Goal: Task Accomplishment & Management: Use online tool/utility

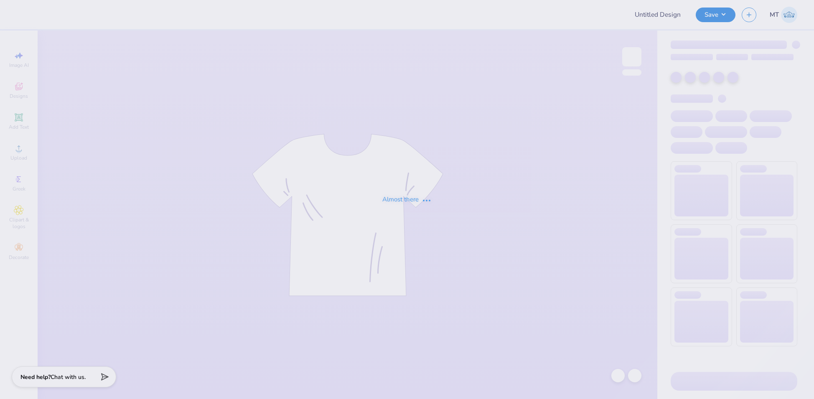
type input "FPS239662"
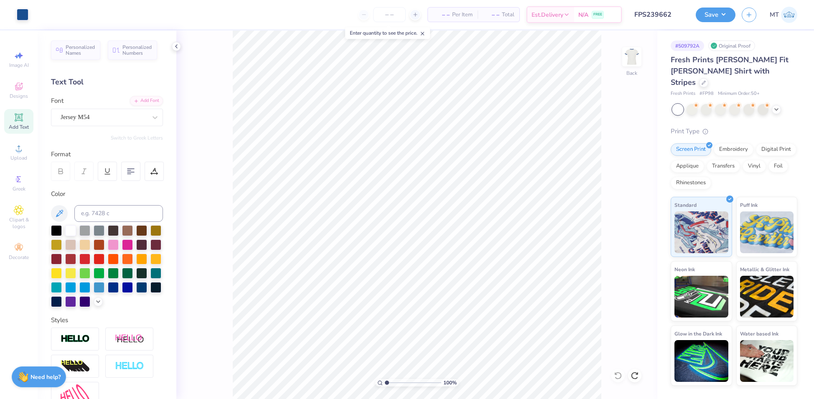
click at [636, 383] on div "100 % Back" at bounding box center [416, 214] width 481 height 368
click at [636, 375] on icon at bounding box center [634, 375] width 8 height 8
click at [616, 204] on input "3.00" at bounding box center [626, 206] width 30 height 12
type input "2.50"
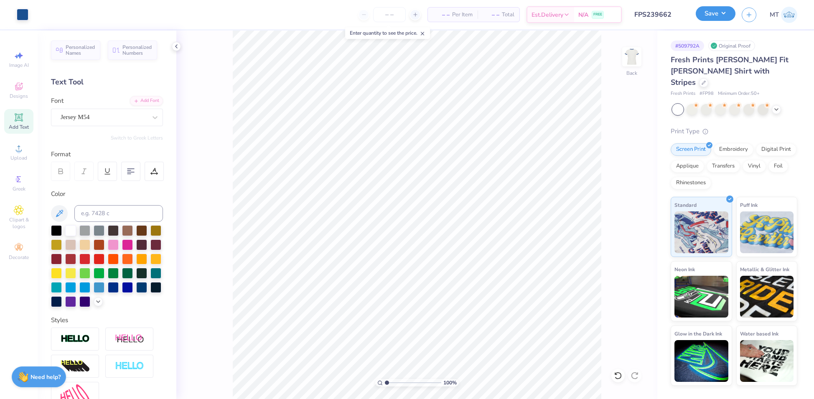
click at [720, 14] on button "Save" at bounding box center [715, 13] width 40 height 15
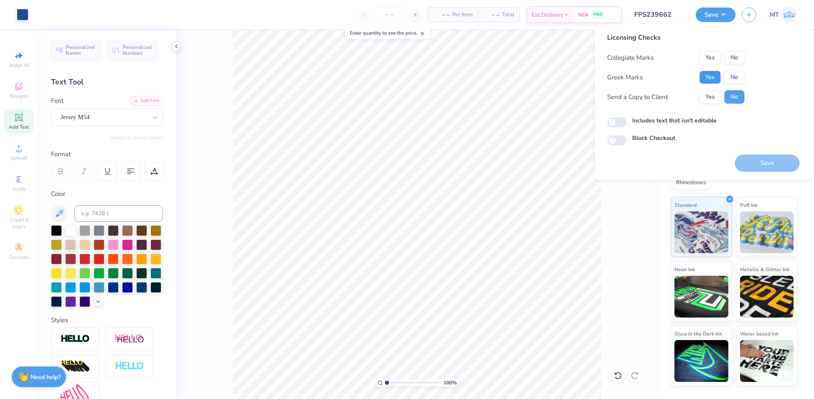
click at [714, 76] on button "Yes" at bounding box center [710, 77] width 22 height 13
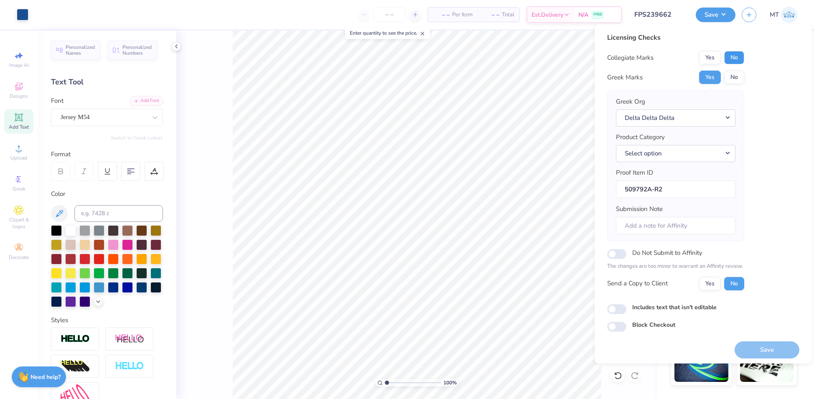
click at [731, 59] on button "No" at bounding box center [734, 57] width 20 height 13
click at [776, 347] on button "Save" at bounding box center [766, 349] width 65 height 17
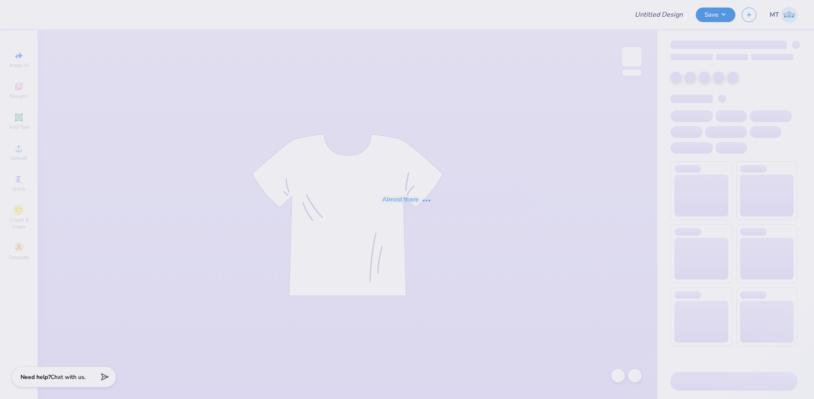
type input "FPS239675"
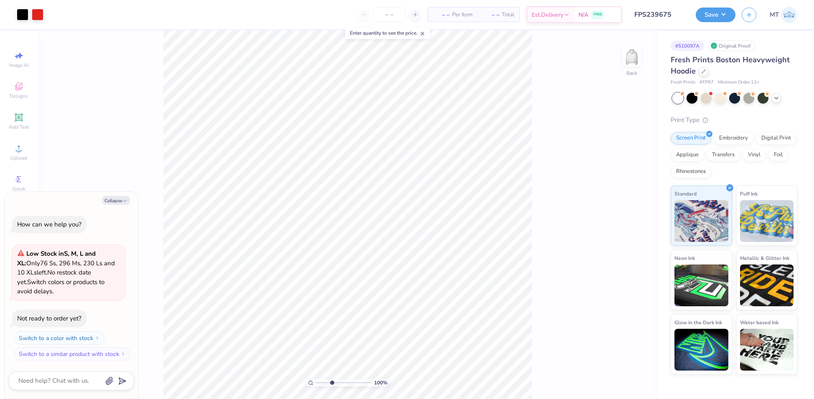
type input "3.59"
click at [332, 382] on input "range" at bounding box center [343, 383] width 56 height 8
type textarea "x"
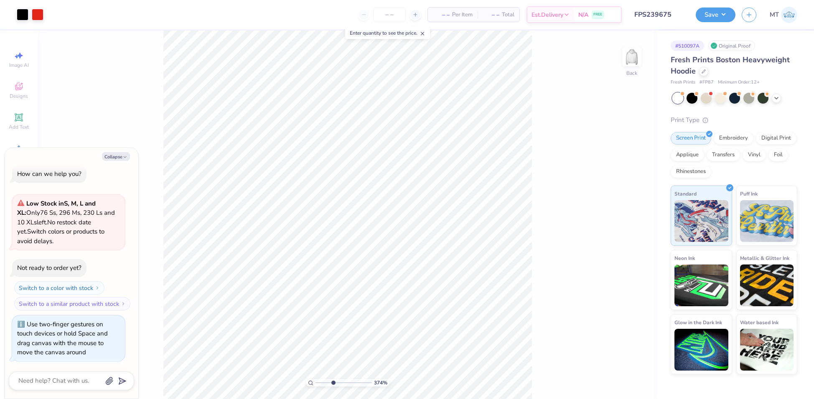
click at [332, 385] on input "range" at bounding box center [343, 383] width 56 height 8
drag, startPoint x: 332, startPoint y: 385, endPoint x: 307, endPoint y: 380, distance: 25.5
type input "1"
click at [315, 380] on input "range" at bounding box center [343, 383] width 56 height 8
click at [621, 181] on input "3.88" at bounding box center [626, 183] width 30 height 12
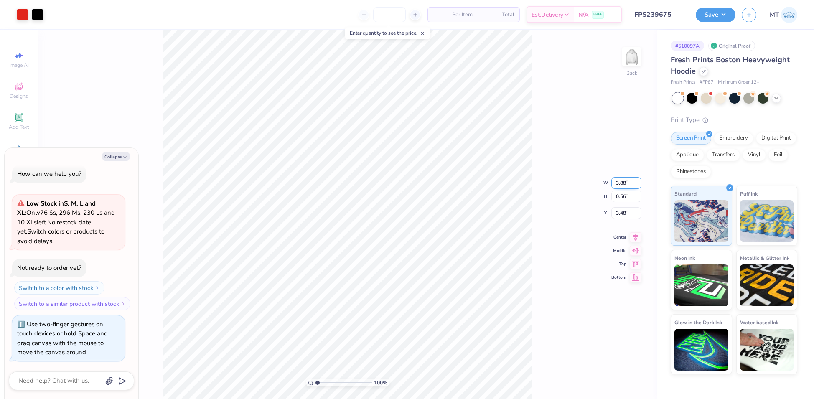
click at [621, 181] on input "3.88" at bounding box center [626, 183] width 30 height 12
type textarea "x"
click at [621, 183] on input "2.91" at bounding box center [626, 183] width 30 height 12
type input "3.00"
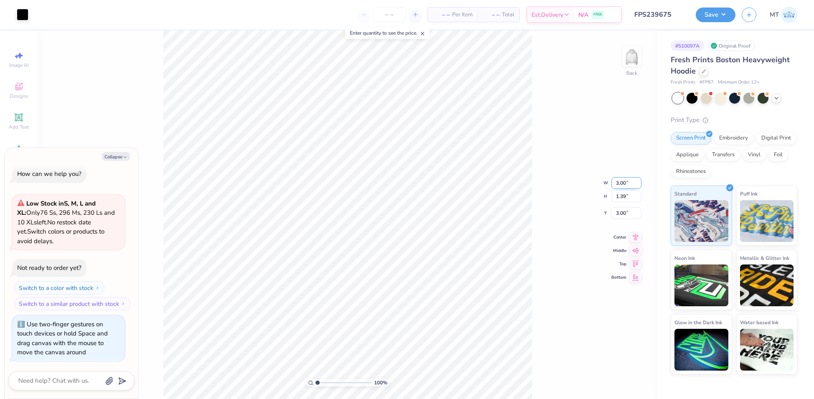
type textarea "x"
type input "1.44"
click at [621, 201] on input "2.98" at bounding box center [626, 206] width 30 height 12
type input "3"
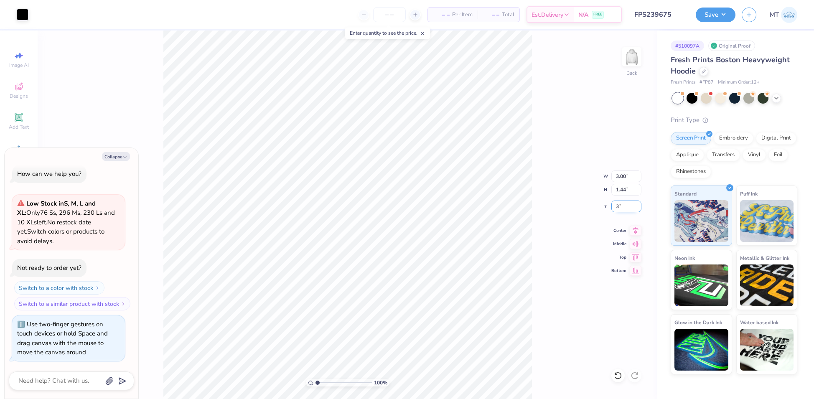
type textarea "x"
type input "3.00"
click at [110, 157] on button "Collapse" at bounding box center [116, 156] width 28 height 9
type textarea "x"
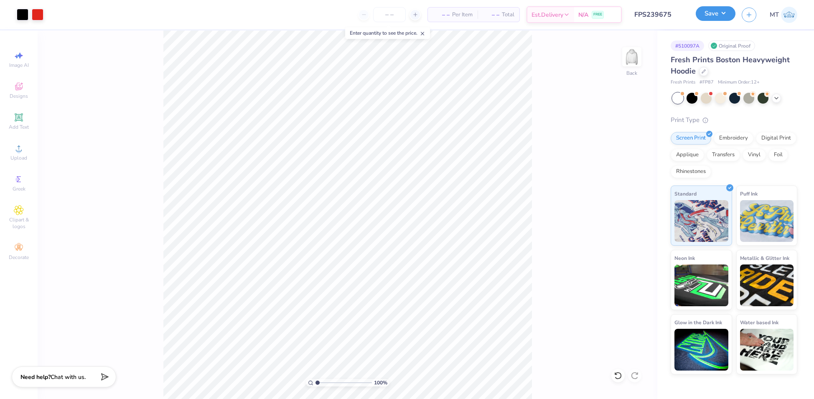
click at [726, 15] on button "Save" at bounding box center [715, 13] width 40 height 15
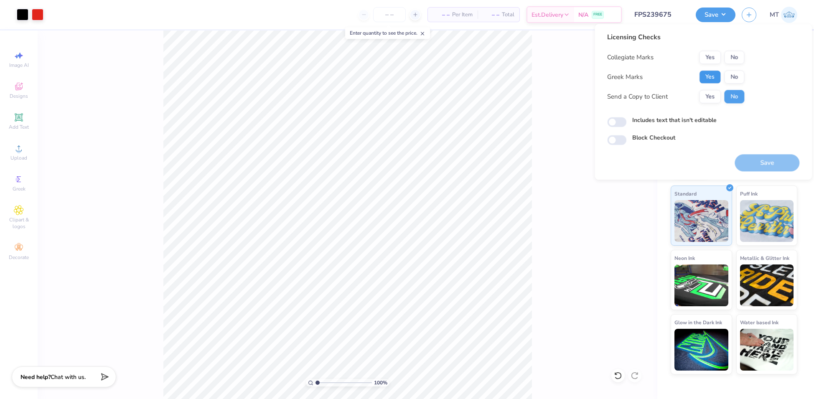
click at [706, 76] on button "Yes" at bounding box center [710, 76] width 22 height 13
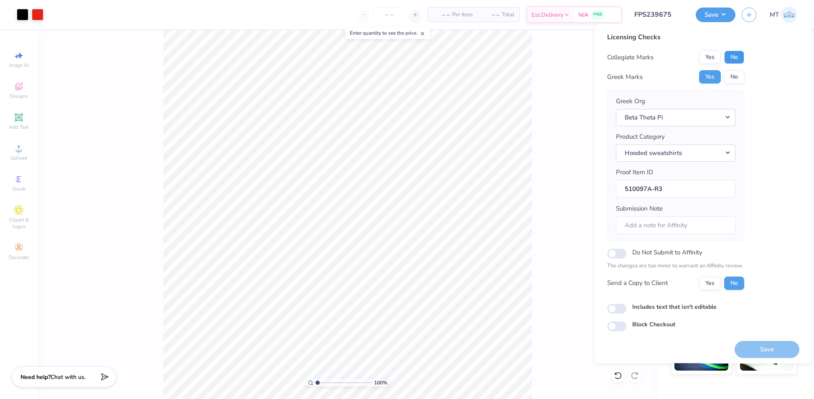
click at [732, 60] on button "No" at bounding box center [734, 57] width 20 height 13
click at [776, 350] on button "Save" at bounding box center [766, 349] width 65 height 17
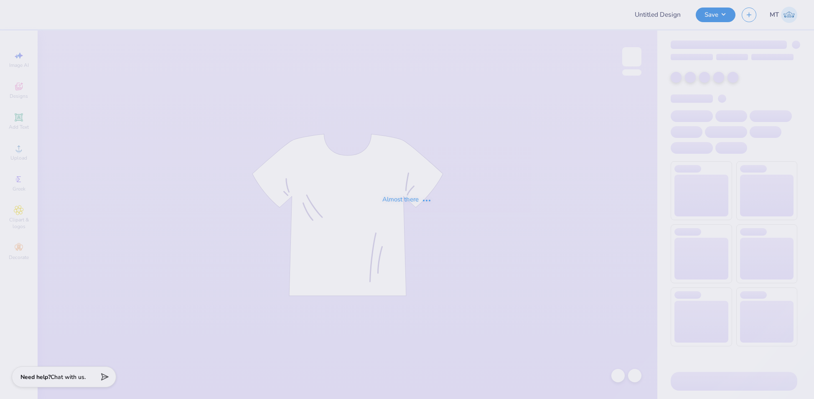
type input "FPS239681"
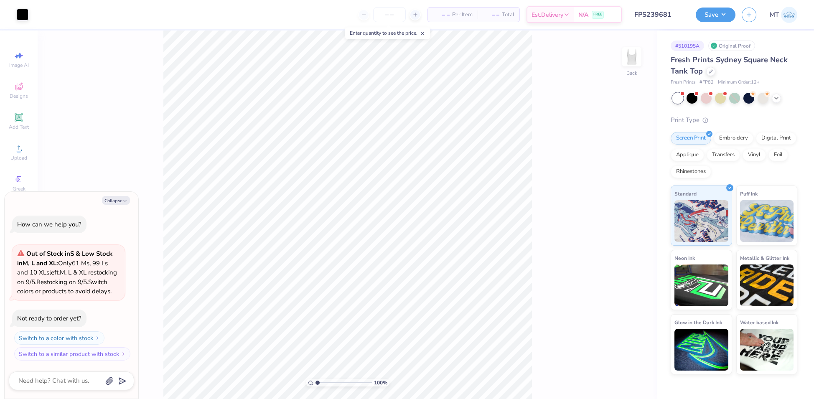
type textarea "x"
click at [325, 383] on input "range" at bounding box center [343, 383] width 56 height 8
type input "2.15"
click at [323, 383] on input "range" at bounding box center [343, 383] width 56 height 8
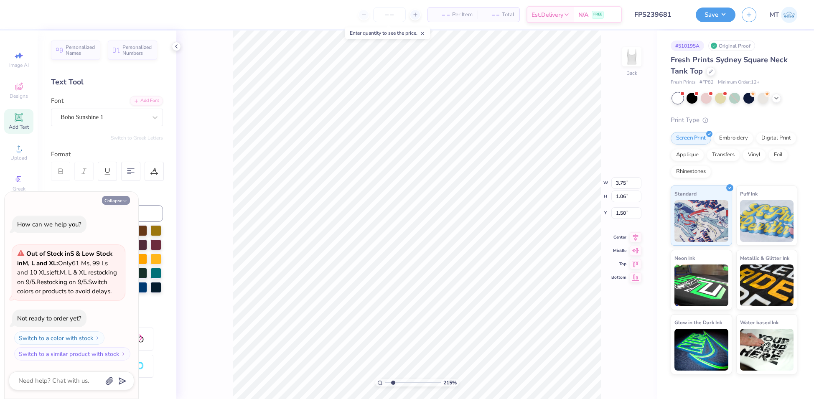
click at [108, 196] on button "Collapse" at bounding box center [116, 200] width 28 height 9
type textarea "x"
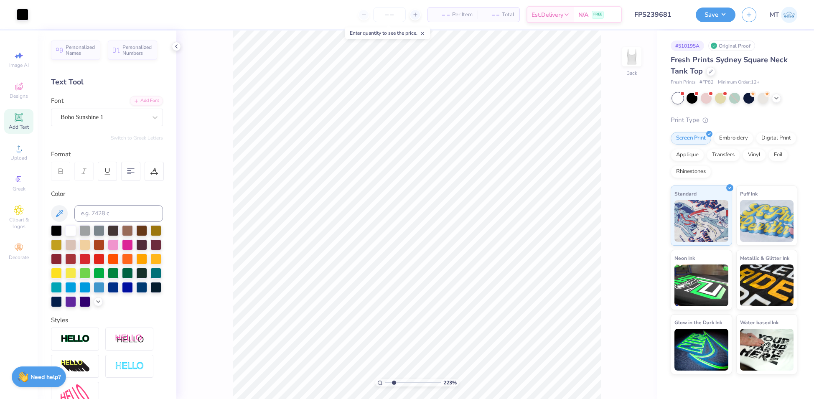
click at [393, 381] on input "range" at bounding box center [413, 383] width 56 height 8
drag, startPoint x: 394, startPoint y: 381, endPoint x: 401, endPoint y: 382, distance: 6.7
type input "3.6"
click at [401, 382] on input "range" at bounding box center [413, 383] width 56 height 8
click at [137, 96] on div "Add Font" at bounding box center [146, 100] width 33 height 10
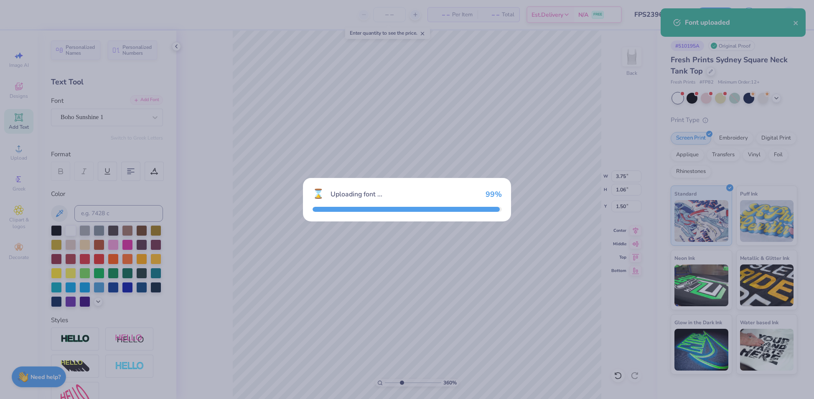
type input "3.39"
type input "1.01"
type input "1.53"
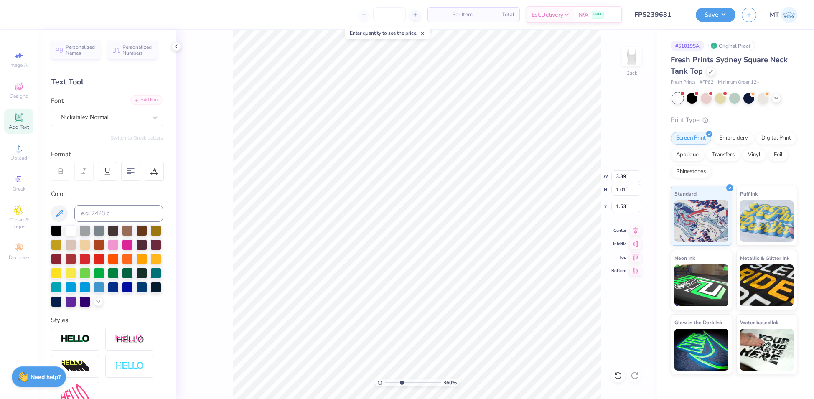
scroll to position [0, 0]
type textarea "dance marathon"
type input "1.60"
type input "1.99"
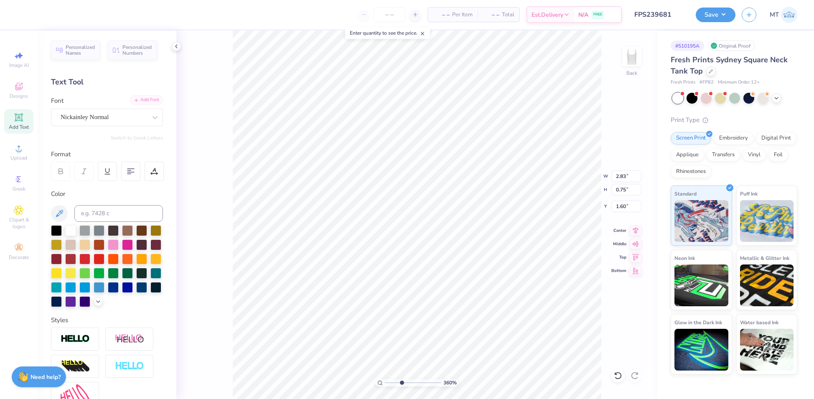
type input "2.32"
type input "2.22"
type input "3.81"
click at [402, 379] on input "range" at bounding box center [413, 383] width 56 height 8
type input "3.16"
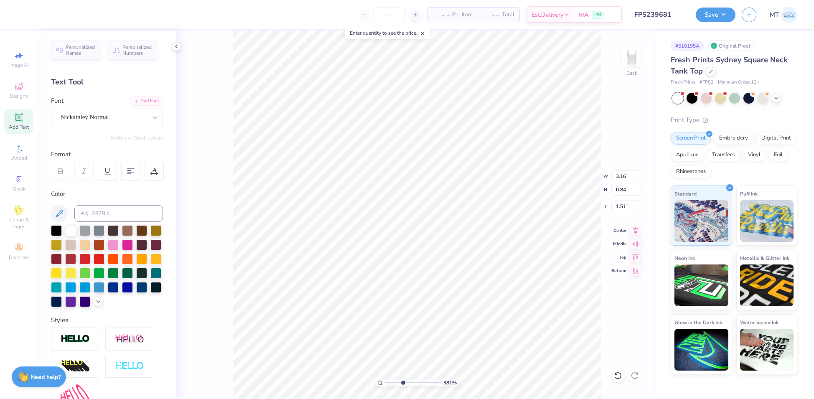
type input "0.84"
type input "1.55"
drag, startPoint x: 401, startPoint y: 382, endPoint x: 392, endPoint y: 381, distance: 8.4
type input "2.12"
click at [393, 381] on input "range" at bounding box center [413, 383] width 56 height 8
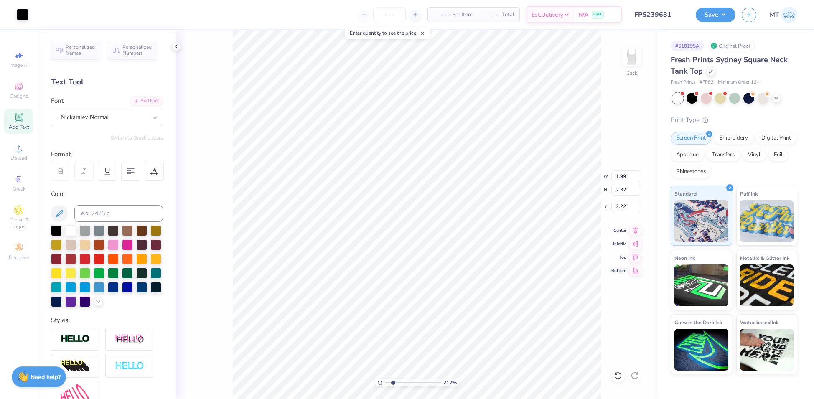
type input "3.16"
type input "0.84"
type input "1.55"
click at [401, 382] on input "range" at bounding box center [413, 383] width 56 height 8
drag, startPoint x: 398, startPoint y: 383, endPoint x: 381, endPoint y: 378, distance: 17.4
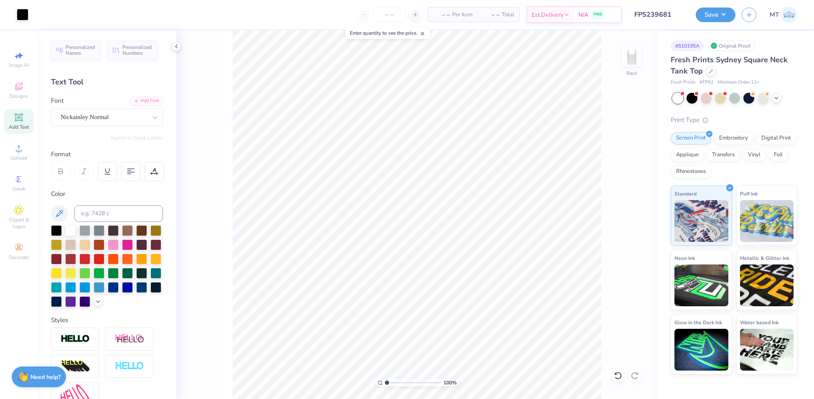
type input "1"
click at [385, 379] on input "range" at bounding box center [413, 383] width 56 height 8
click at [619, 173] on input "3.16" at bounding box center [626, 176] width 30 height 12
type input "3.00"
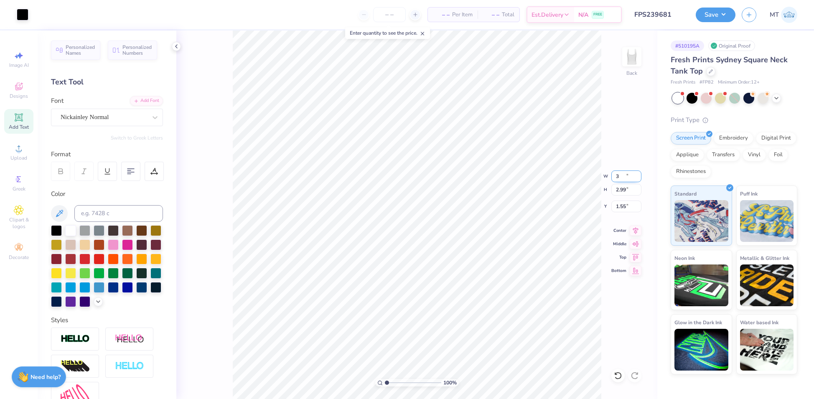
type input "2.84"
click at [619, 204] on input "1.62" at bounding box center [626, 206] width 30 height 12
type input "1.50"
click at [720, 11] on button "Save" at bounding box center [715, 13] width 40 height 15
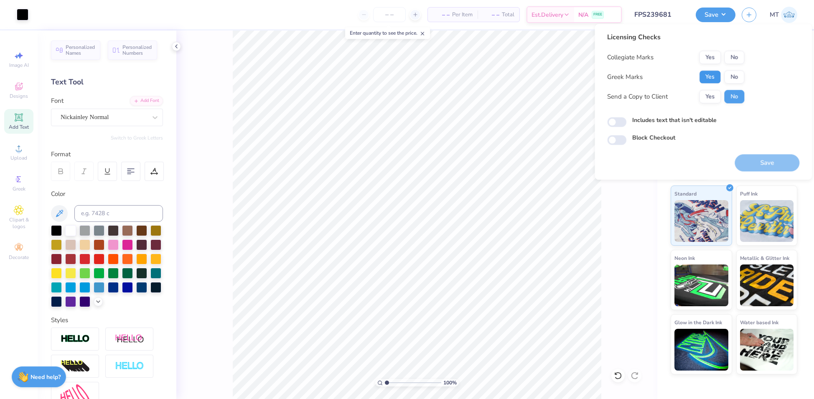
click at [711, 76] on button "Yes" at bounding box center [710, 76] width 22 height 13
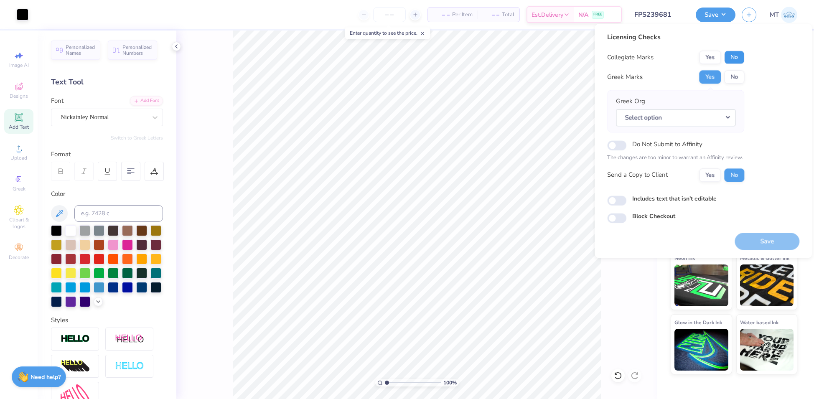
click at [733, 61] on button "No" at bounding box center [734, 57] width 20 height 13
click at [733, 81] on button "No" at bounding box center [734, 76] width 20 height 13
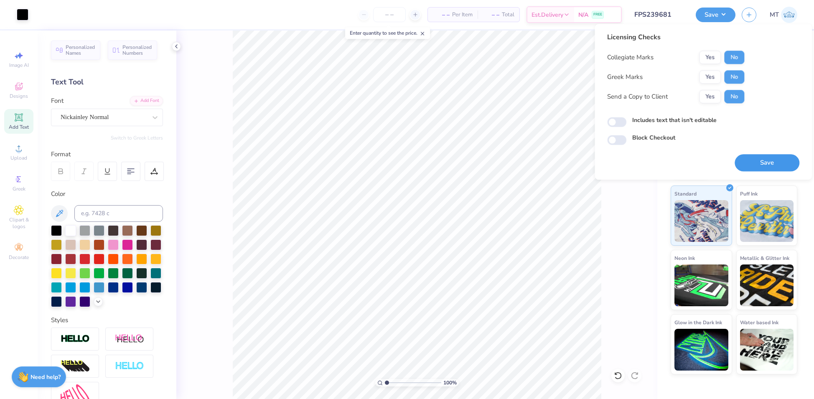
click at [764, 158] on button "Save" at bounding box center [766, 162] width 65 height 17
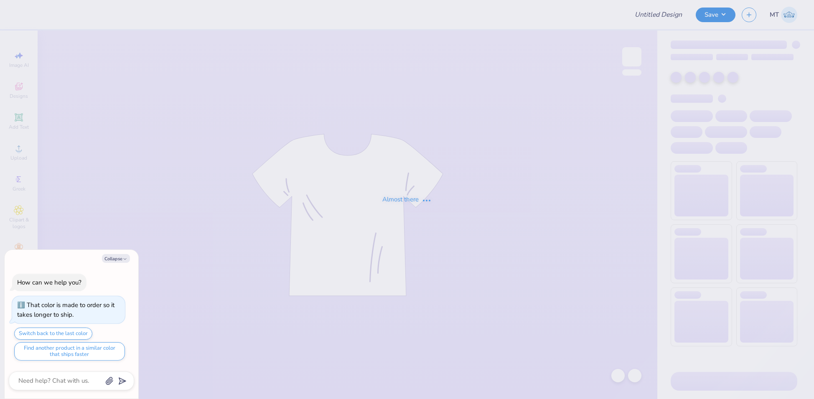
type textarea "x"
type input "FPS239769"
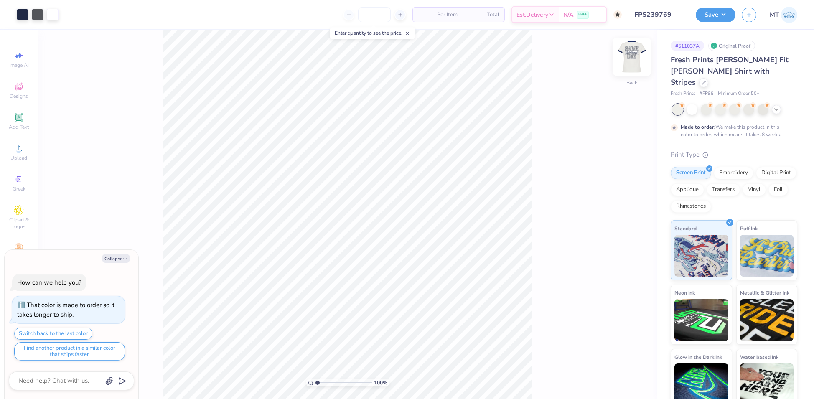
click at [631, 60] on img at bounding box center [631, 56] width 33 height 33
click at [124, 261] on icon "button" at bounding box center [124, 258] width 5 height 5
type textarea "x"
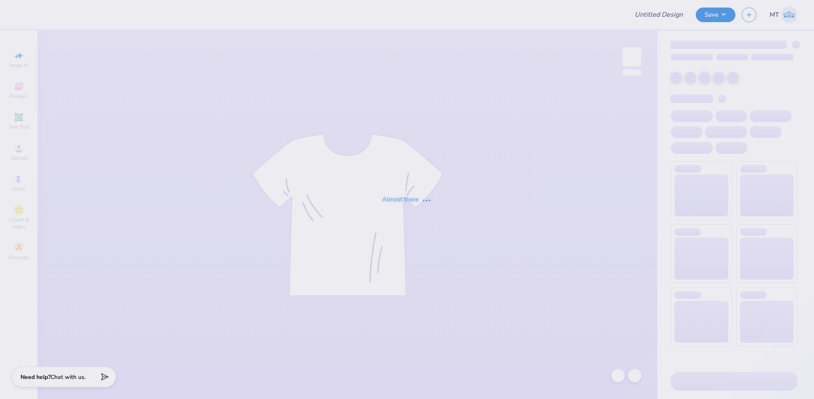
type input "FPS239769"
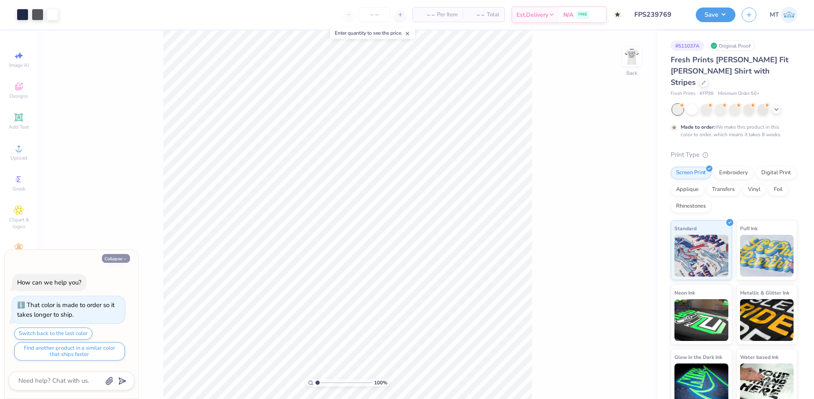
click at [113, 259] on button "Collapse" at bounding box center [116, 258] width 28 height 9
type textarea "x"
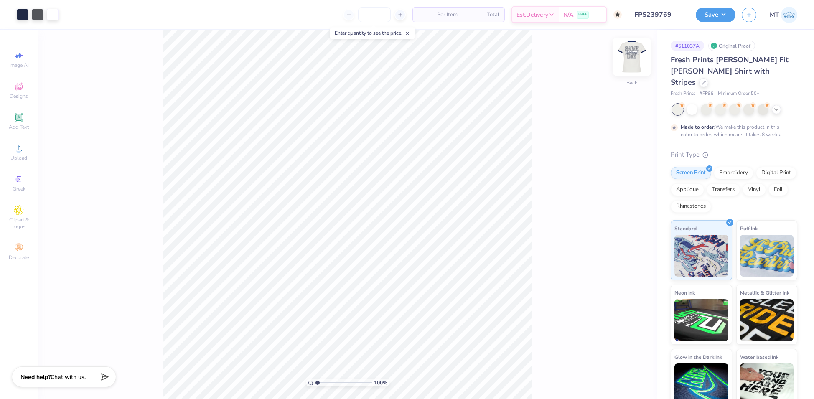
click at [628, 61] on img at bounding box center [631, 56] width 33 height 33
click at [621, 183] on input "10.00" at bounding box center [626, 183] width 30 height 12
type input "9.00"
type input "8.09"
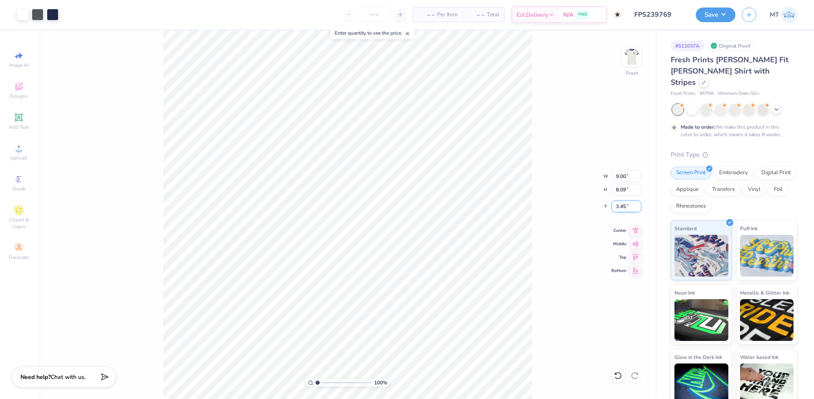
click at [620, 209] on input "3.45" at bounding box center [626, 206] width 30 height 12
type input "2.50"
click at [533, 258] on div "100 % Front W 9.00 9.00 " H 8.09 8.09 " Y 2.50 2.50 " Center Middle Top Bottom" at bounding box center [347, 214] width 619 height 368
click at [628, 60] on img at bounding box center [631, 56] width 33 height 33
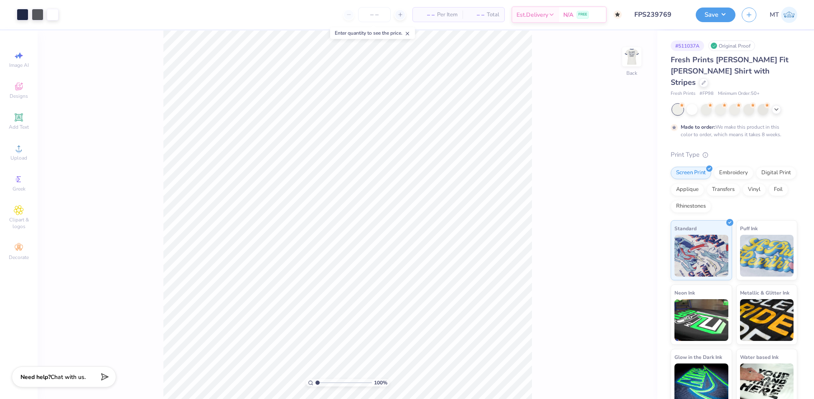
click at [628, 60] on img at bounding box center [631, 56] width 17 height 17
click at [327, 383] on input "range" at bounding box center [343, 383] width 56 height 8
click at [636, 58] on img at bounding box center [631, 56] width 33 height 33
click at [24, 18] on div at bounding box center [23, 14] width 12 height 12
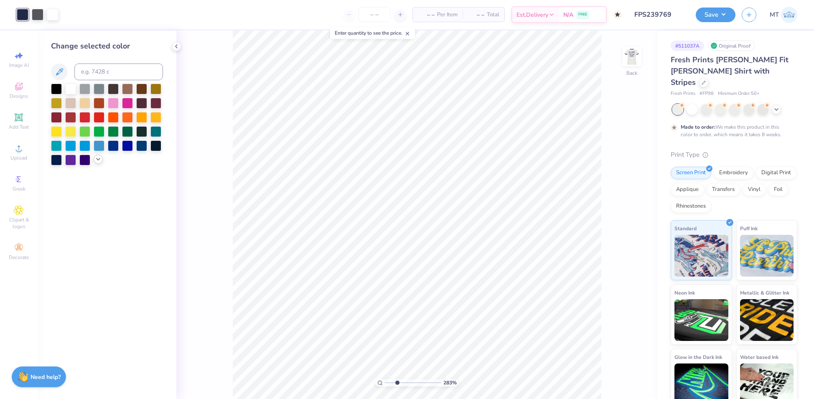
click at [96, 160] on icon at bounding box center [98, 159] width 7 height 7
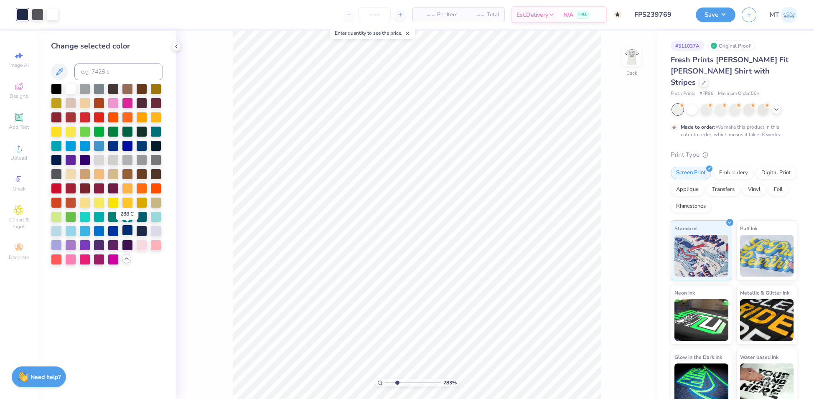
click at [129, 231] on div at bounding box center [127, 230] width 11 height 11
drag, startPoint x: 396, startPoint y: 383, endPoint x: 391, endPoint y: 377, distance: 7.7
click at [391, 379] on input "range" at bounding box center [413, 383] width 56 height 8
click at [635, 56] on img at bounding box center [631, 56] width 33 height 33
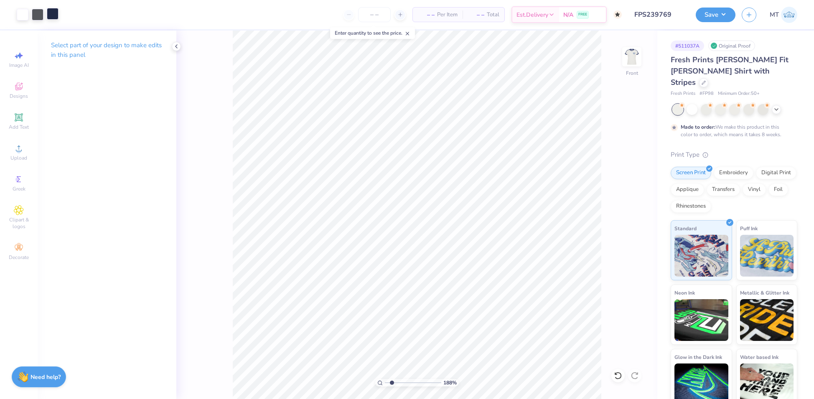
click at [53, 14] on div at bounding box center [53, 14] width 12 height 12
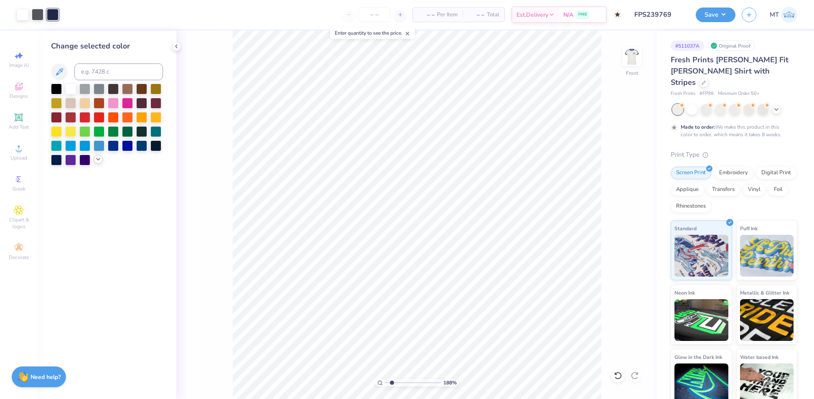
click at [98, 158] on icon at bounding box center [98, 159] width 7 height 7
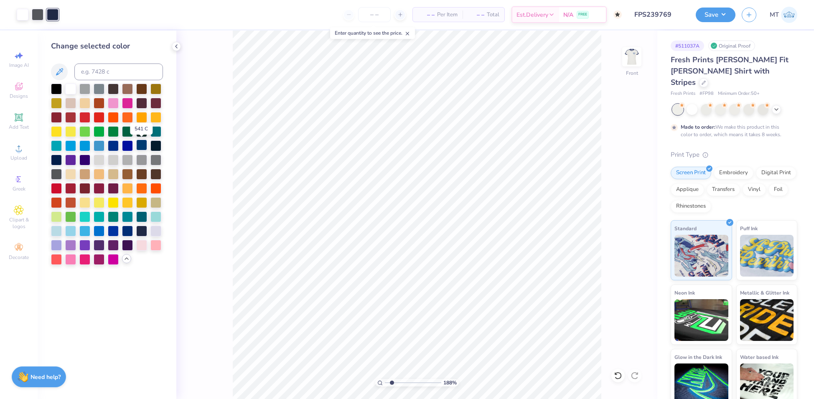
click at [144, 146] on div at bounding box center [141, 144] width 11 height 11
type input "1.58"
click at [390, 381] on input "range" at bounding box center [413, 383] width 56 height 8
click at [35, 17] on div at bounding box center [38, 14] width 12 height 12
click at [106, 74] on input at bounding box center [118, 71] width 89 height 17
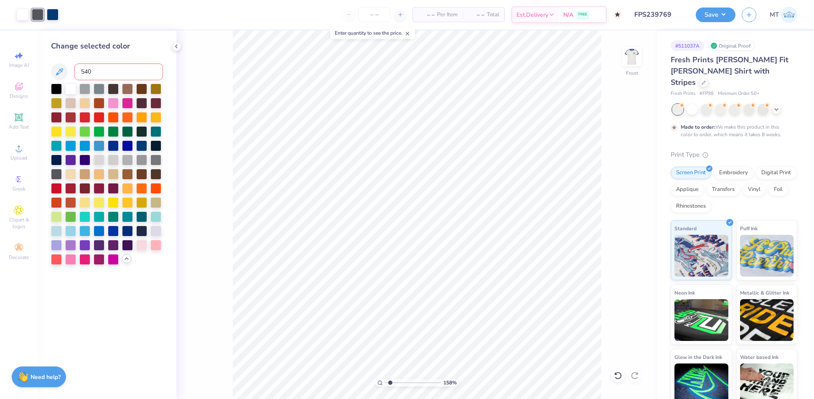
type input "540"
type input "1.84"
click at [391, 384] on input "range" at bounding box center [413, 383] width 56 height 8
click at [108, 74] on input at bounding box center [118, 71] width 89 height 17
type input "547"
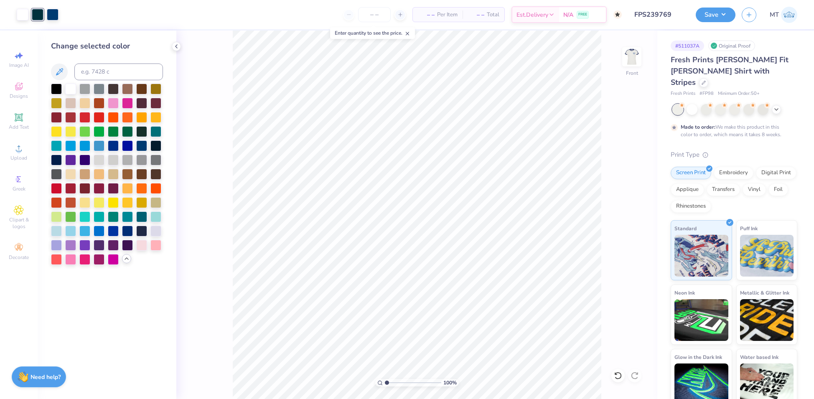
drag, startPoint x: 390, startPoint y: 382, endPoint x: 378, endPoint y: 375, distance: 14.3
click at [385, 379] on input "range" at bounding box center [413, 383] width 56 height 8
click at [617, 373] on icon at bounding box center [618, 375] width 8 height 8
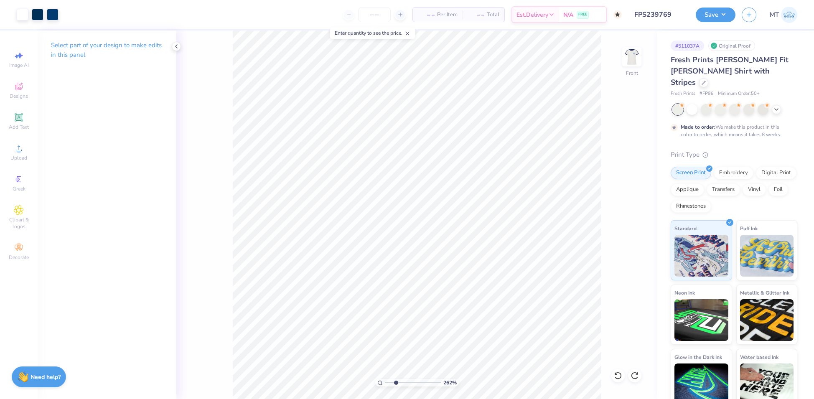
drag, startPoint x: 386, startPoint y: 383, endPoint x: 396, endPoint y: 383, distance: 9.6
type input "2.62"
click at [396, 383] on input "range" at bounding box center [413, 383] width 56 height 8
click at [634, 60] on img at bounding box center [631, 56] width 33 height 33
click at [40, 11] on div at bounding box center [38, 14] width 12 height 12
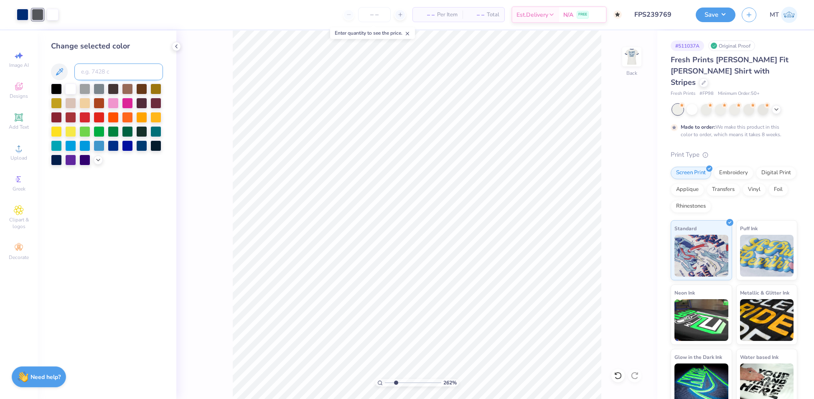
click at [126, 70] on input at bounding box center [118, 71] width 89 height 17
type input "540"
drag, startPoint x: 396, startPoint y: 381, endPoint x: 407, endPoint y: 381, distance: 11.3
click at [407, 381] on input "range" at bounding box center [413, 383] width 56 height 8
click at [615, 375] on icon at bounding box center [618, 375] width 8 height 8
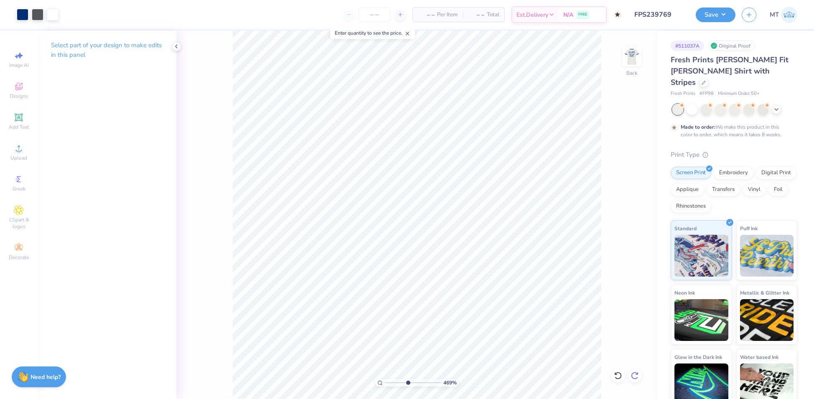
click at [632, 374] on icon at bounding box center [634, 375] width 8 height 8
drag, startPoint x: 406, startPoint y: 383, endPoint x: 392, endPoint y: 376, distance: 15.1
click at [392, 379] on input "range" at bounding box center [413, 383] width 56 height 8
click at [394, 383] on input "range" at bounding box center [413, 383] width 56 height 8
click at [631, 53] on img at bounding box center [631, 56] width 33 height 33
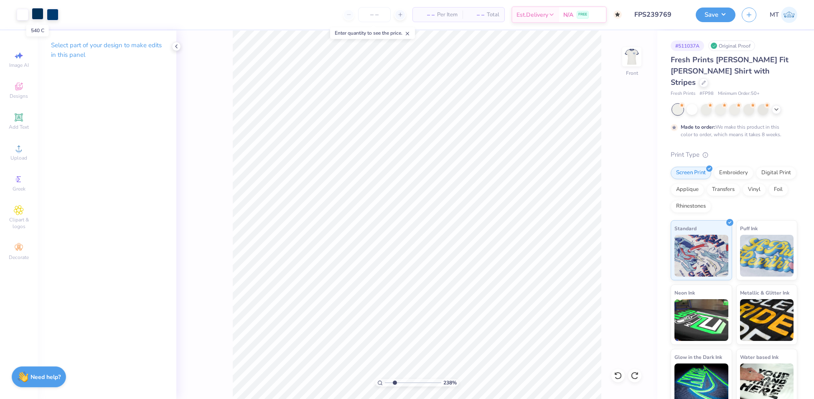
click at [41, 16] on div at bounding box center [38, 14] width 12 height 12
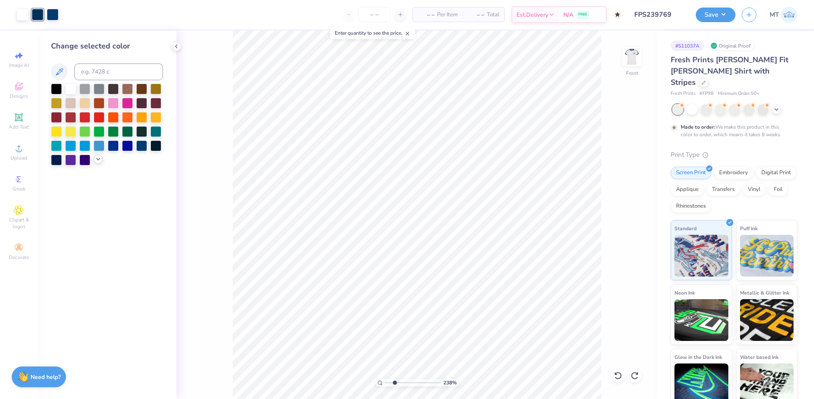
click at [98, 157] on icon at bounding box center [98, 159] width 7 height 7
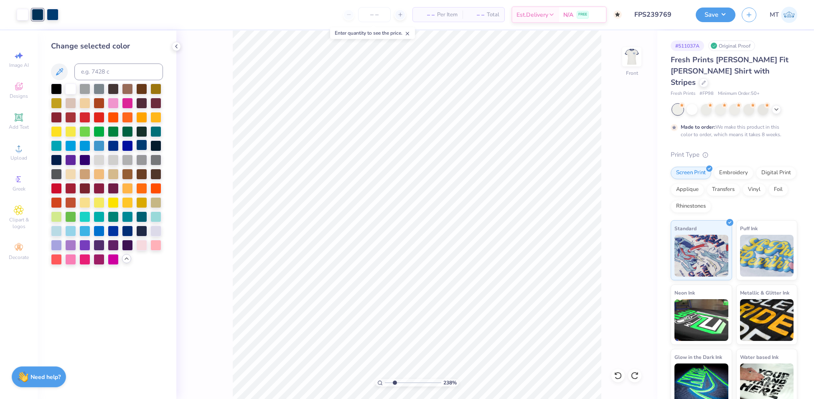
click at [142, 144] on div at bounding box center [141, 144] width 11 height 11
drag, startPoint x: 395, startPoint y: 381, endPoint x: 380, endPoint y: 379, distance: 15.2
type input "1"
click at [385, 379] on input "range" at bounding box center [413, 383] width 56 height 8
click at [631, 57] on img at bounding box center [631, 56] width 33 height 33
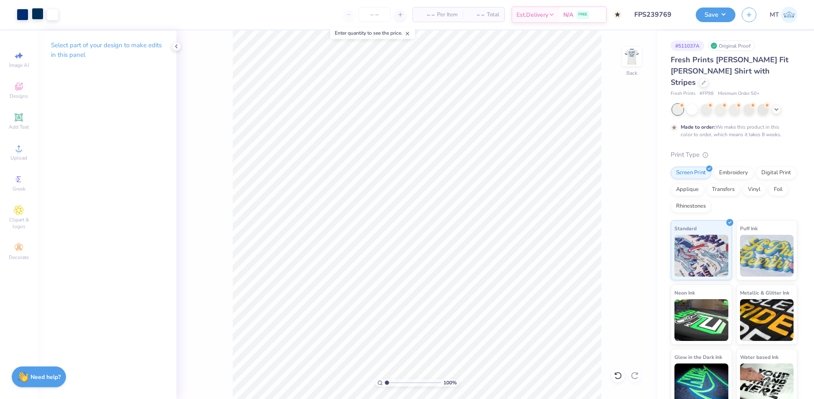
click at [36, 14] on div at bounding box center [38, 14] width 12 height 12
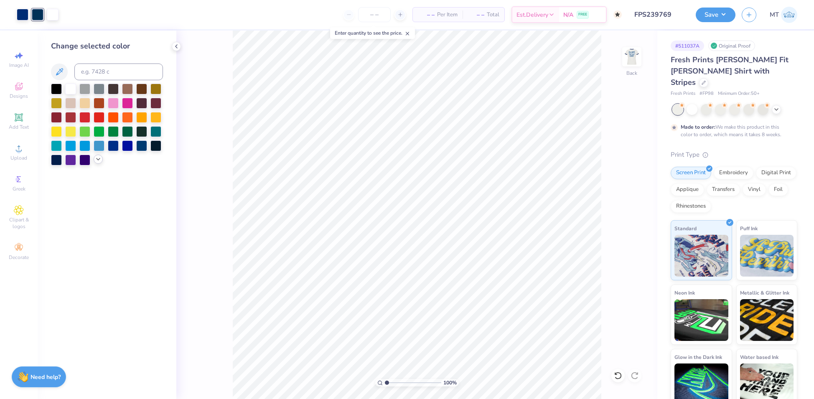
click at [96, 162] on icon at bounding box center [98, 159] width 7 height 7
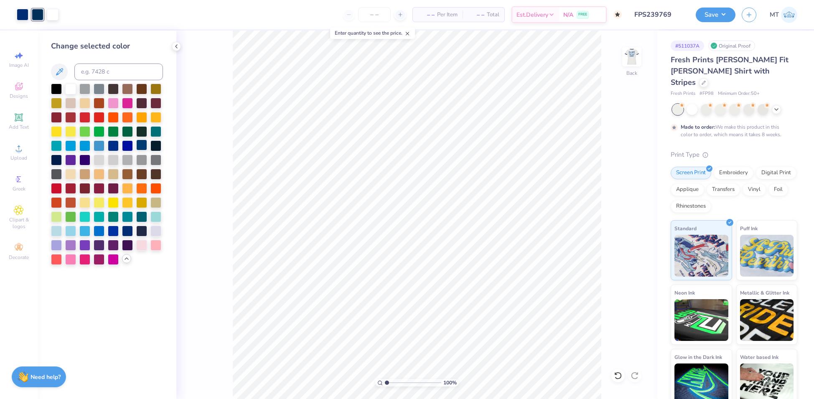
click at [142, 146] on div at bounding box center [141, 144] width 11 height 11
click at [632, 65] on img at bounding box center [631, 56] width 33 height 33
click at [728, 17] on button "Save" at bounding box center [715, 13] width 40 height 15
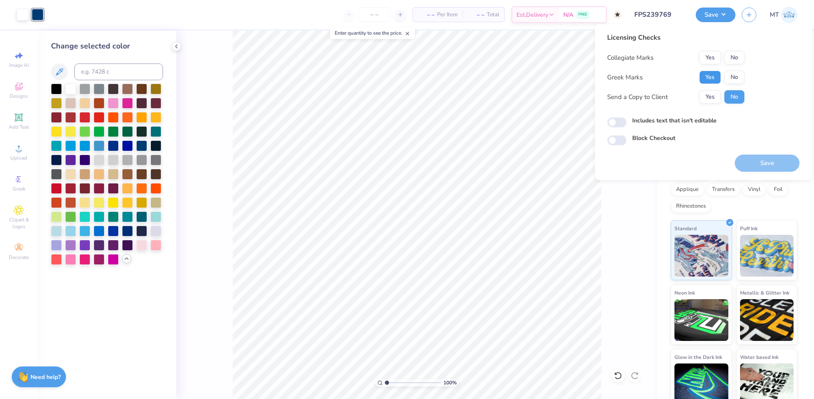
click at [703, 82] on button "Yes" at bounding box center [710, 77] width 22 height 13
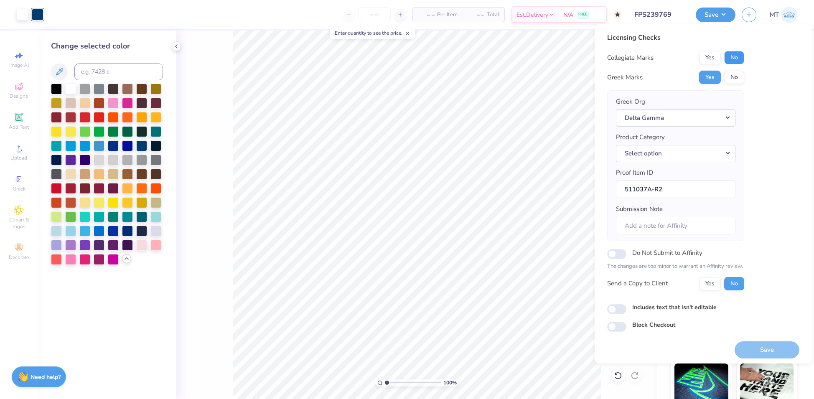
click at [735, 60] on button "No" at bounding box center [734, 57] width 20 height 13
click at [781, 356] on div "Licensing Checks Collegiate Marks Yes No Greek Marks Yes No Greek Org Delta Gam…" at bounding box center [702, 193] width 217 height 339
click at [783, 348] on button "Save" at bounding box center [766, 349] width 65 height 17
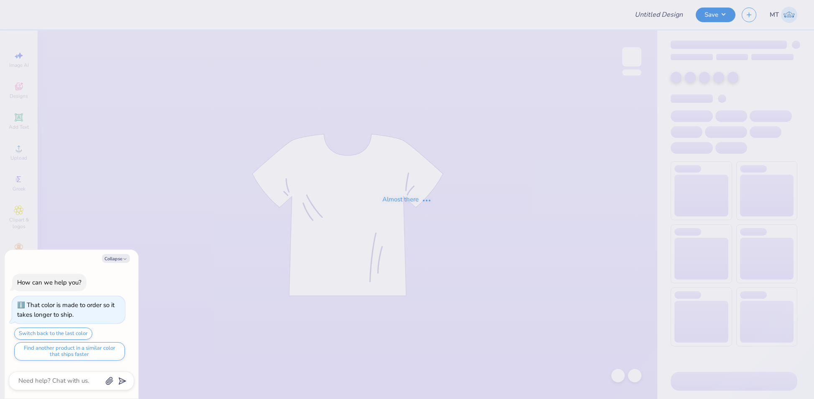
type textarea "x"
type input "FPS239775"
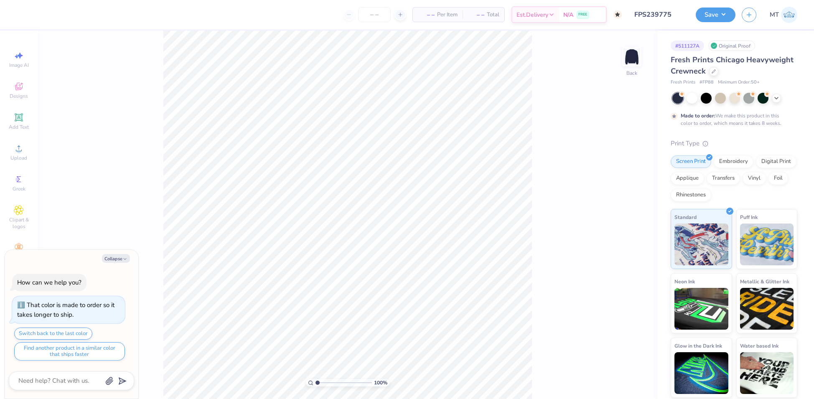
type textarea "x"
click at [330, 383] on input "range" at bounding box center [343, 383] width 56 height 8
drag, startPoint x: 327, startPoint y: 383, endPoint x: 319, endPoint y: 382, distance: 7.6
click at [315, 380] on input "range" at bounding box center [343, 383] width 56 height 8
click at [319, 382] on input "range" at bounding box center [343, 383] width 56 height 8
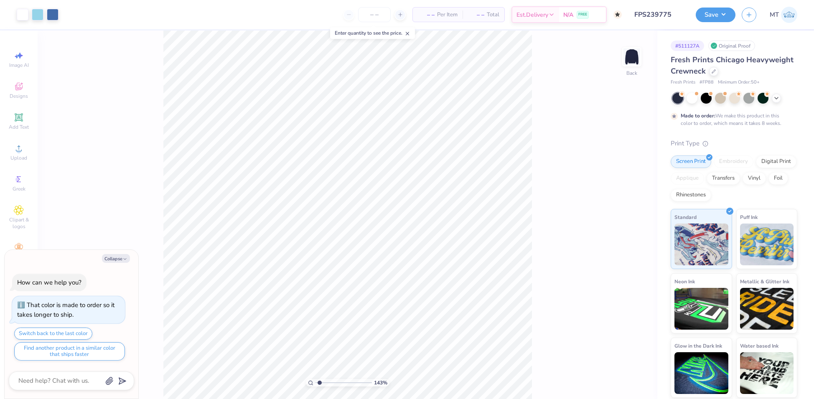
type input "2.99"
click at [328, 383] on input "range" at bounding box center [343, 383] width 56 height 8
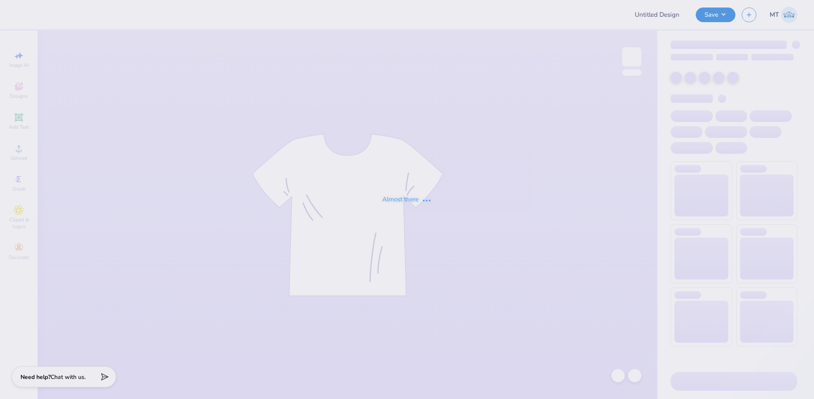
type input "FPS239779"
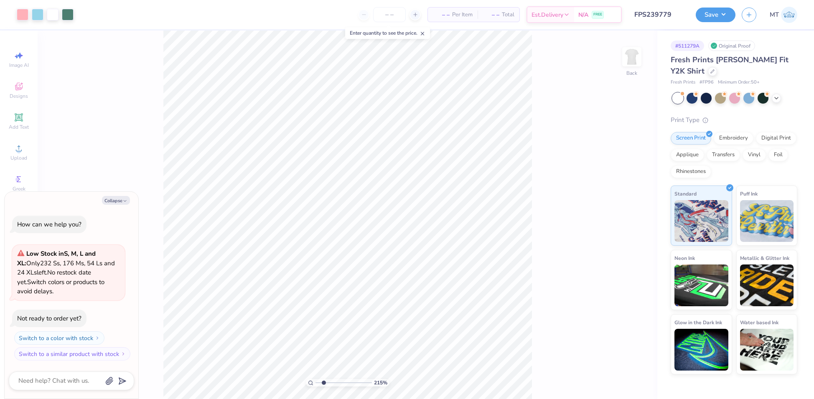
type input "2.15"
click at [323, 383] on input "range" at bounding box center [343, 383] width 56 height 8
click at [108, 198] on button "Collapse" at bounding box center [116, 200] width 28 height 9
type textarea "x"
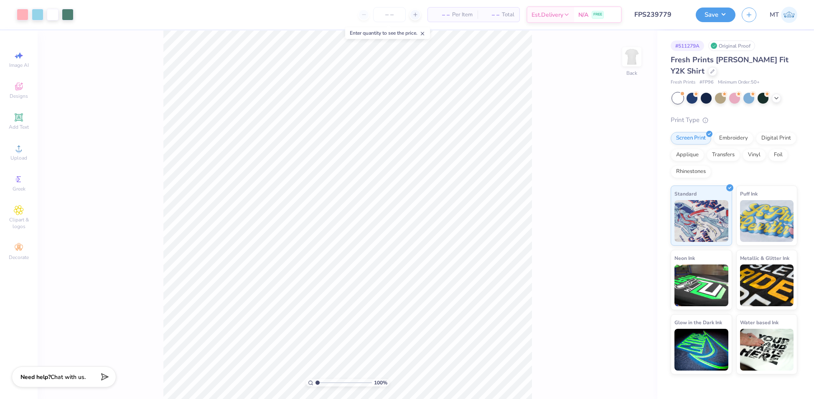
drag, startPoint x: 322, startPoint y: 381, endPoint x: 292, endPoint y: 379, distance: 31.0
click at [315, 379] on input "range" at bounding box center [343, 383] width 56 height 8
click at [326, 383] on input "range" at bounding box center [343, 383] width 56 height 8
drag, startPoint x: 324, startPoint y: 383, endPoint x: 294, endPoint y: 376, distance: 30.8
type input "1"
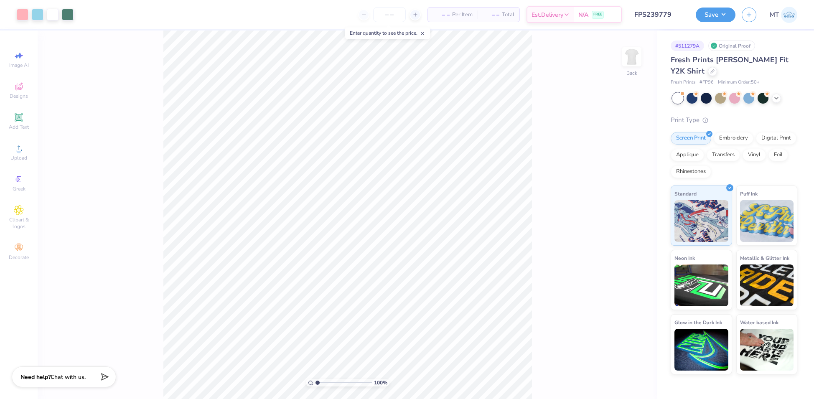
click at [315, 379] on input "range" at bounding box center [343, 383] width 56 height 8
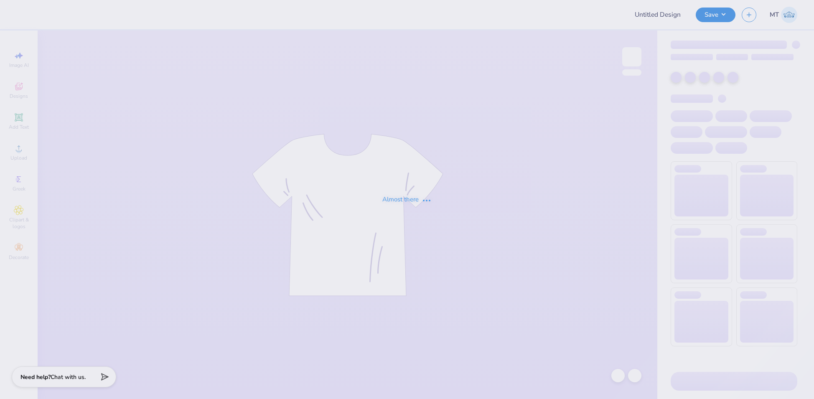
type input "FPS239851"
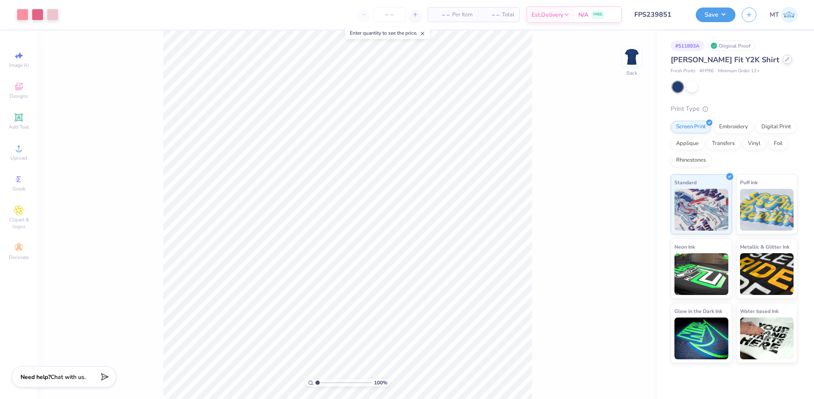
click at [785, 60] on icon at bounding box center [787, 59] width 4 height 4
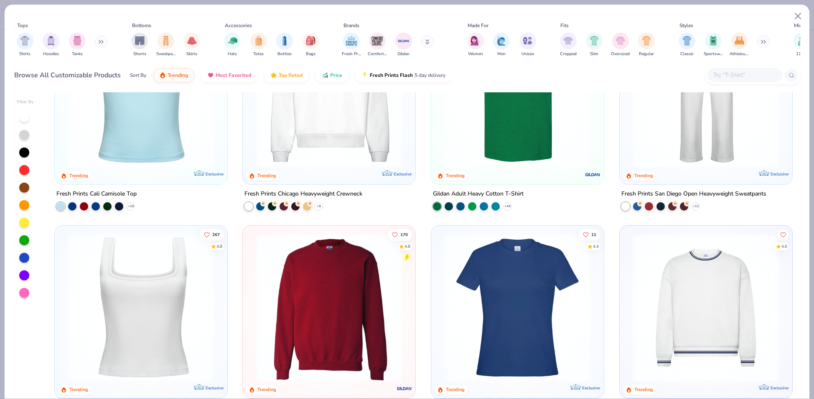
scroll to position [300, 0]
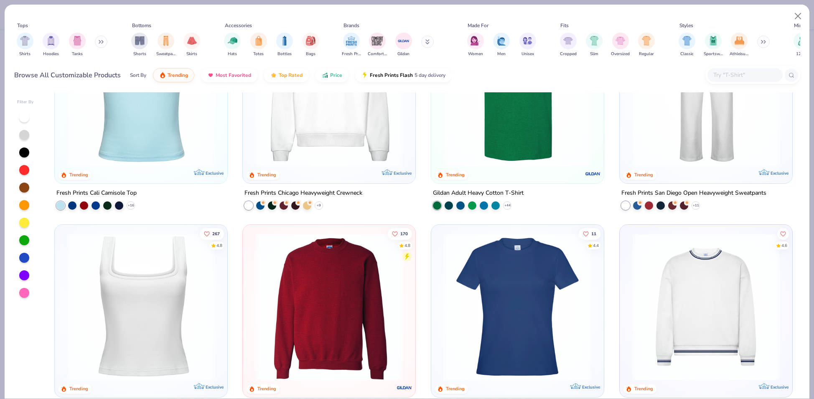
click at [522, 309] on img at bounding box center [517, 306] width 156 height 147
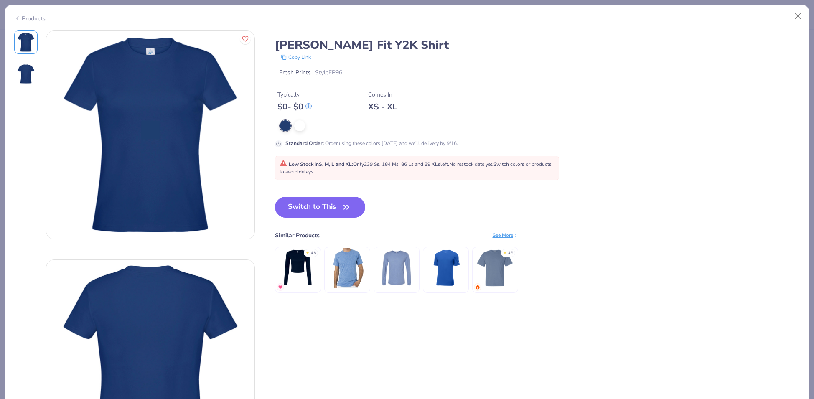
click at [18, 16] on icon at bounding box center [17, 18] width 7 height 10
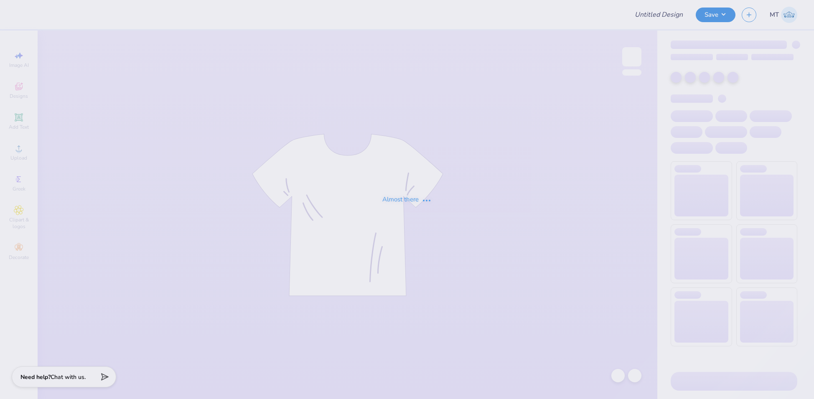
type input "FPS239860"
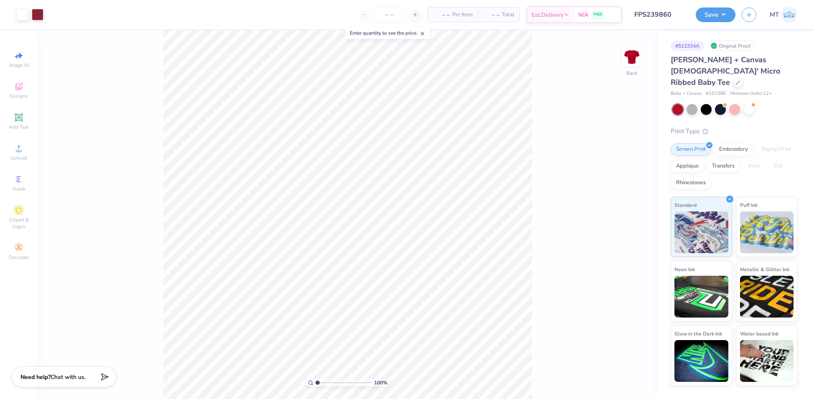
click at [324, 383] on input "range" at bounding box center [343, 383] width 56 height 8
click at [333, 383] on input "range" at bounding box center [343, 383] width 56 height 8
drag, startPoint x: 329, startPoint y: 382, endPoint x: 290, endPoint y: 376, distance: 38.9
click at [315, 379] on input "range" at bounding box center [343, 383] width 56 height 8
type input "3.32"
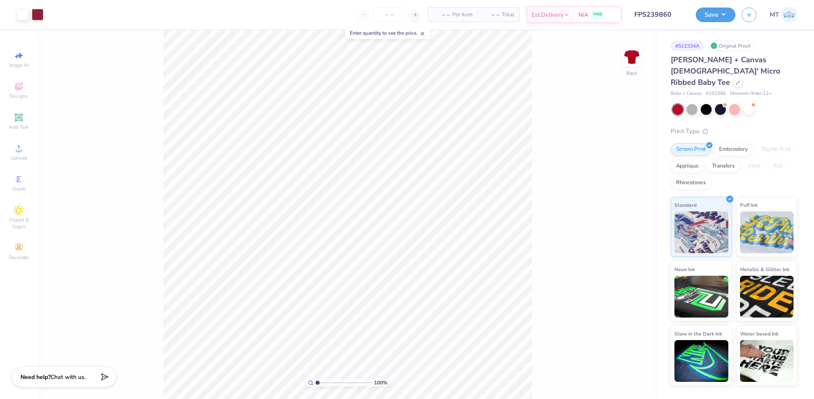
click at [330, 382] on input "range" at bounding box center [343, 383] width 56 height 8
type input "7.00"
type input "6.92"
type input "2.00"
type input "0.97"
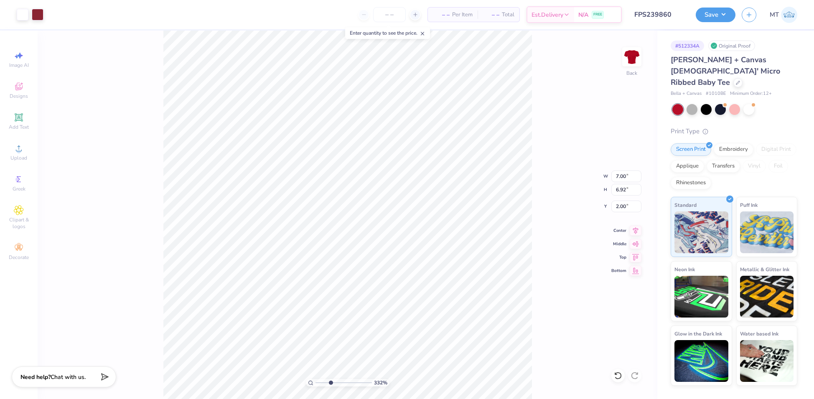
type input "0.42"
type input "6.12"
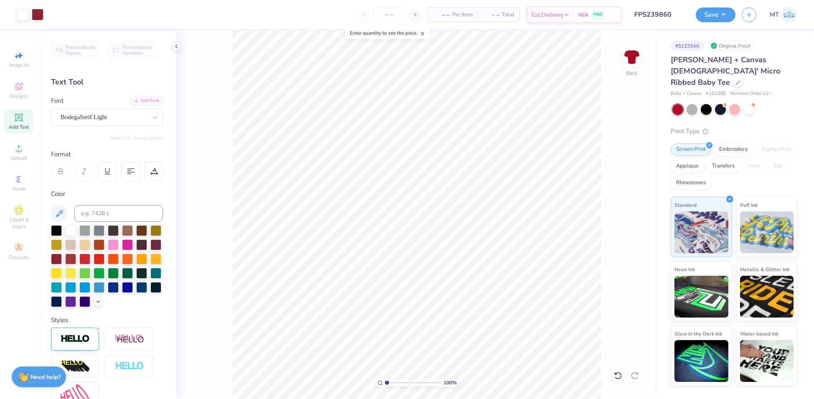
drag, startPoint x: 397, startPoint y: 381, endPoint x: 370, endPoint y: 377, distance: 27.5
click at [385, 379] on input "range" at bounding box center [413, 383] width 56 height 8
type input "2.46"
click at [395, 383] on input "range" at bounding box center [413, 383] width 56 height 8
type input "4.04"
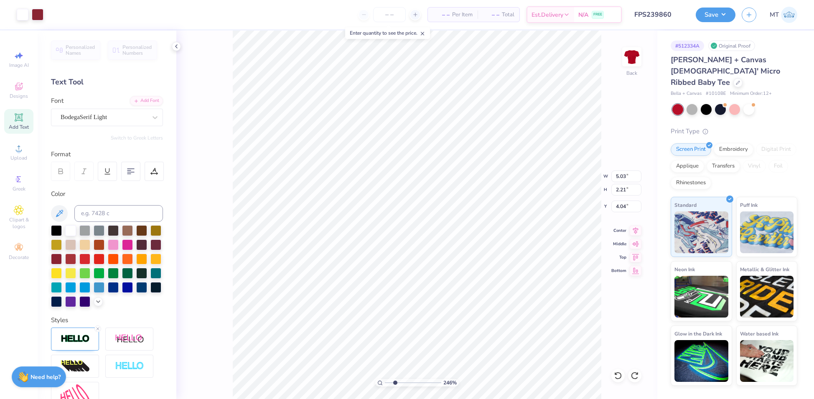
type input "7.00"
type input "6.92"
type input "2.00"
click at [400, 382] on input "range" at bounding box center [413, 383] width 56 height 8
click at [387, 382] on input "range" at bounding box center [413, 383] width 56 height 8
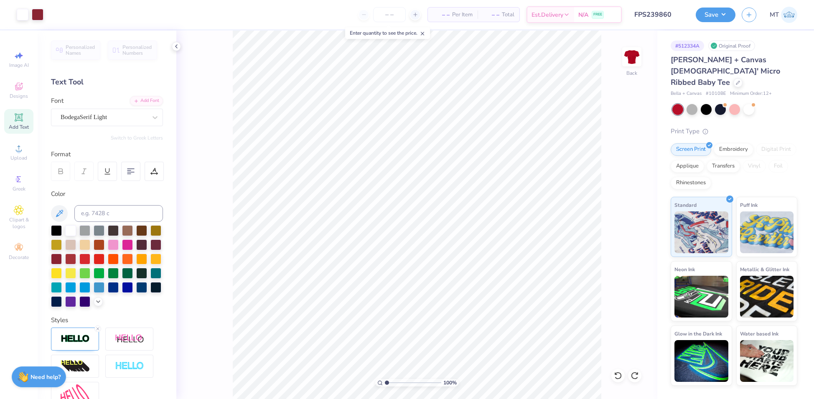
drag, startPoint x: 387, startPoint y: 382, endPoint x: 378, endPoint y: 381, distance: 8.8
type input "1"
click at [385, 381] on input "range" at bounding box center [413, 383] width 56 height 8
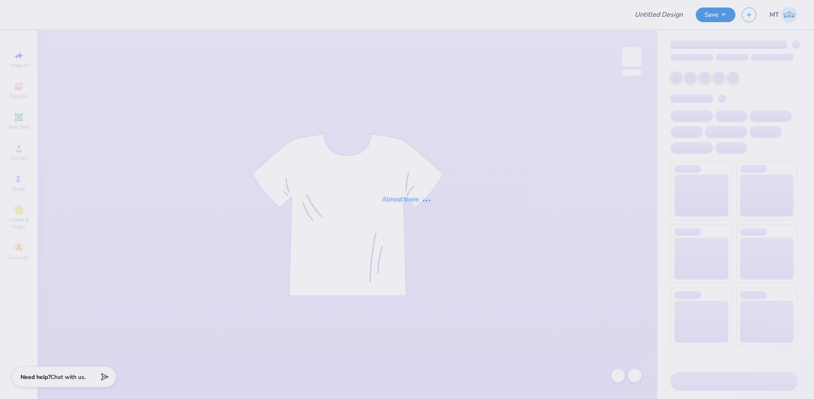
type input "FPS239867"
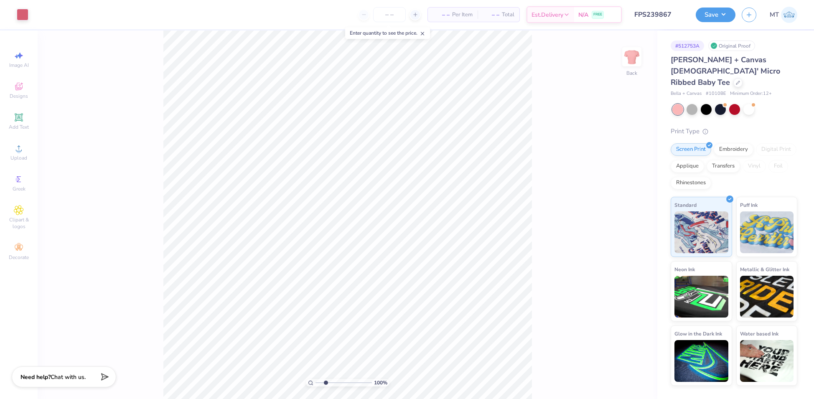
click at [325, 382] on input "range" at bounding box center [343, 383] width 56 height 8
type input "1"
click at [304, 380] on div "244 %" at bounding box center [347, 214] width 368 height 368
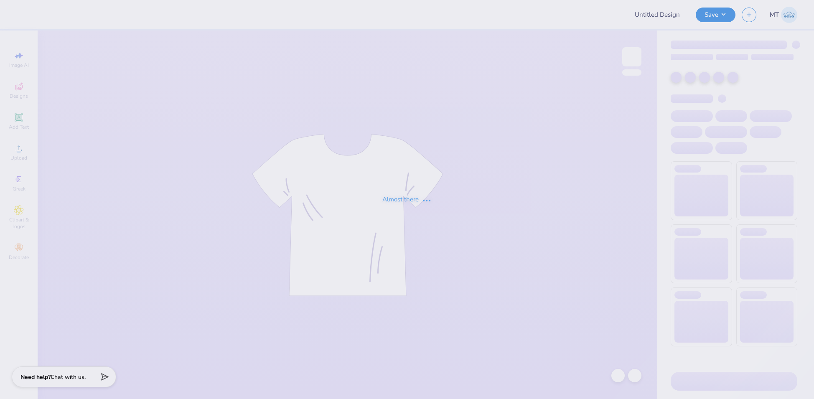
type input "FPS239869"
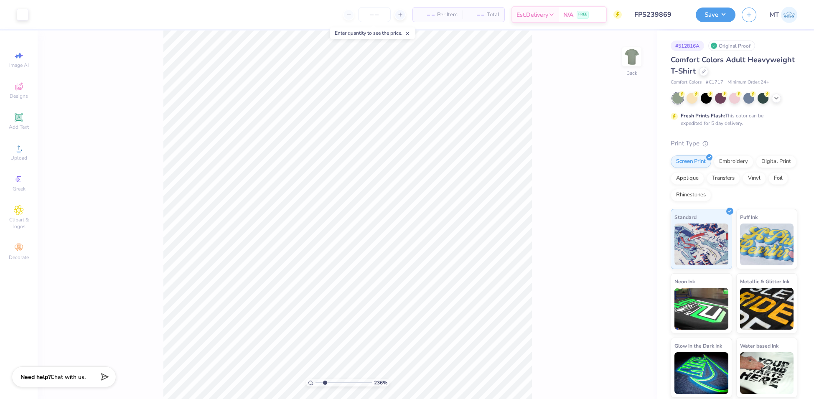
click at [325, 381] on input "range" at bounding box center [343, 383] width 56 height 8
drag, startPoint x: 323, startPoint y: 382, endPoint x: 301, endPoint y: 376, distance: 22.9
type input "1"
click at [315, 379] on input "range" at bounding box center [343, 383] width 56 height 8
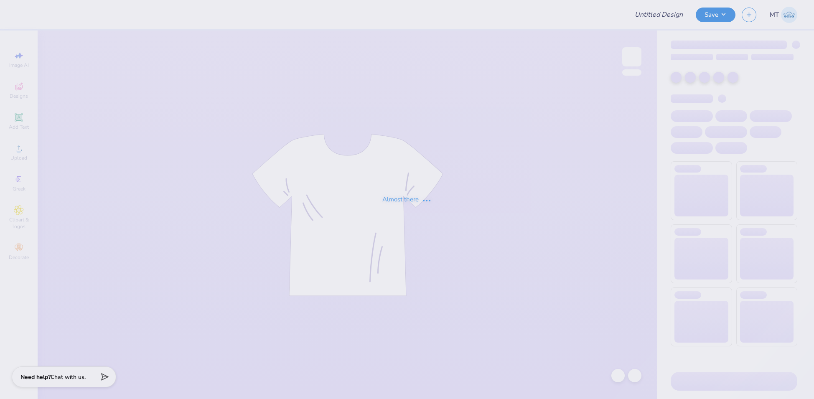
type input "FPS239872"
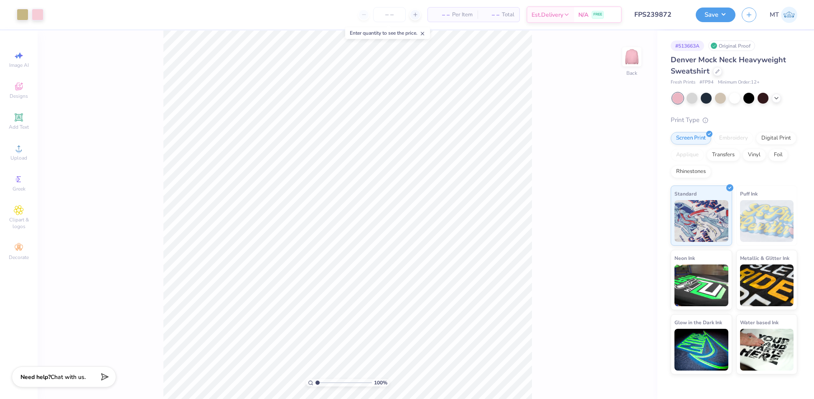
click at [325, 381] on input "range" at bounding box center [343, 383] width 56 height 8
click at [325, 383] on input "range" at bounding box center [343, 383] width 56 height 8
drag, startPoint x: 325, startPoint y: 383, endPoint x: 336, endPoint y: 384, distance: 10.6
click at [336, 384] on input "range" at bounding box center [343, 383] width 56 height 8
drag, startPoint x: 327, startPoint y: 381, endPoint x: 289, endPoint y: 372, distance: 39.6
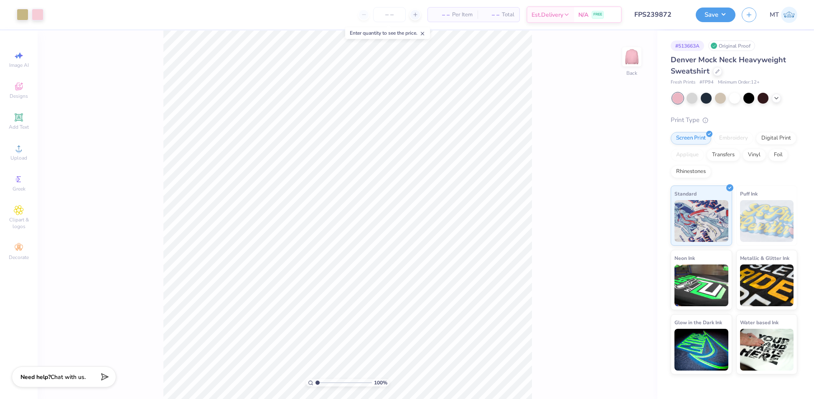
click at [315, 379] on input "range" at bounding box center [343, 383] width 56 height 8
click at [329, 383] on input "range" at bounding box center [343, 383] width 56 height 8
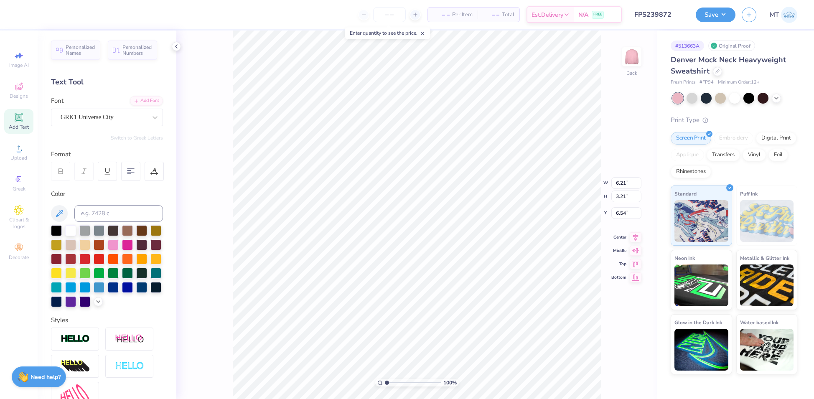
drag, startPoint x: 398, startPoint y: 385, endPoint x: 360, endPoint y: 375, distance: 39.5
click at [385, 379] on input "range" at bounding box center [413, 383] width 56 height 8
click at [405, 384] on input "range" at bounding box center [413, 383] width 56 height 8
drag, startPoint x: 404, startPoint y: 383, endPoint x: 356, endPoint y: 378, distance: 48.2
type input "1"
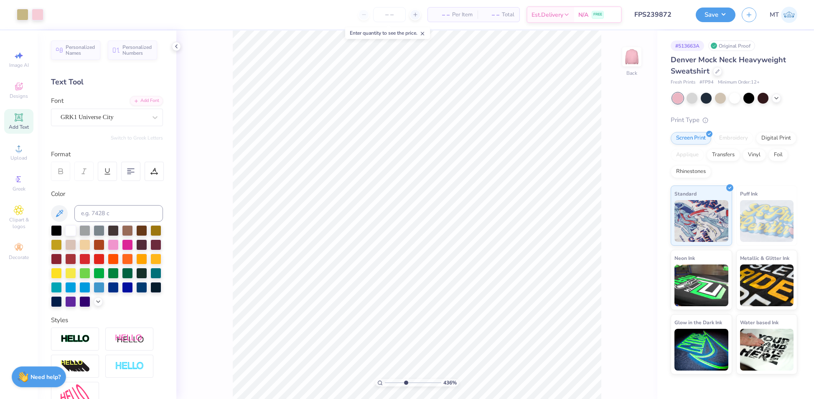
click at [385, 379] on input "range" at bounding box center [413, 383] width 56 height 8
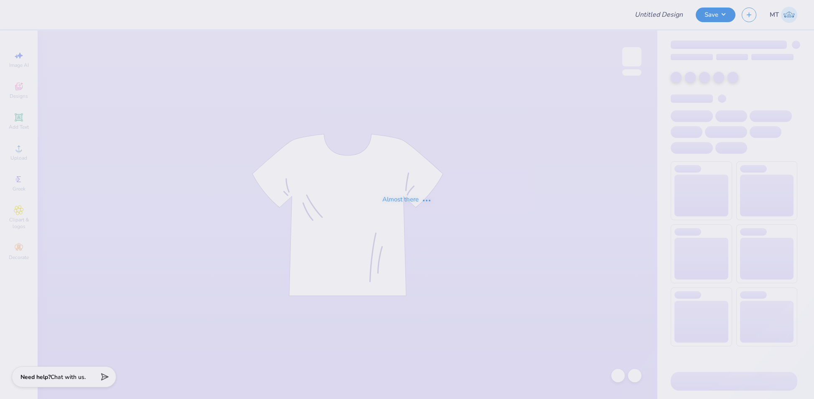
type input "FPS239878"
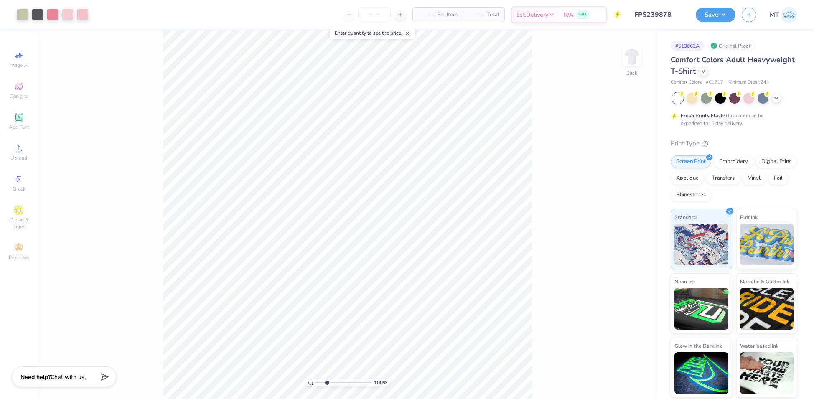
click at [327, 382] on input "range" at bounding box center [343, 383] width 56 height 8
drag, startPoint x: 324, startPoint y: 381, endPoint x: 329, endPoint y: 380, distance: 5.2
type input "3.18"
click at [329, 380] on input "range" at bounding box center [343, 383] width 56 height 8
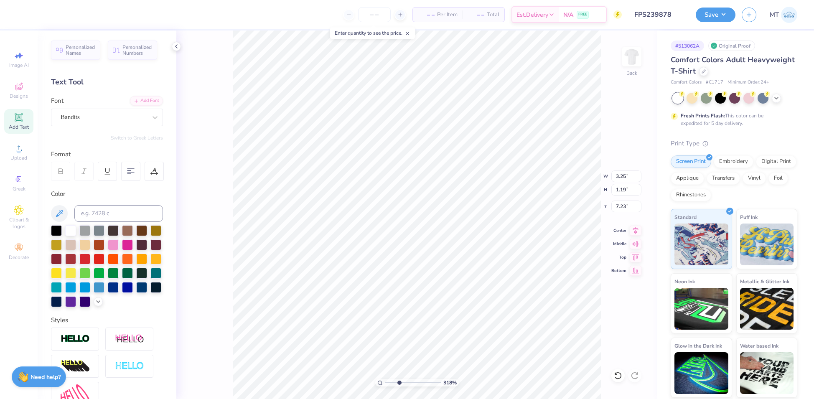
type textarea "Mom's"
drag, startPoint x: 399, startPoint y: 381, endPoint x: 393, endPoint y: 381, distance: 6.3
click at [393, 381] on input "range" at bounding box center [413, 383] width 56 height 8
drag, startPoint x: 392, startPoint y: 383, endPoint x: 380, endPoint y: 380, distance: 12.8
click at [385, 380] on input "range" at bounding box center [413, 383] width 56 height 8
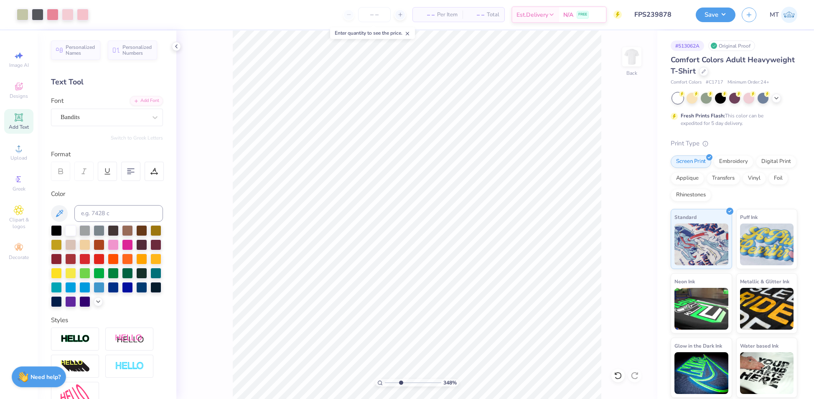
click at [400, 383] on input "range" at bounding box center [413, 383] width 56 height 8
drag, startPoint x: 399, startPoint y: 383, endPoint x: 360, endPoint y: 375, distance: 39.6
type input "1"
click at [385, 379] on input "range" at bounding box center [413, 383] width 56 height 8
click at [725, 10] on button "Save" at bounding box center [715, 13] width 40 height 15
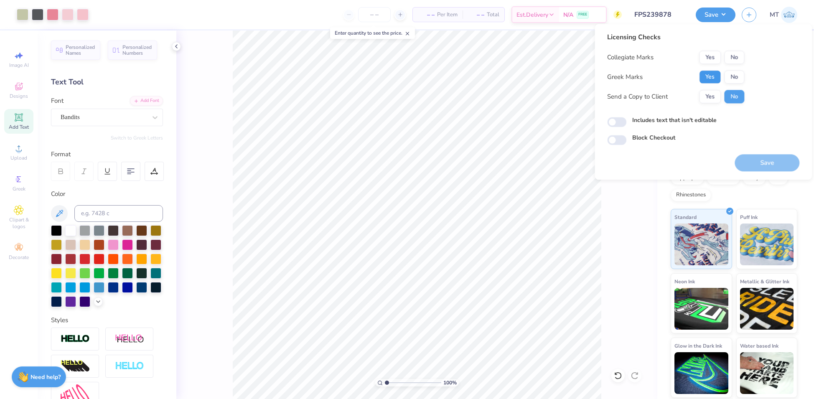
click at [714, 76] on button "Yes" at bounding box center [710, 76] width 22 height 13
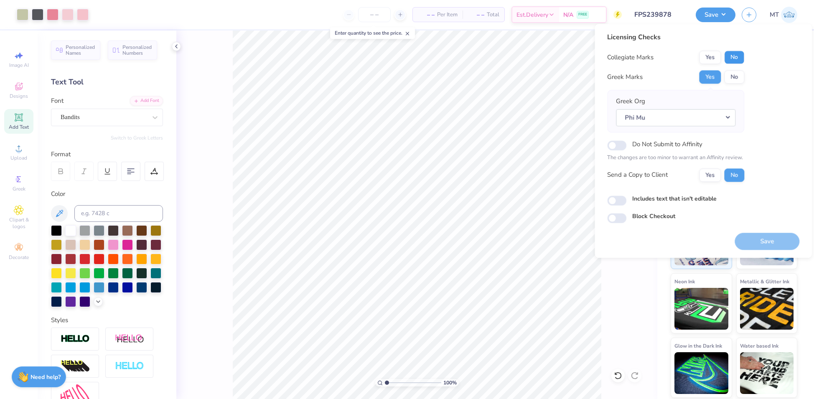
click at [731, 58] on button "No" at bounding box center [734, 57] width 20 height 13
click at [748, 234] on button "Save" at bounding box center [766, 241] width 65 height 17
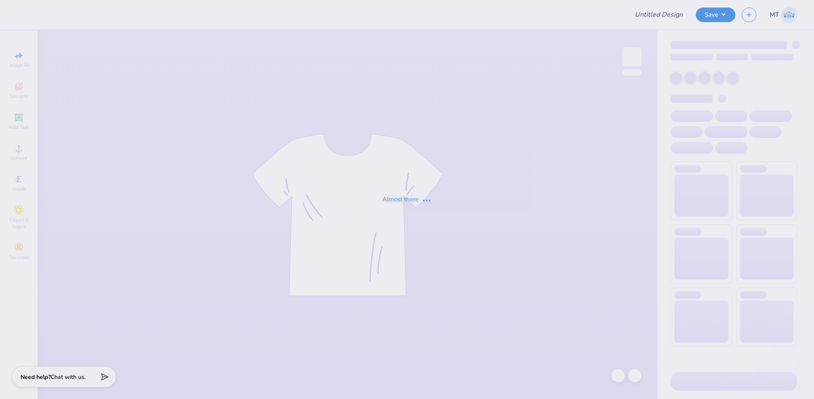
type input "FPS239915"
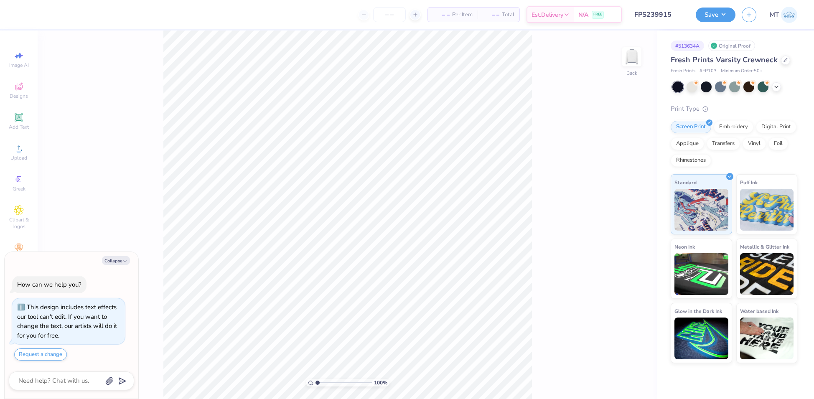
type textarea "x"
click at [327, 383] on input "range" at bounding box center [343, 383] width 56 height 8
drag, startPoint x: 325, startPoint y: 381, endPoint x: 311, endPoint y: 379, distance: 14.4
type input "1"
click at [315, 379] on input "range" at bounding box center [343, 383] width 56 height 8
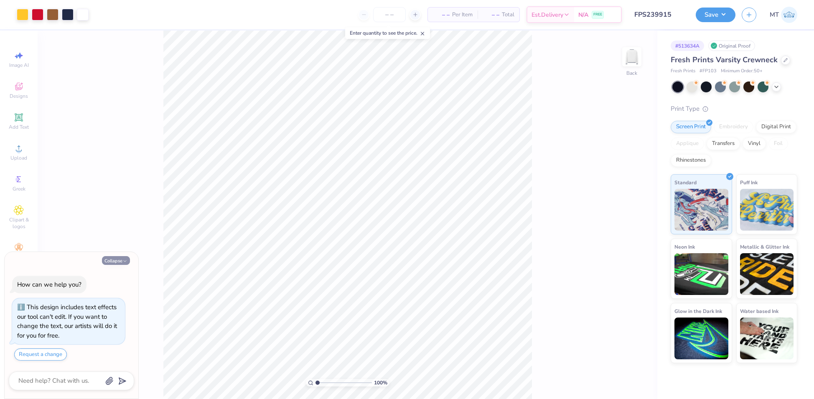
click at [122, 259] on icon "button" at bounding box center [124, 261] width 5 height 5
type textarea "x"
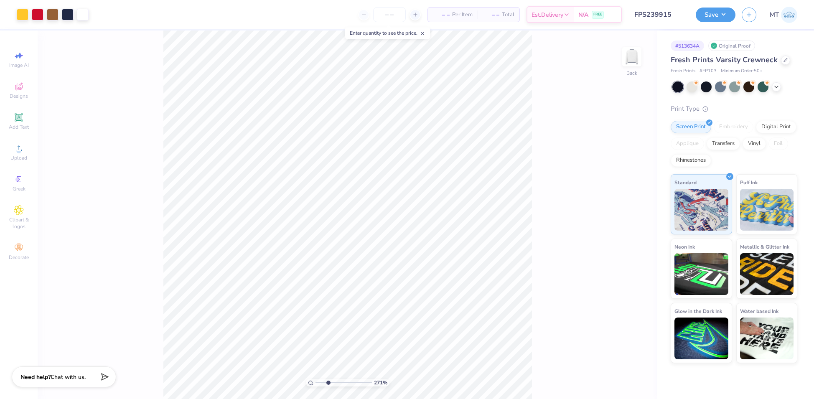
drag, startPoint x: 319, startPoint y: 381, endPoint x: 328, endPoint y: 384, distance: 9.5
click at [328, 384] on input "range" at bounding box center [343, 383] width 56 height 8
drag, startPoint x: 327, startPoint y: 380, endPoint x: 304, endPoint y: 378, distance: 23.2
click at [315, 379] on input "range" at bounding box center [343, 383] width 56 height 8
drag, startPoint x: 318, startPoint y: 383, endPoint x: 306, endPoint y: 380, distance: 12.5
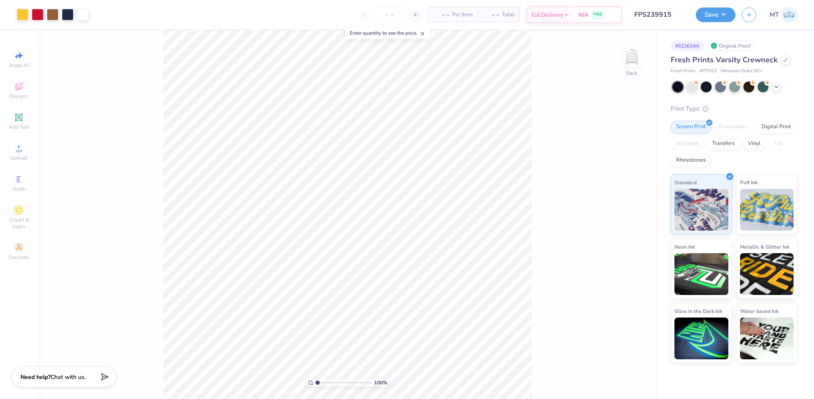
click at [315, 380] on input "range" at bounding box center [343, 383] width 56 height 8
click at [327, 383] on input "range" at bounding box center [343, 383] width 56 height 8
drag, startPoint x: 327, startPoint y: 382, endPoint x: 314, endPoint y: 378, distance: 13.5
type input "1"
click at [315, 379] on input "range" at bounding box center [343, 383] width 56 height 8
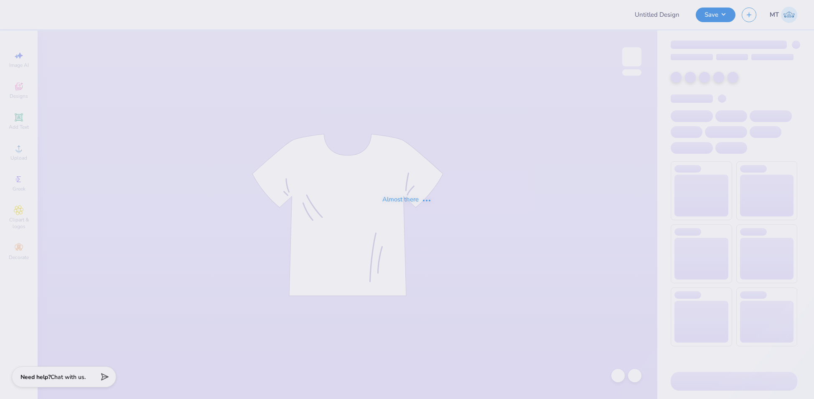
type input "FPS239919"
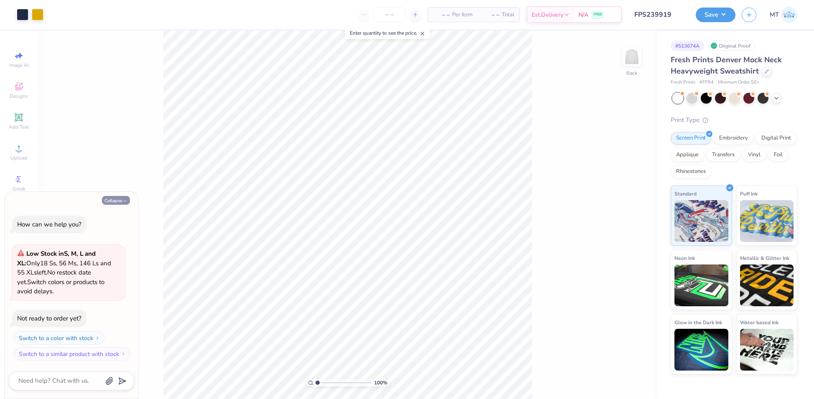
click at [111, 202] on button "Collapse" at bounding box center [116, 200] width 28 height 9
type textarea "x"
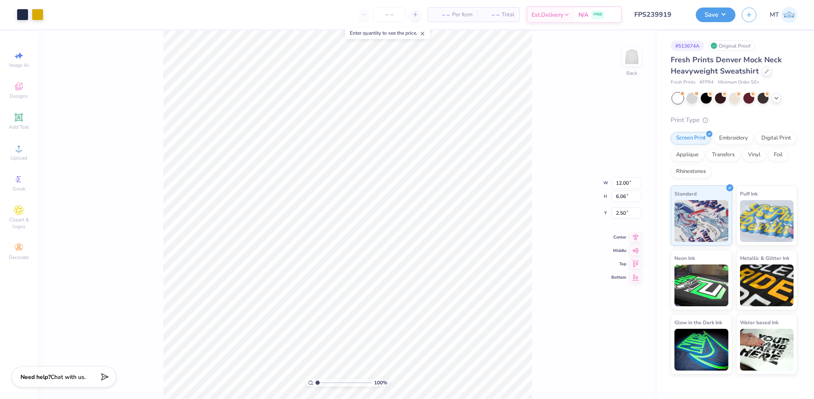
click at [581, 239] on div "100 % Back W 12.00 12.00 " H 6.06 6.06 " Y 2.50 2.50 " Center Middle Top Bottom" at bounding box center [347, 214] width 619 height 368
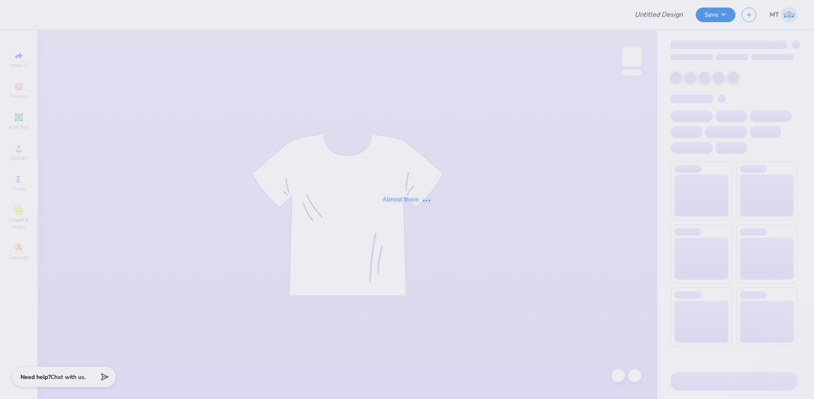
type input "FPS239920"
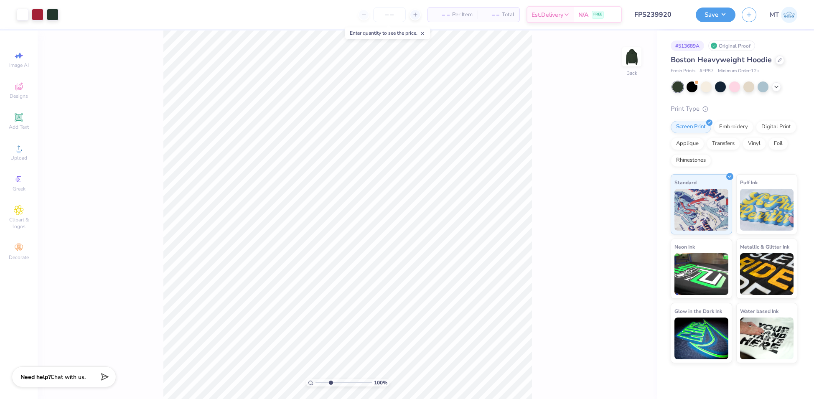
click at [330, 382] on input "range" at bounding box center [343, 383] width 56 height 8
drag, startPoint x: 327, startPoint y: 383, endPoint x: 281, endPoint y: 373, distance: 46.9
type input "1"
click at [315, 379] on input "range" at bounding box center [343, 383] width 56 height 8
click at [625, 184] on input "12.11" at bounding box center [626, 183] width 30 height 12
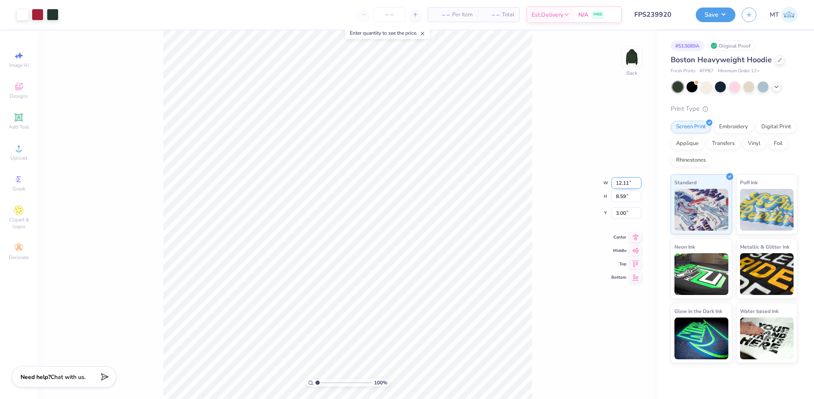
click at [625, 184] on input "12.11" at bounding box center [626, 183] width 30 height 12
type input "11.00"
type input "7.80"
click at [620, 208] on input "3.39" at bounding box center [626, 206] width 30 height 12
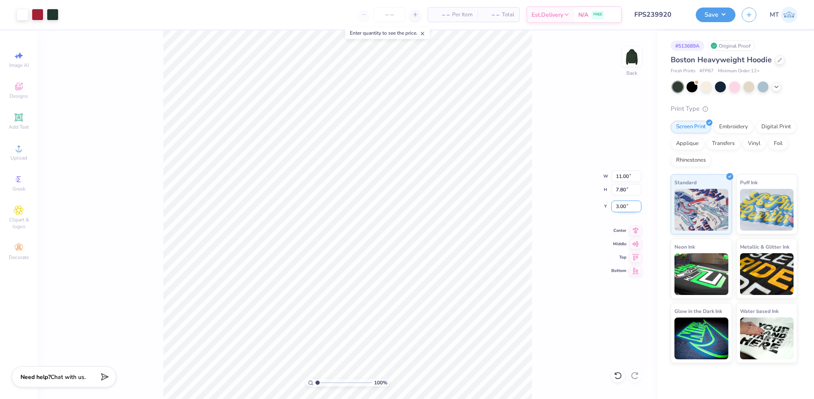
click at [624, 205] on input "3.00" at bounding box center [626, 206] width 30 height 12
type input "2.50"
click at [330, 383] on input "range" at bounding box center [343, 383] width 56 height 8
drag, startPoint x: 330, startPoint y: 383, endPoint x: 300, endPoint y: 380, distance: 30.1
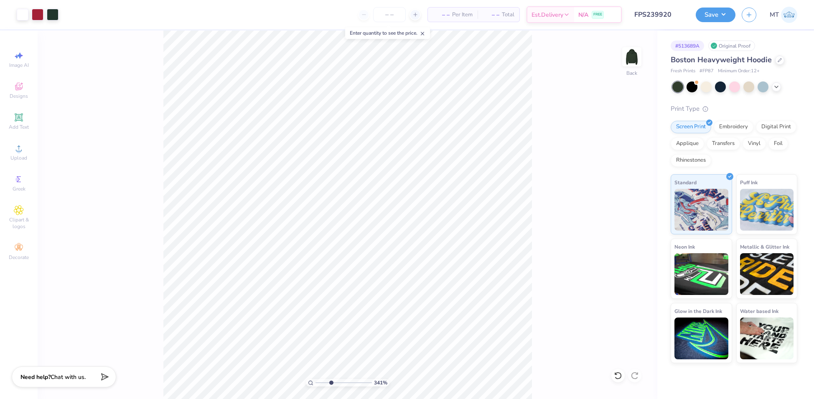
click at [315, 380] on input "range" at bounding box center [343, 383] width 56 height 8
click at [330, 382] on input "range" at bounding box center [343, 383] width 56 height 8
drag, startPoint x: 328, startPoint y: 383, endPoint x: 299, endPoint y: 378, distance: 29.6
click at [315, 379] on input "range" at bounding box center [343, 383] width 56 height 8
click at [40, 16] on div at bounding box center [38, 14] width 12 height 12
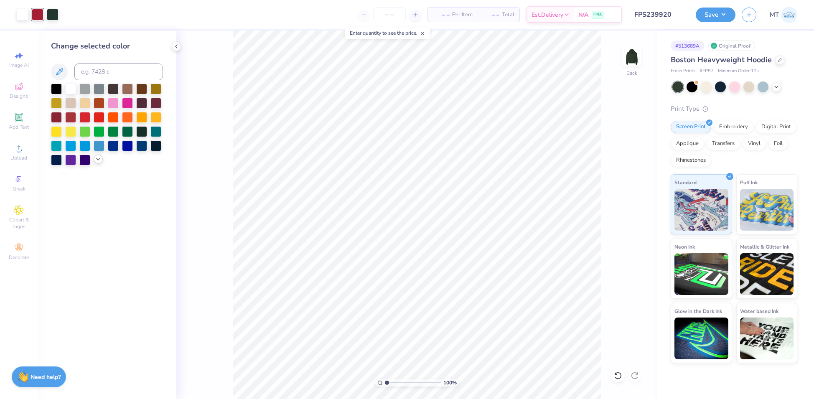
click at [97, 159] on icon at bounding box center [98, 159] width 7 height 7
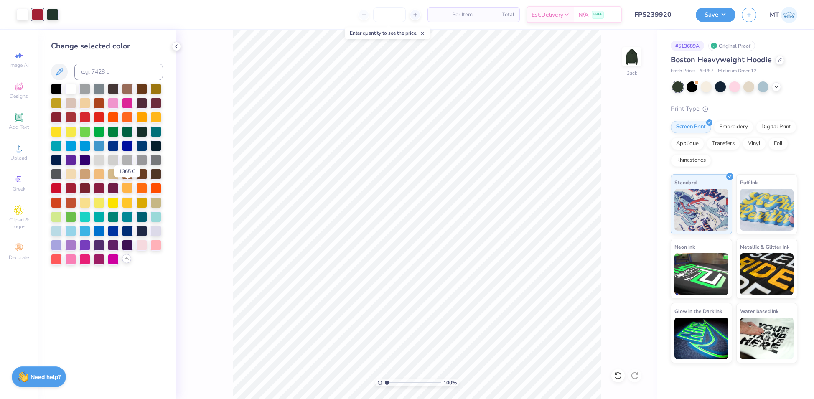
click at [127, 192] on div at bounding box center [127, 187] width 11 height 11
click at [619, 377] on icon at bounding box center [618, 375] width 8 height 8
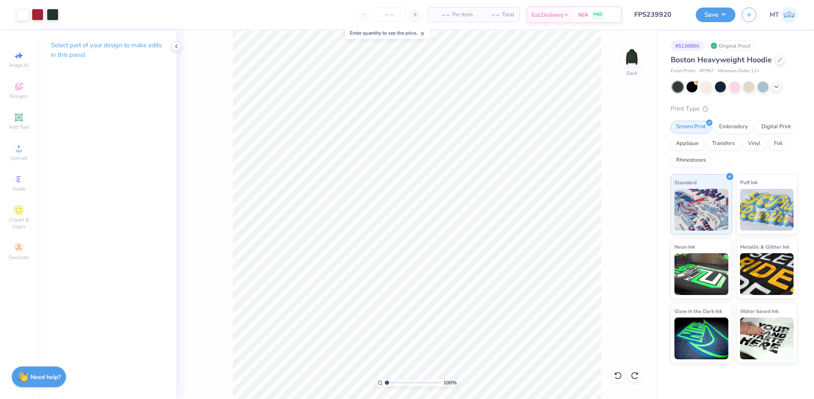
click at [398, 383] on input "range" at bounding box center [413, 383] width 56 height 8
drag, startPoint x: 398, startPoint y: 383, endPoint x: 390, endPoint y: 381, distance: 9.0
click at [390, 381] on input "range" at bounding box center [413, 383] width 56 height 8
drag, startPoint x: 388, startPoint y: 383, endPoint x: 378, endPoint y: 381, distance: 10.2
type input "1"
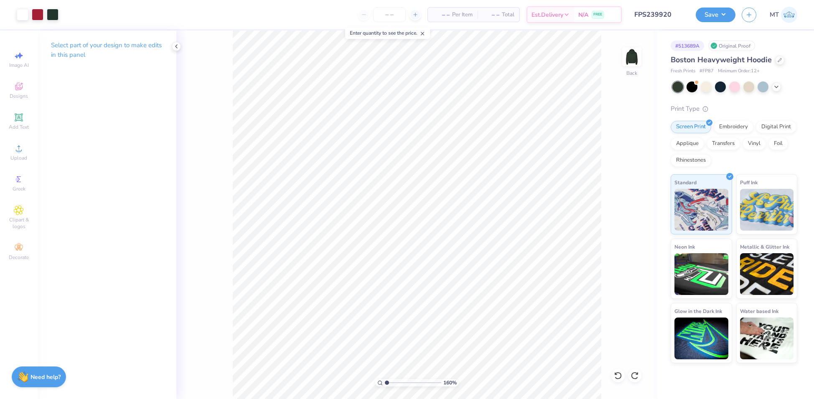
click at [385, 381] on input "range" at bounding box center [413, 383] width 56 height 8
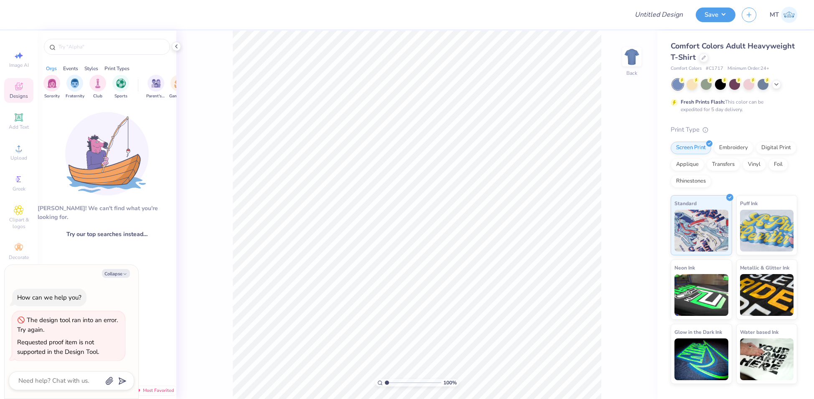
type textarea "x"
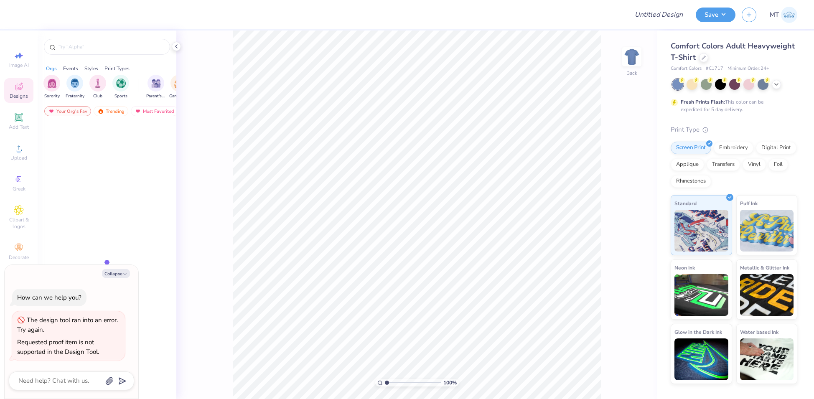
type textarea "x"
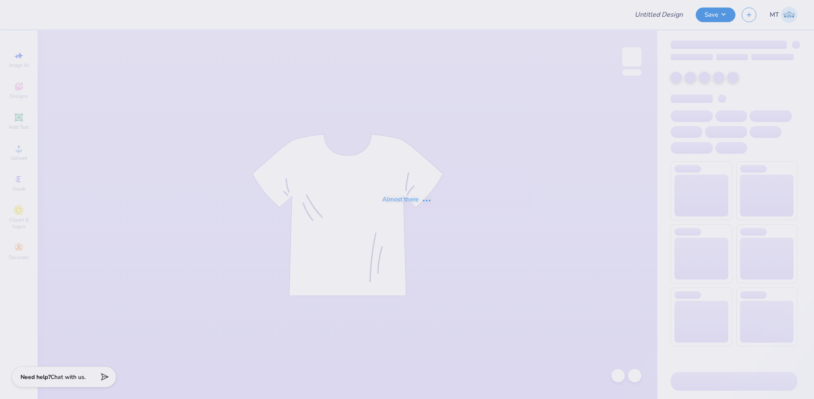
type input "FPS239922"
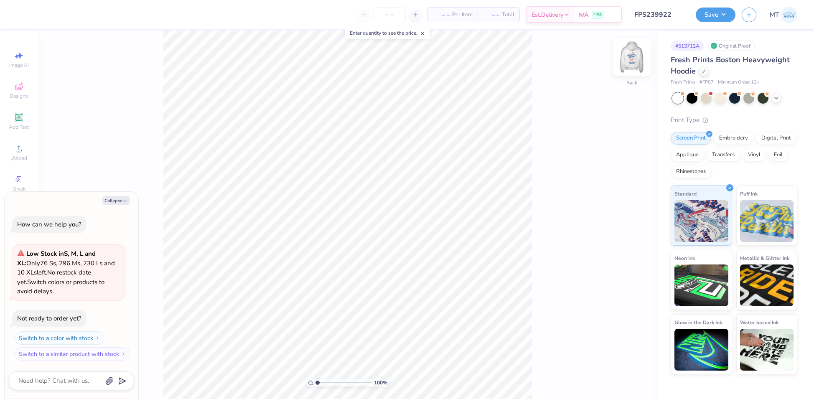
click at [635, 53] on img at bounding box center [631, 56] width 33 height 33
type textarea "x"
click at [327, 383] on input "range" at bounding box center [343, 383] width 56 height 8
type input "5.6"
click at [343, 378] on div "426 %" at bounding box center [347, 214] width 368 height 368
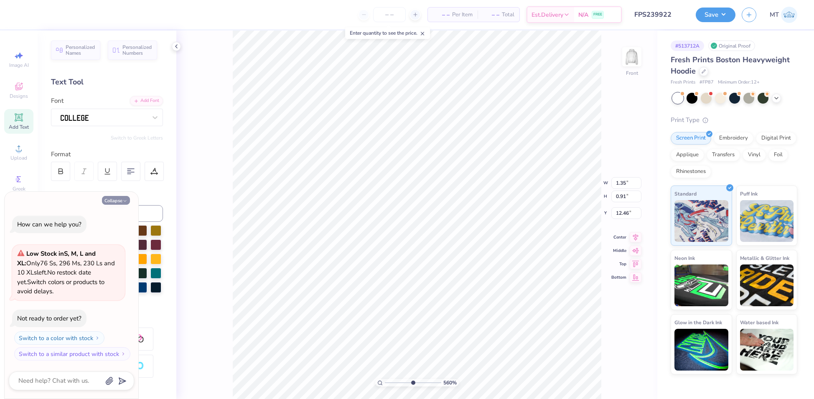
click at [124, 202] on icon "button" at bounding box center [124, 200] width 5 height 5
type textarea "x"
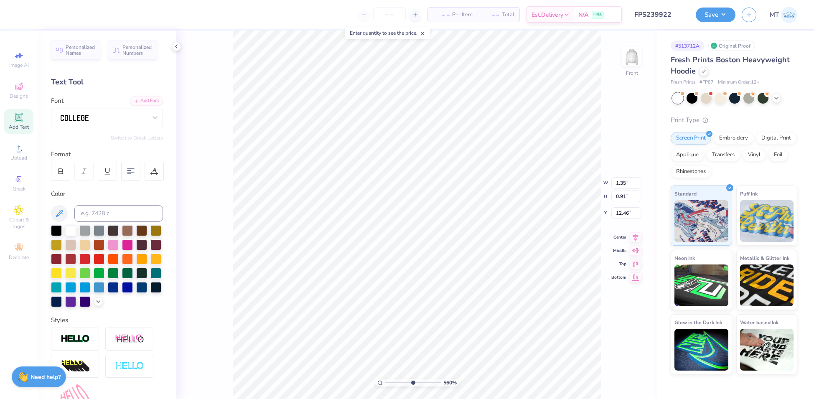
type input "12.58"
type input "1.13"
type input "0.78"
type input "12.65"
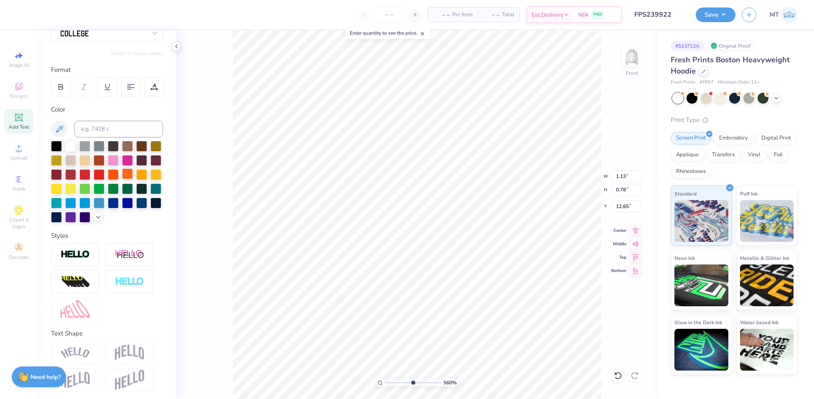
scroll to position [86, 0]
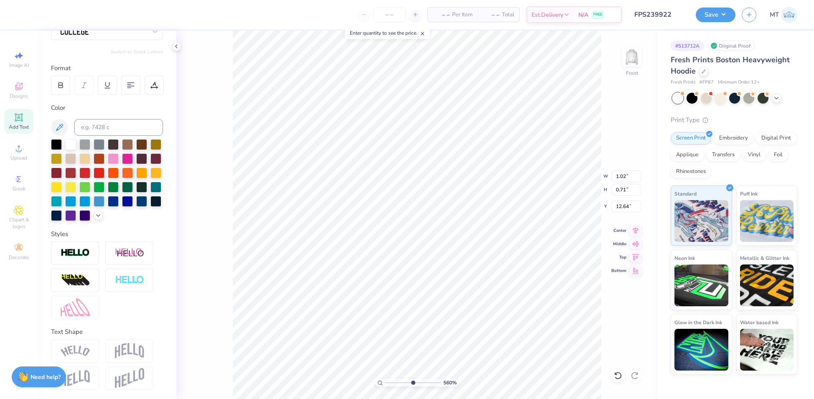
type input "1.02"
type input "0.71"
type input "12.64"
type input "0.99"
type input "0.64"
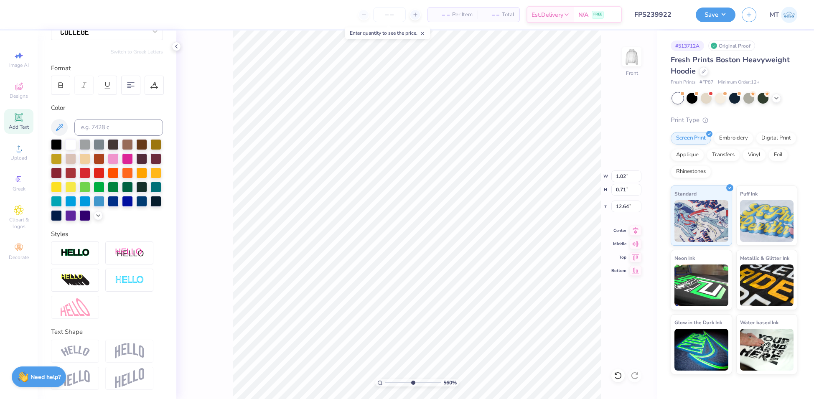
type input "12.67"
type input "7.80"
type input "12.00"
type input "6.00"
drag, startPoint x: 413, startPoint y: 383, endPoint x: 415, endPoint y: 378, distance: 4.7
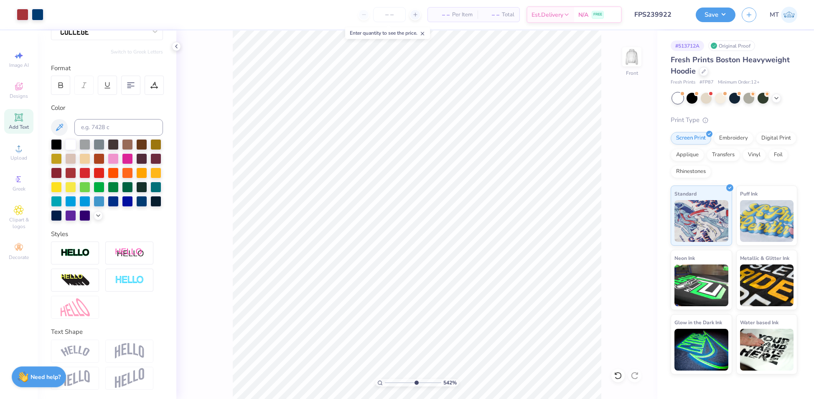
type input "6.12"
click at [415, 379] on input "range" at bounding box center [413, 383] width 56 height 8
type input "1.13"
type input "0.73"
type input "12.67"
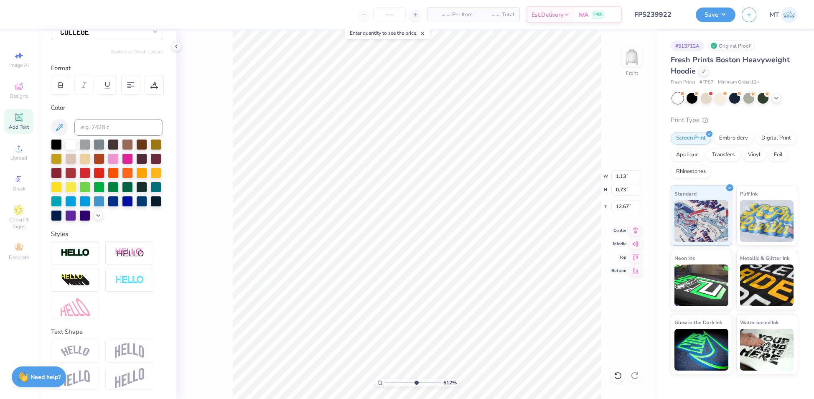
type input "1.16"
type input "0.82"
type input "12.63"
type input "1.05"
type input "0.74"
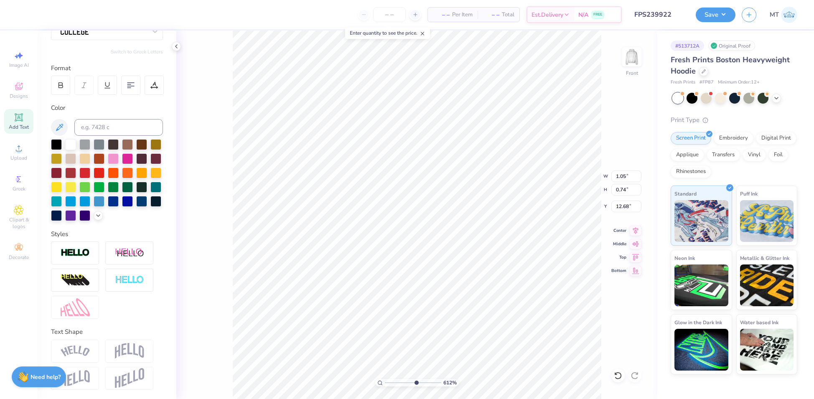
type input "12.62"
type input "1.04"
type input "0.68"
type input "12.66"
type input "7.80"
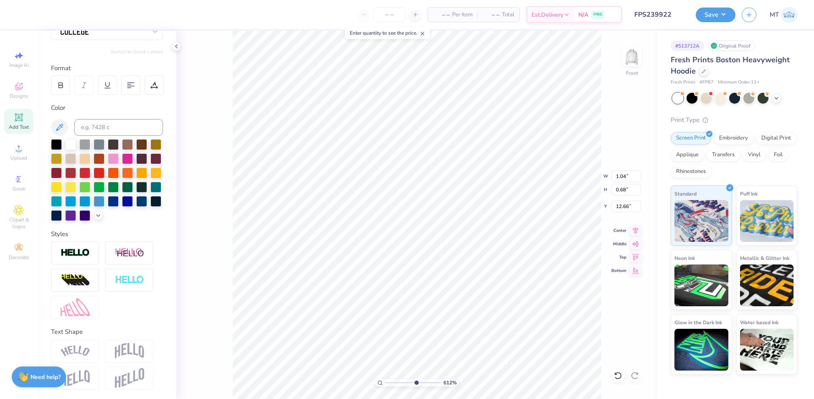
type input "12.00"
type input "6.00"
drag, startPoint x: 416, startPoint y: 383, endPoint x: 385, endPoint y: 375, distance: 31.4
type input "1"
click at [385, 379] on input "range" at bounding box center [413, 383] width 56 height 8
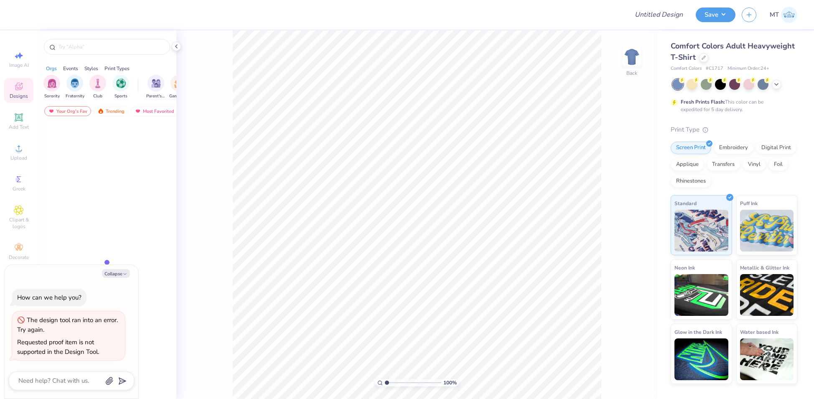
type textarea "x"
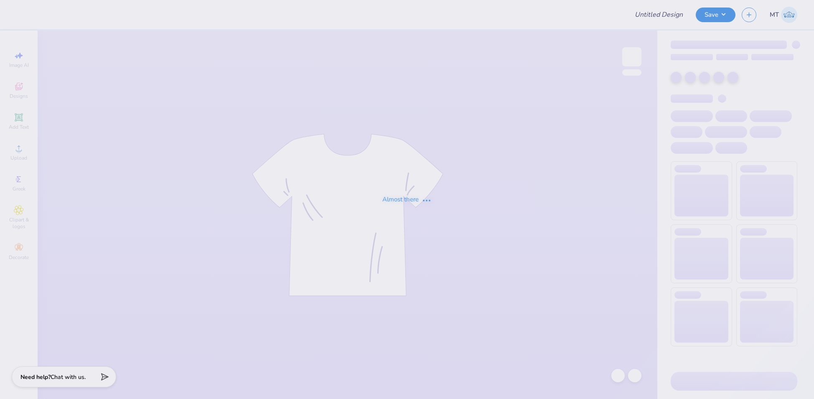
type input "FPS239924"
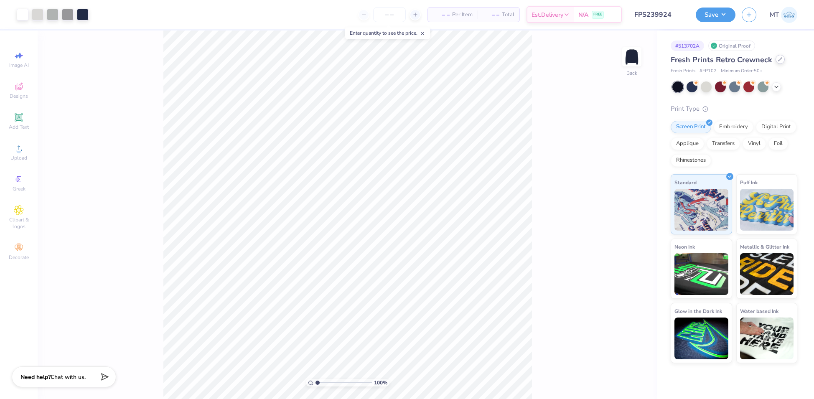
click at [778, 60] on icon at bounding box center [780, 59] width 4 height 4
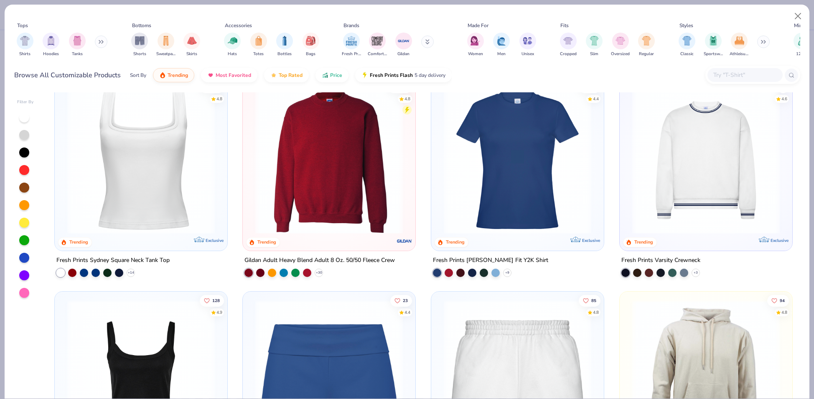
scroll to position [447, 0]
click at [705, 170] on img at bounding box center [706, 159] width 156 height 147
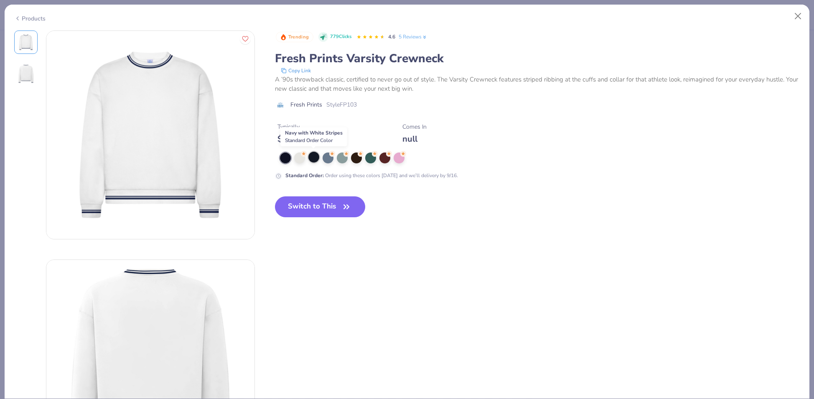
click at [312, 157] on div at bounding box center [313, 157] width 11 height 11
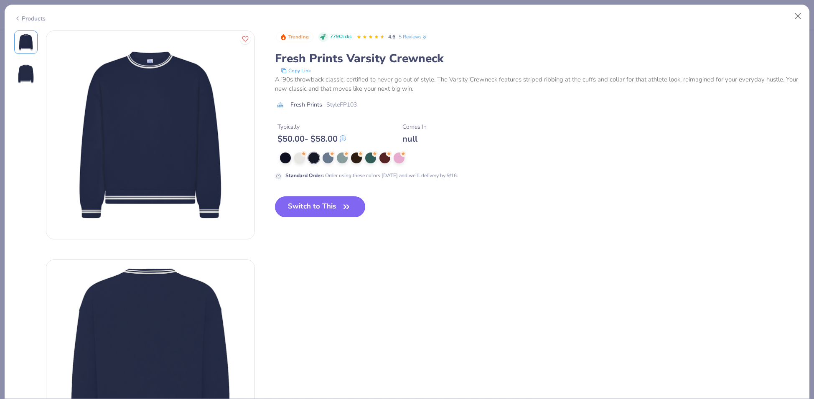
click at [329, 207] on button "Switch to This" at bounding box center [320, 206] width 91 height 21
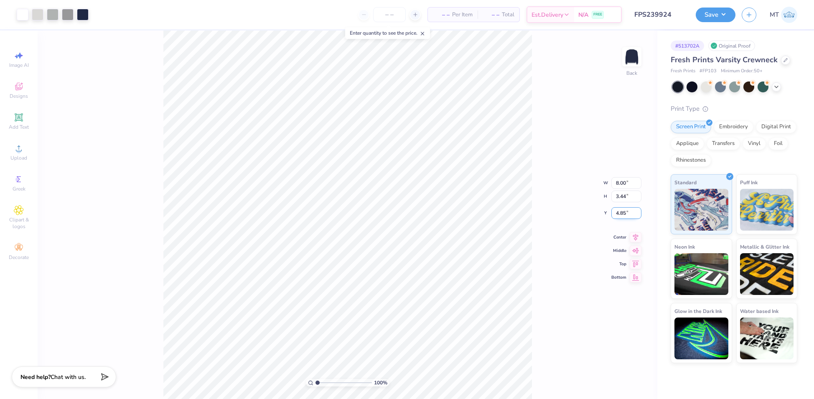
click at [619, 208] on input "4.85" at bounding box center [626, 213] width 30 height 12
type input "2.50"
click at [621, 205] on input "2.50" at bounding box center [626, 206] width 30 height 12
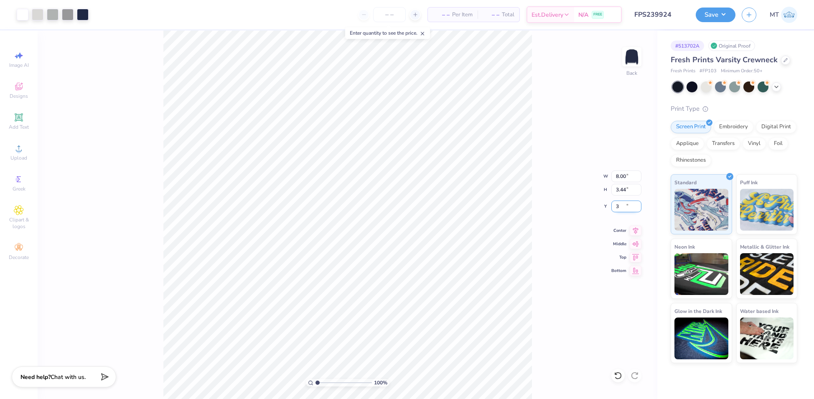
type input "3.00"
click at [548, 185] on div "100 % Back W 8.00 8.00 " H 3.44 3.44 " Y 3.00 3.00 " Center Middle Top Bottom" at bounding box center [347, 214] width 619 height 368
click at [783, 58] on icon at bounding box center [784, 59] width 3 height 3
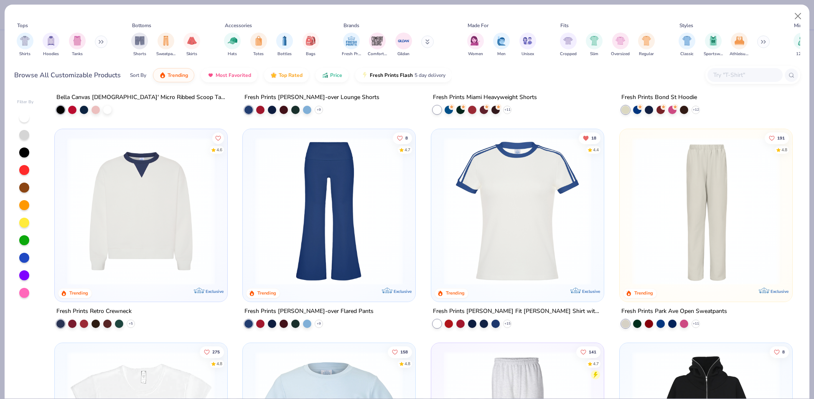
scroll to position [837, 0]
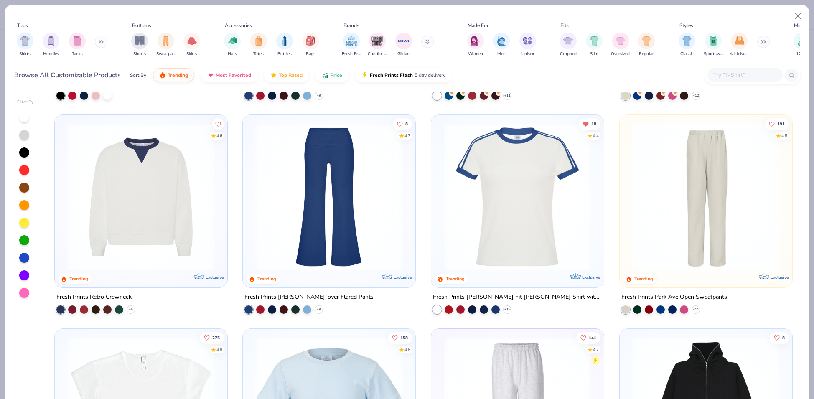
click at [155, 212] on img at bounding box center [141, 196] width 156 height 147
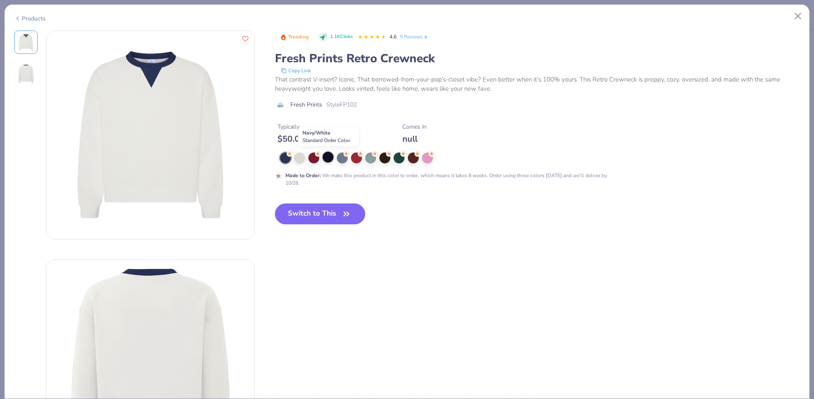
click at [324, 155] on div at bounding box center [327, 157] width 11 height 11
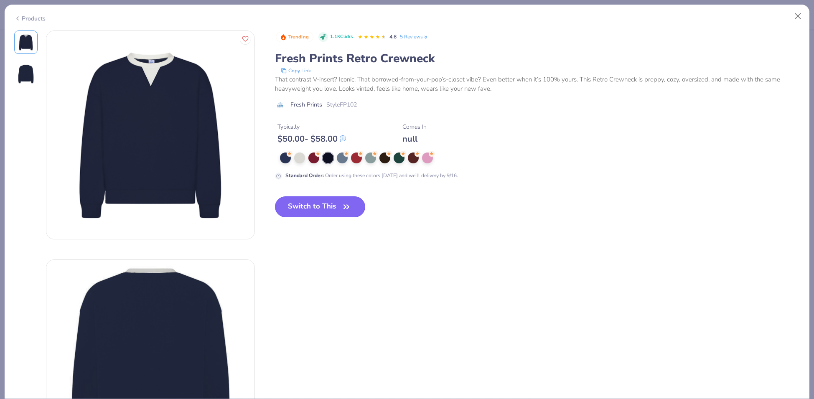
click at [330, 209] on button "Switch to This" at bounding box center [320, 206] width 91 height 21
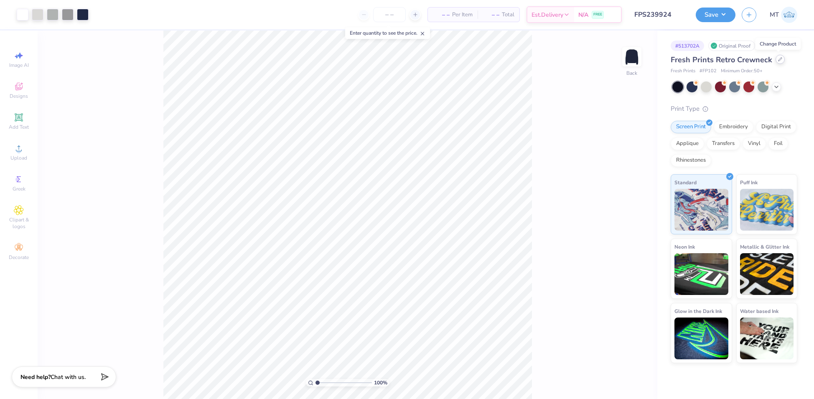
click at [777, 61] on div at bounding box center [779, 59] width 9 height 9
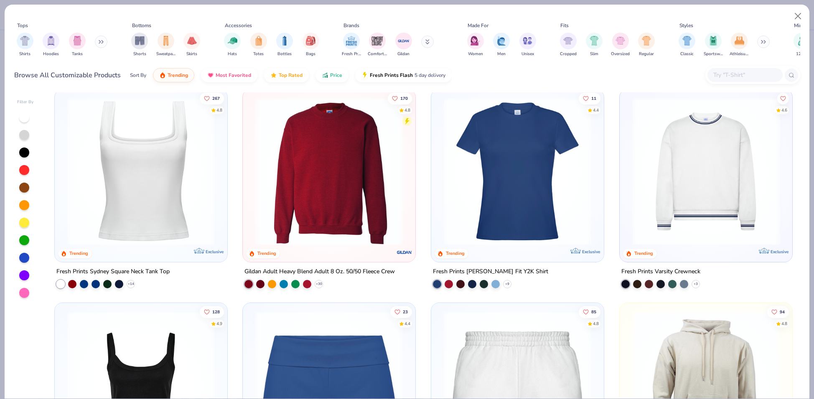
scroll to position [436, 0]
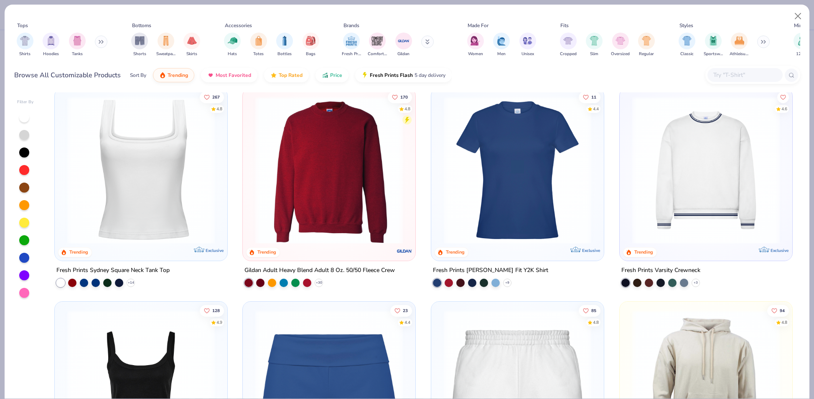
click at [684, 204] on img at bounding box center [706, 169] width 156 height 147
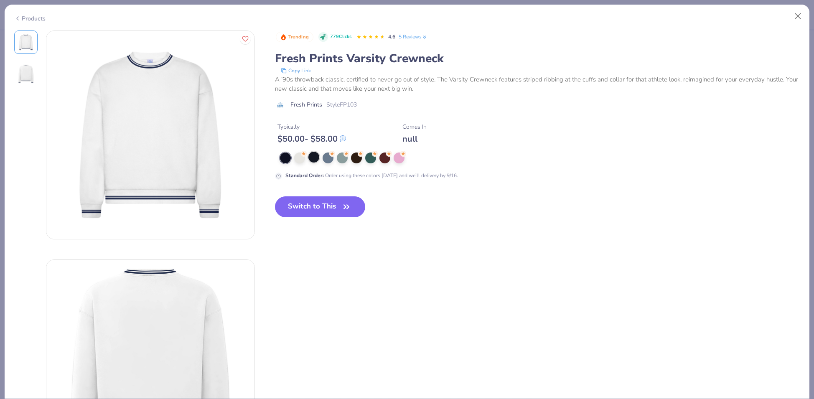
click at [314, 157] on div at bounding box center [313, 157] width 11 height 11
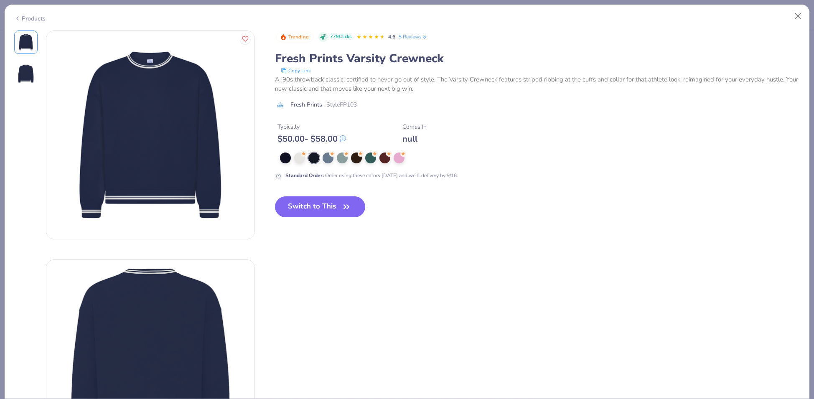
click at [341, 204] on icon "button" at bounding box center [346, 207] width 12 height 12
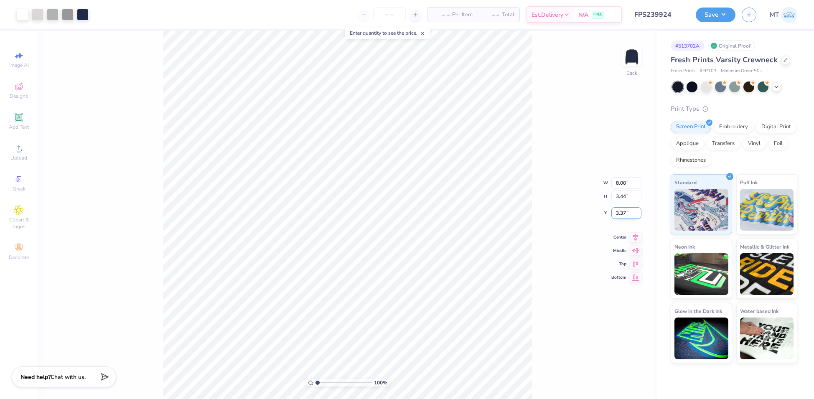
click at [620, 213] on input "3.37" at bounding box center [626, 213] width 30 height 12
type input "3.00"
click at [717, 12] on button "Save" at bounding box center [715, 13] width 40 height 15
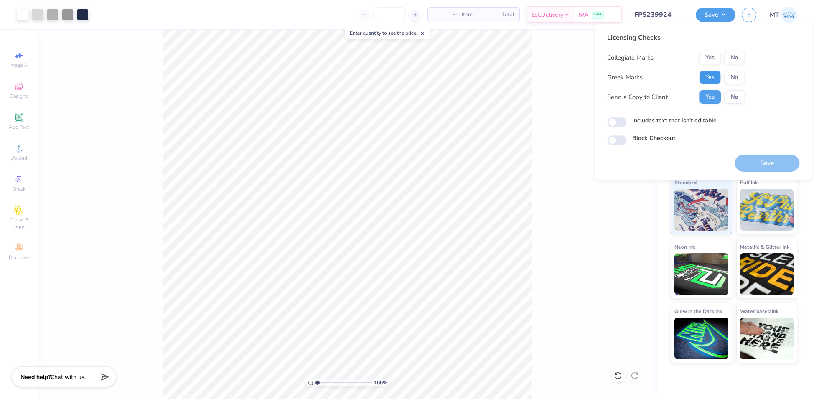
click at [707, 76] on button "Yes" at bounding box center [710, 77] width 22 height 13
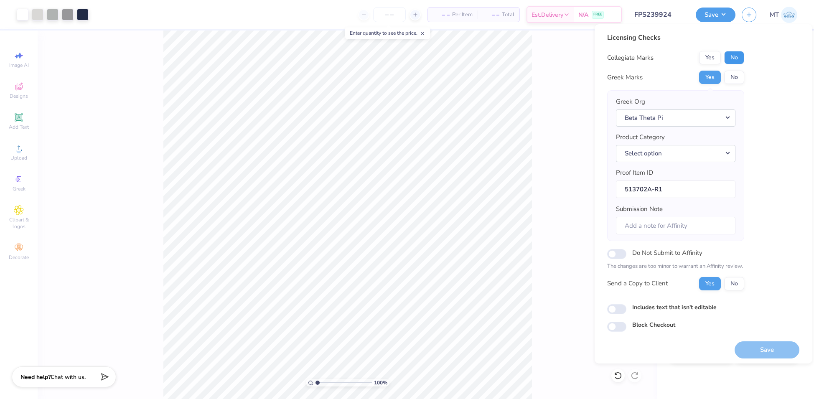
click at [739, 59] on button "No" at bounding box center [734, 57] width 20 height 13
click at [768, 343] on button "Save" at bounding box center [766, 349] width 65 height 17
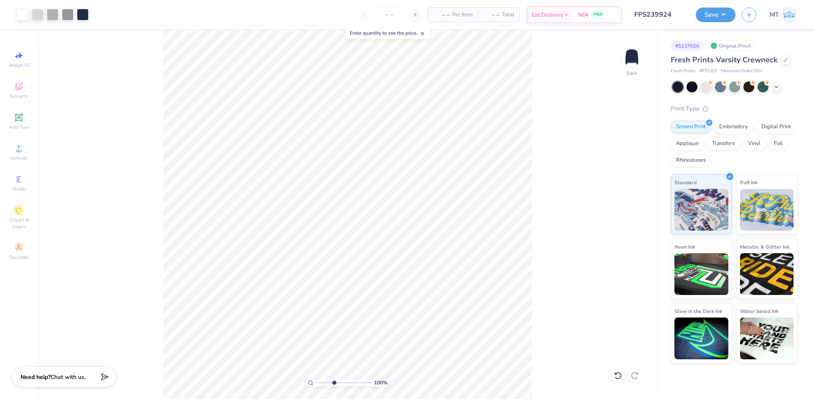
type input "3.92"
click at [333, 382] on input "range" at bounding box center [343, 383] width 56 height 8
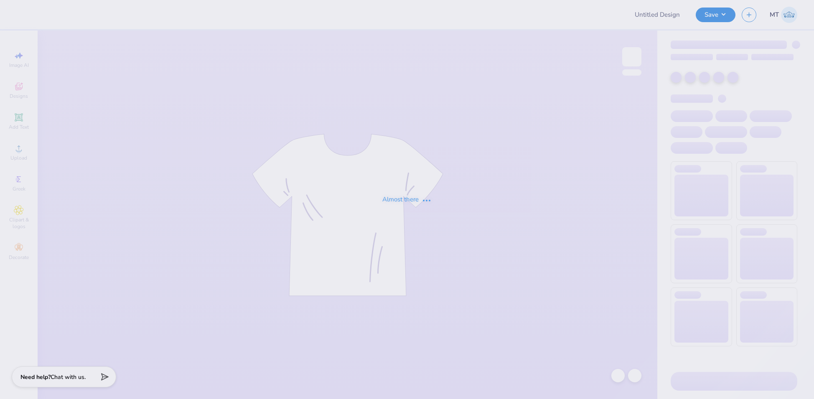
type input "FPS239925"
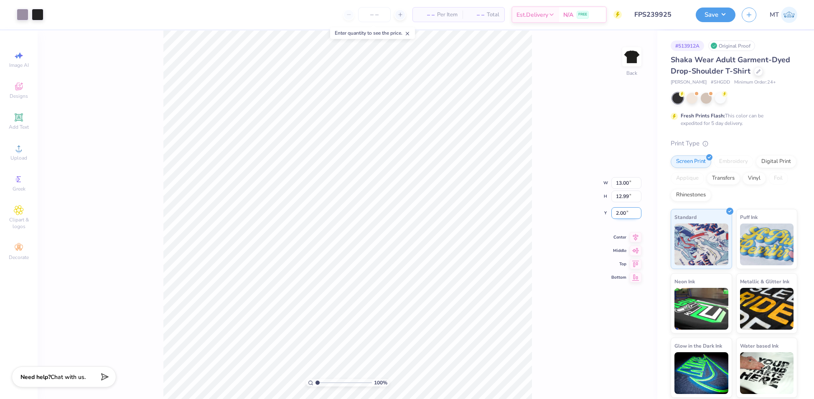
click at [621, 212] on input "2.00" at bounding box center [626, 213] width 30 height 12
type input "3.00"
click at [621, 205] on input "3.00" at bounding box center [626, 206] width 30 height 12
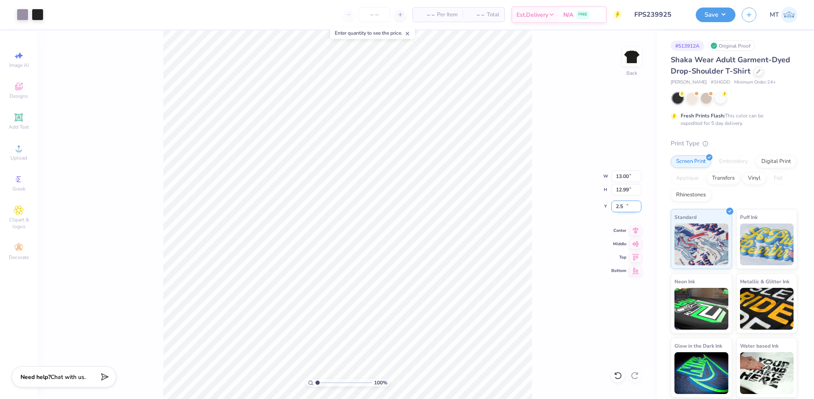
type input "2.50"
click at [541, 181] on div "100 % Back W 13.00 13.00 " H 12.99 12.99 " Y 2.50 2.50 " Center Middle Top Bott…" at bounding box center [347, 214] width 619 height 368
click at [723, 15] on button "Save" at bounding box center [715, 13] width 40 height 15
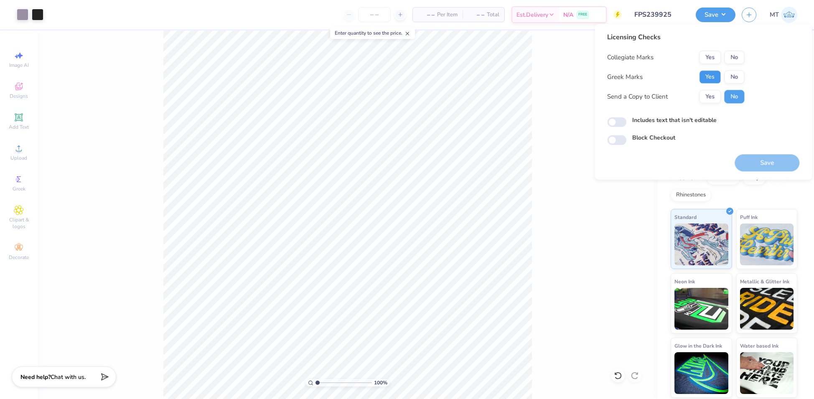
click at [710, 79] on button "Yes" at bounding box center [710, 76] width 22 height 13
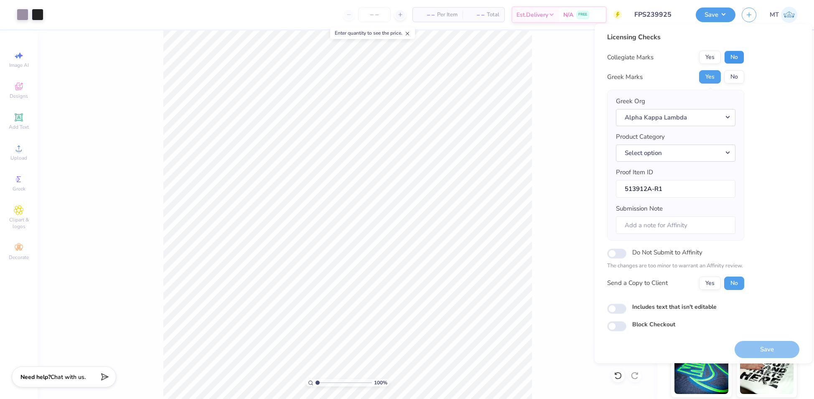
click at [735, 61] on button "No" at bounding box center [734, 57] width 20 height 13
click at [764, 346] on button "Save" at bounding box center [766, 349] width 65 height 17
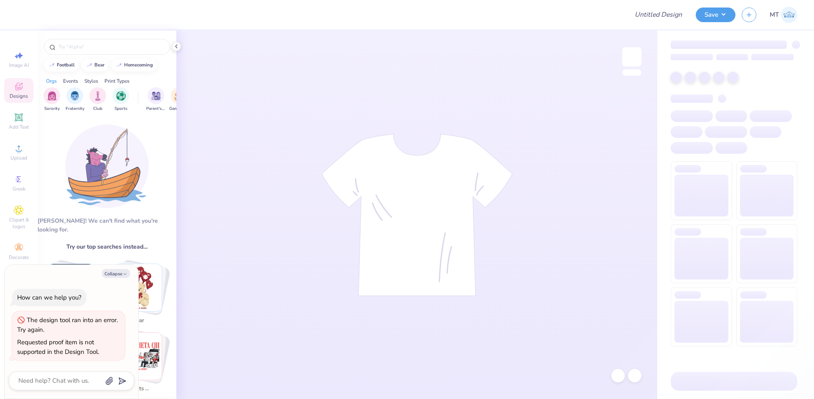
type textarea "x"
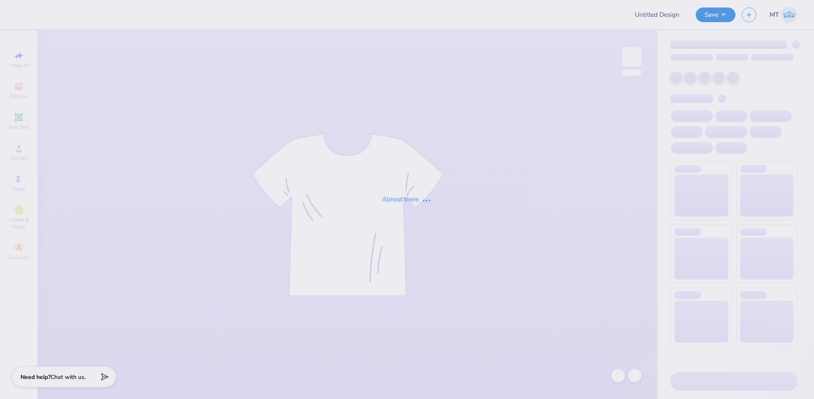
type input "FPS239924"
type input "FPS239927"
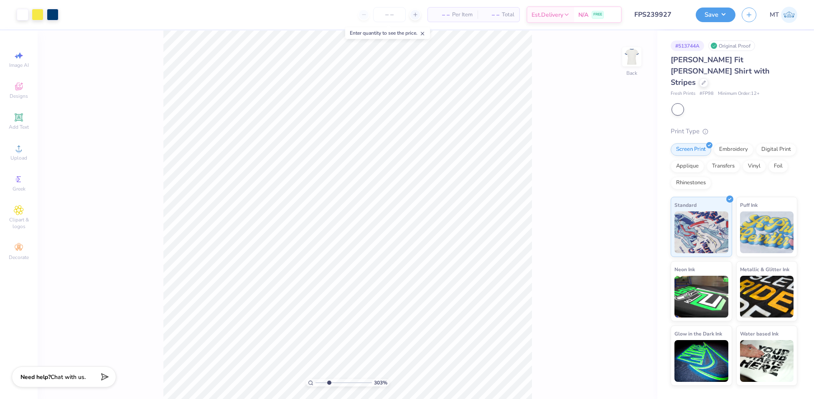
click at [328, 383] on input "range" at bounding box center [343, 383] width 56 height 8
type input "3"
click at [328, 383] on input "range" at bounding box center [343, 383] width 56 height 8
click at [703, 80] on icon at bounding box center [703, 82] width 4 height 4
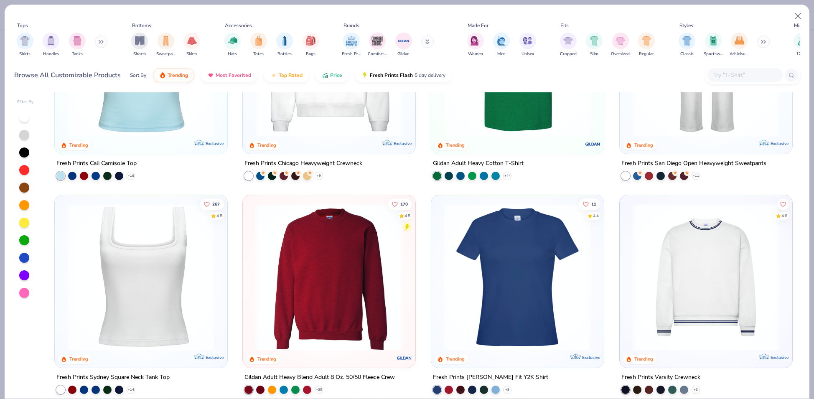
scroll to position [339, 0]
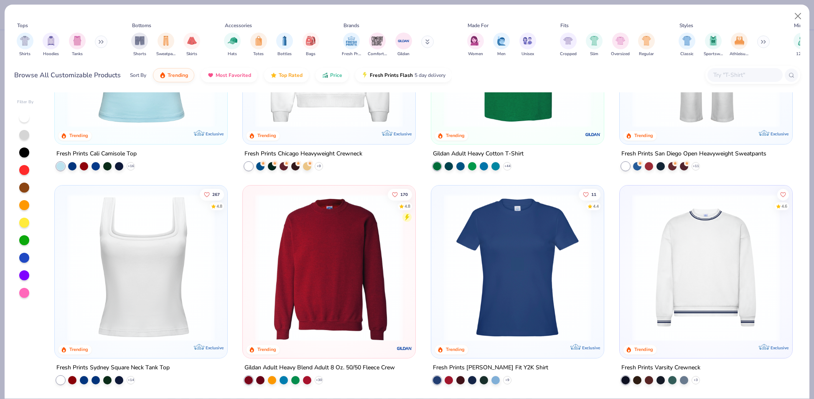
click at [545, 254] on img at bounding box center [517, 266] width 156 height 147
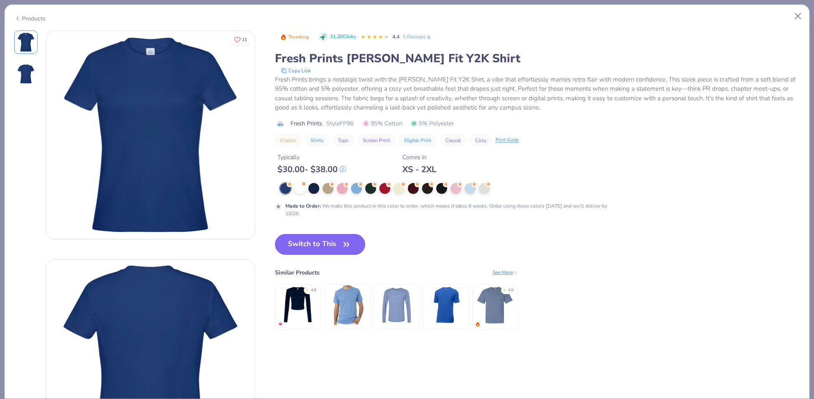
click at [320, 239] on button "Switch to This" at bounding box center [320, 244] width 91 height 21
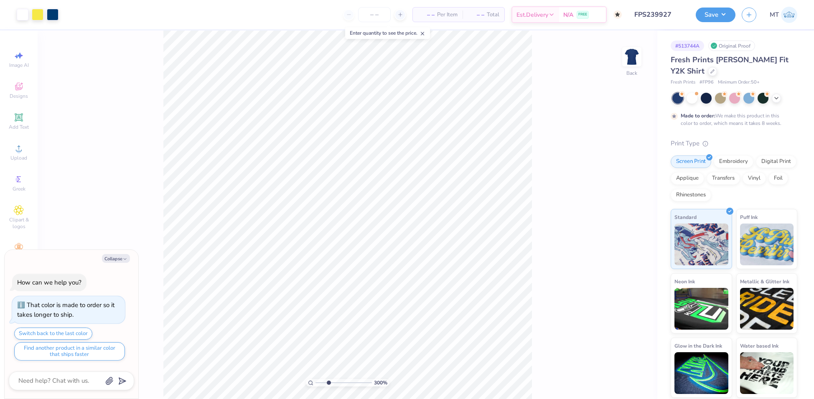
type textarea "x"
drag, startPoint x: 327, startPoint y: 380, endPoint x: 293, endPoint y: 380, distance: 33.8
type input "1"
click at [315, 380] on input "range" at bounding box center [343, 383] width 56 height 8
click at [719, 9] on button "Save" at bounding box center [715, 13] width 40 height 15
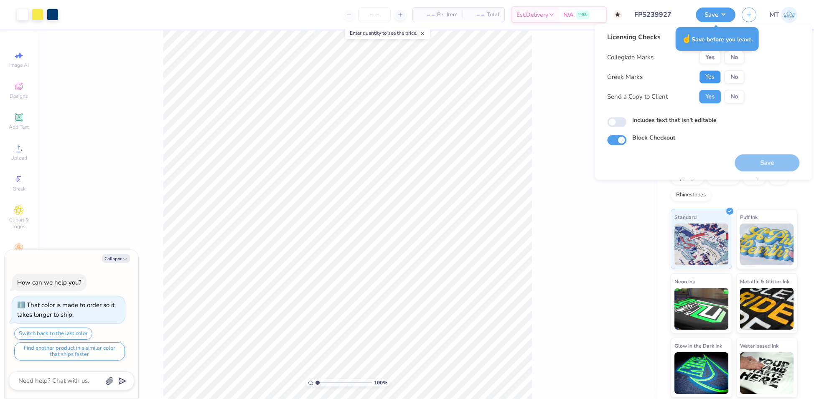
click at [717, 81] on button "Yes" at bounding box center [710, 76] width 22 height 13
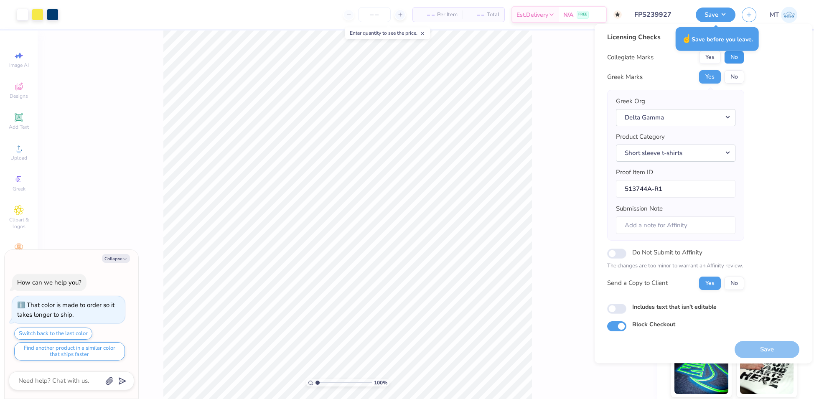
click at [727, 63] on button "No" at bounding box center [734, 57] width 20 height 13
click at [770, 347] on button "Save" at bounding box center [766, 349] width 65 height 17
type textarea "x"
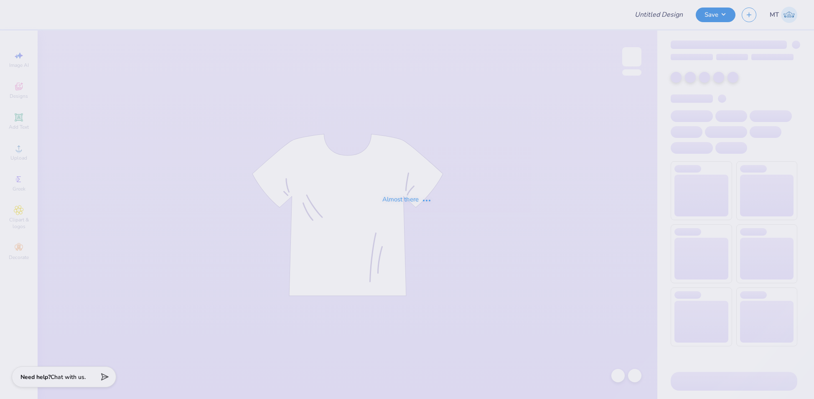
type input "FPS239928"
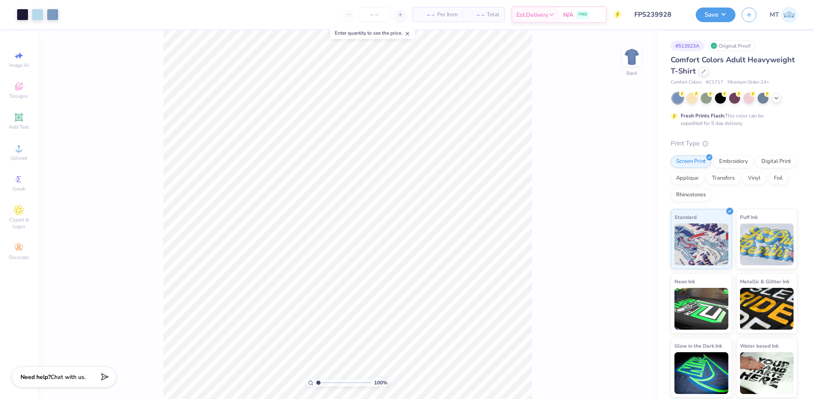
type input "1"
click at [622, 181] on input "12.00" at bounding box center [626, 183] width 30 height 12
type input "11.00"
type input "6.81"
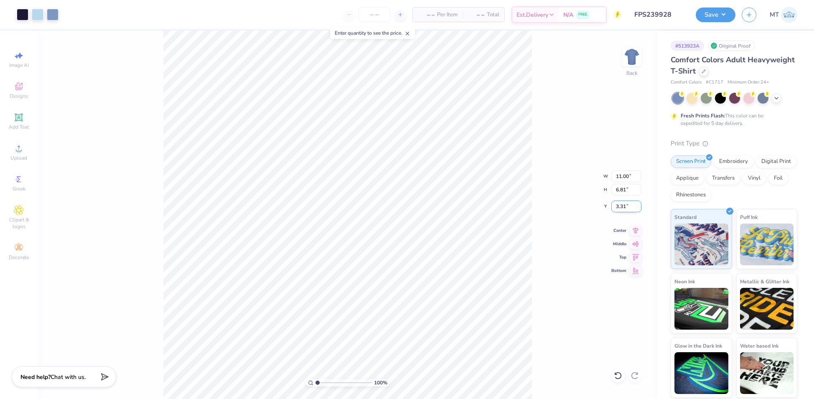
click at [621, 206] on input "3.31" at bounding box center [626, 206] width 30 height 12
type input "2.80"
click at [721, 20] on button "Save" at bounding box center [715, 13] width 40 height 15
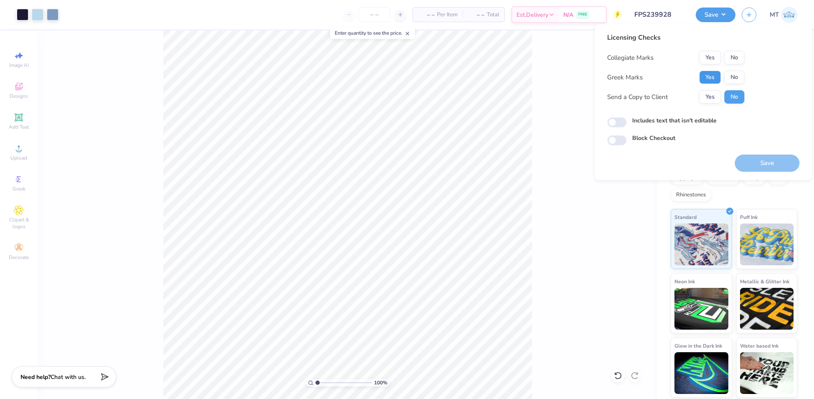
click at [704, 78] on button "Yes" at bounding box center [710, 77] width 22 height 13
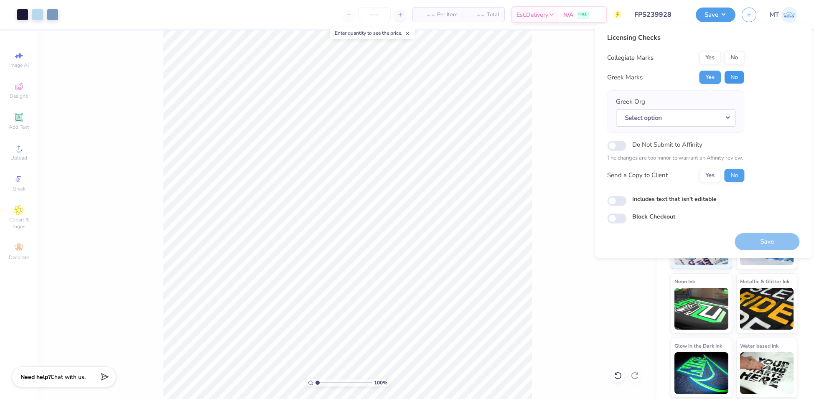
click at [733, 78] on button "No" at bounding box center [734, 77] width 20 height 13
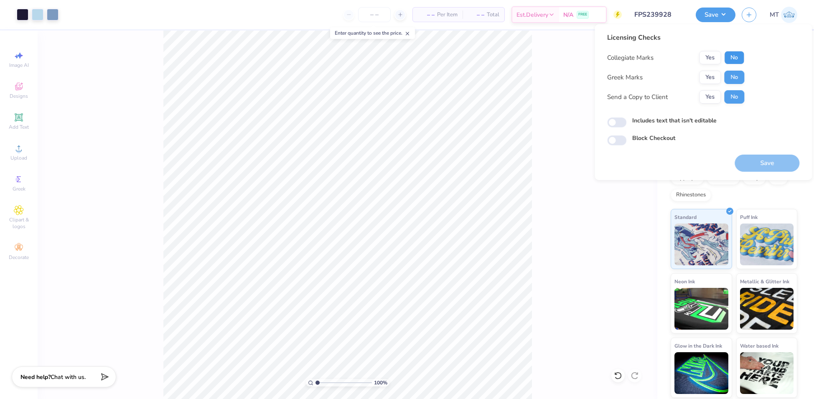
click at [735, 58] on button "No" at bounding box center [734, 57] width 20 height 13
click at [768, 161] on button "Save" at bounding box center [766, 163] width 65 height 17
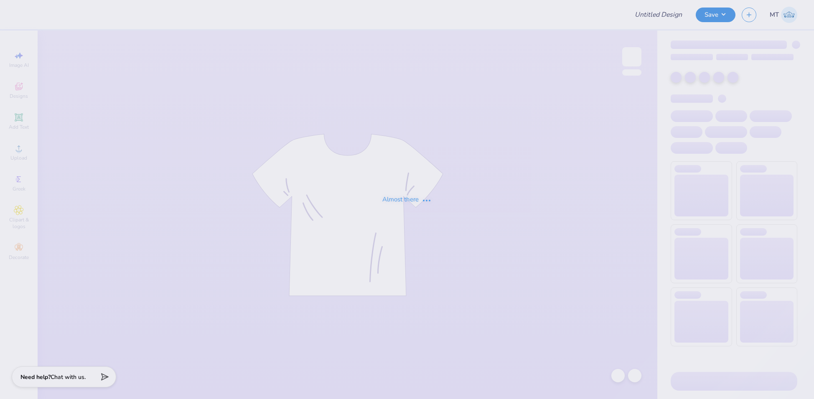
type input "FPS239929"
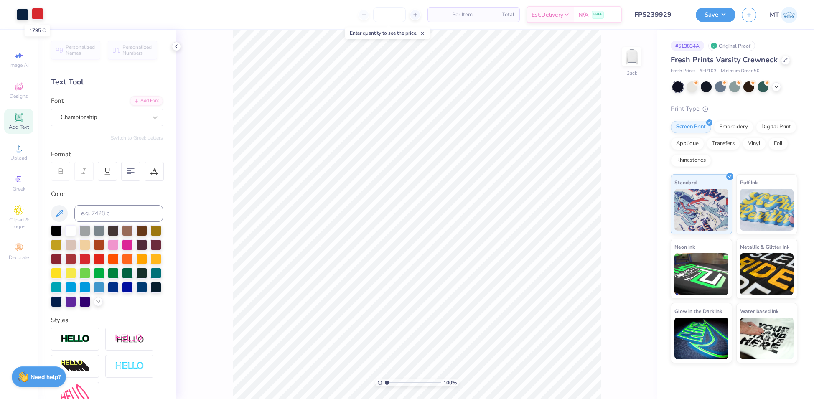
click at [39, 13] on div at bounding box center [38, 14] width 12 height 12
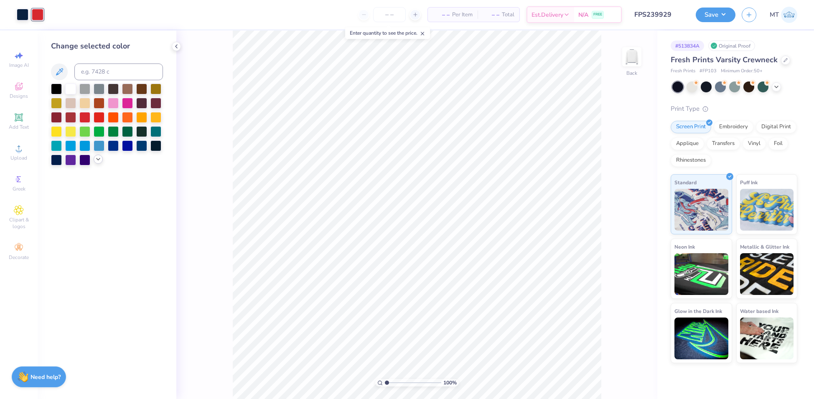
click at [96, 160] on icon at bounding box center [98, 159] width 7 height 7
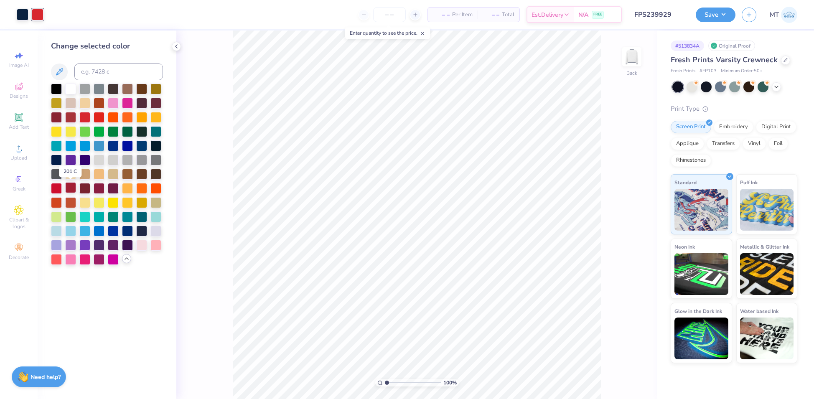
click at [74, 190] on div at bounding box center [70, 187] width 11 height 11
click at [619, 376] on icon at bounding box center [618, 375] width 8 height 8
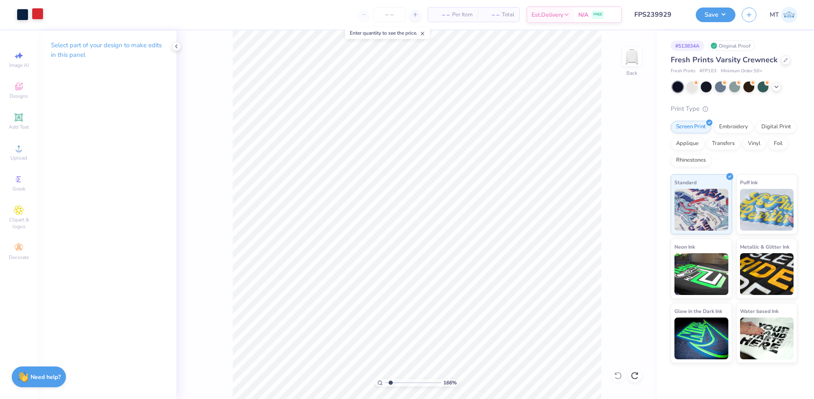
click at [38, 14] on div at bounding box center [38, 14] width 12 height 12
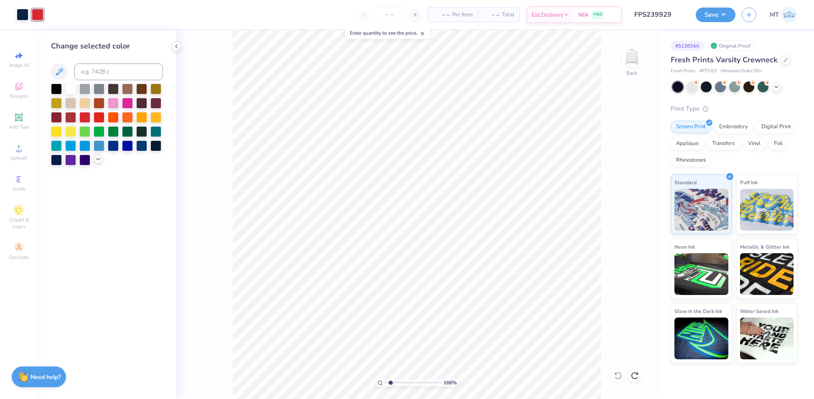
click at [96, 159] on icon at bounding box center [98, 159] width 7 height 7
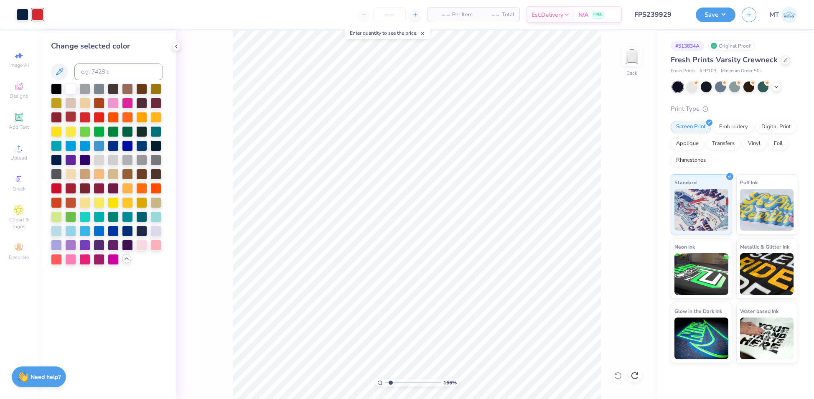
click at [71, 118] on div at bounding box center [70, 116] width 11 height 11
click at [69, 189] on div at bounding box center [70, 187] width 11 height 11
type input "1"
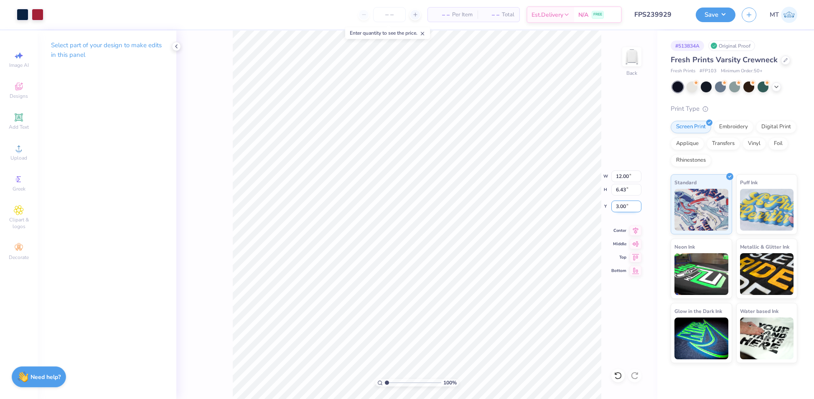
click at [618, 207] on input "3.00" at bounding box center [626, 206] width 30 height 12
type input "2.80"
click at [733, 13] on button "Save" at bounding box center [715, 13] width 40 height 15
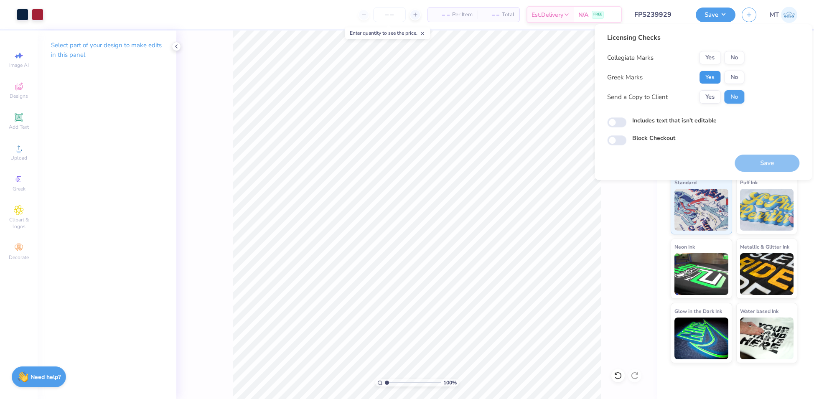
click at [707, 74] on button "Yes" at bounding box center [710, 77] width 22 height 13
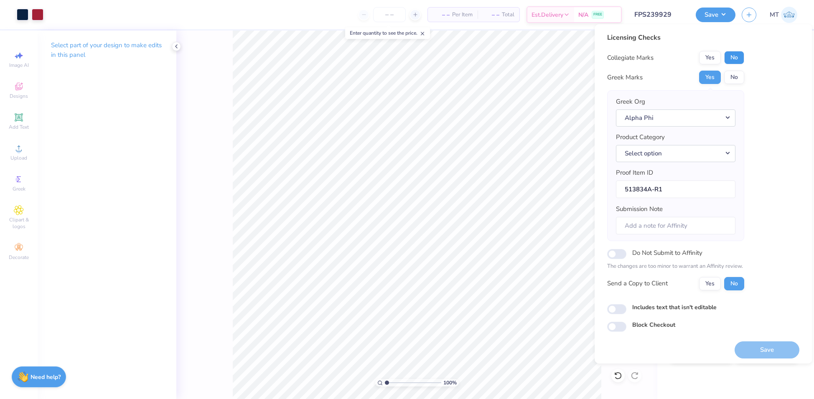
click at [730, 54] on button "No" at bounding box center [734, 57] width 20 height 13
click at [765, 352] on button "Save" at bounding box center [766, 349] width 65 height 17
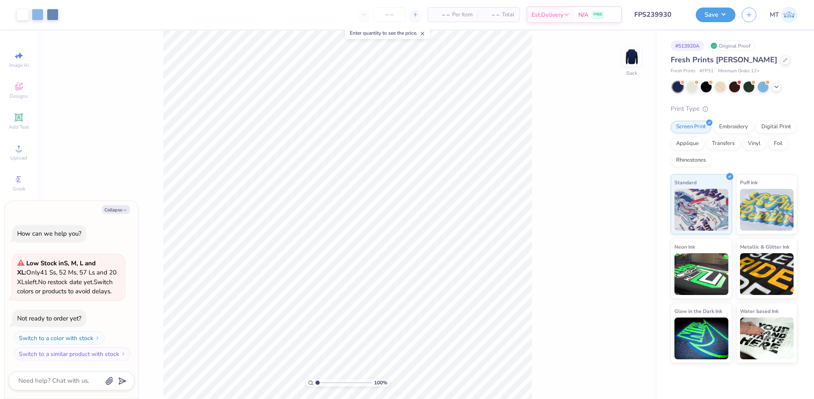
type textarea "x"
type input "2.34785317041235"
type textarea "x"
type input "1"
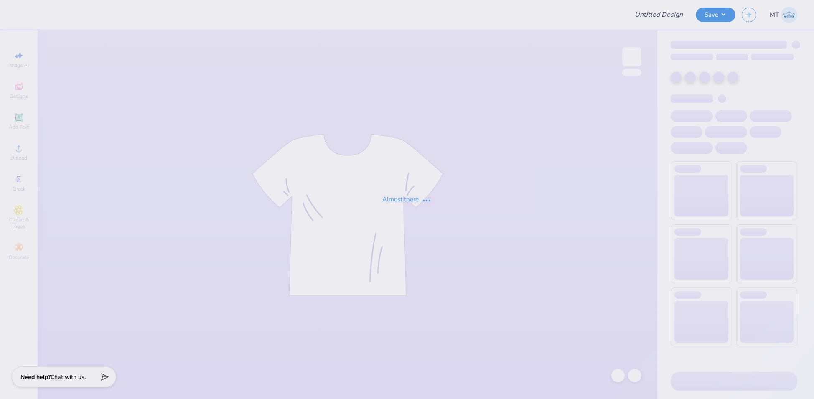
type input "FPS239931"
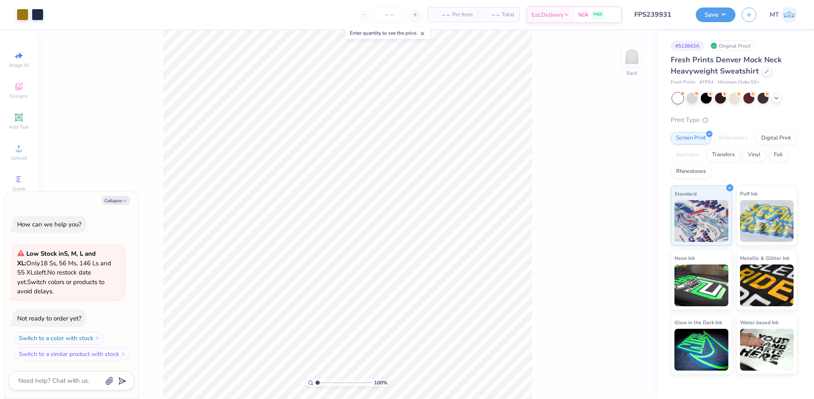
type textarea "x"
click at [619, 182] on input "12.50" at bounding box center [626, 183] width 30 height 12
type input "11"
type textarea "x"
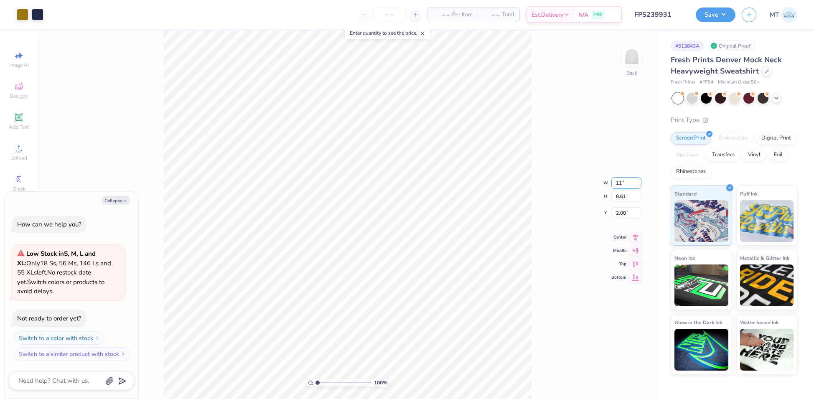
type input "11.00"
type input "7.58"
type input "2.52"
click at [553, 296] on div "100 % Back" at bounding box center [347, 214] width 619 height 368
type textarea "x"
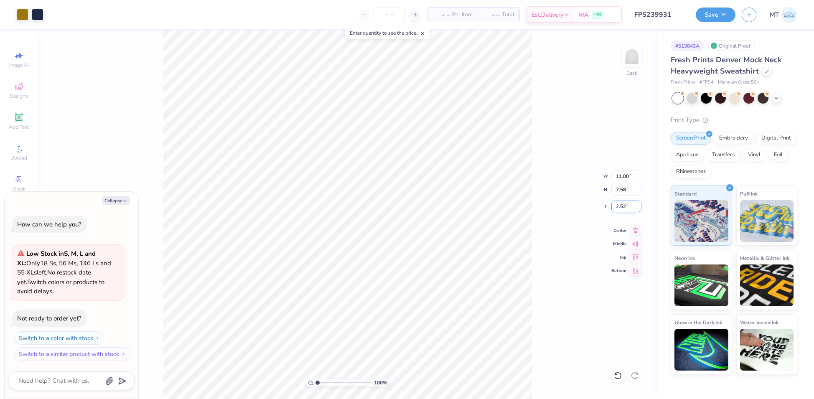
click at [619, 206] on input "2.52" at bounding box center [626, 206] width 30 height 12
type input "2.5"
type textarea "x"
type input "2.50"
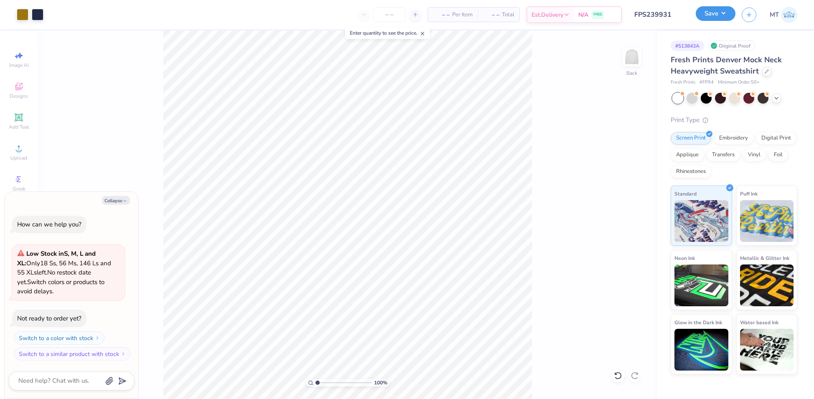
click at [715, 11] on button "Save" at bounding box center [715, 13] width 40 height 15
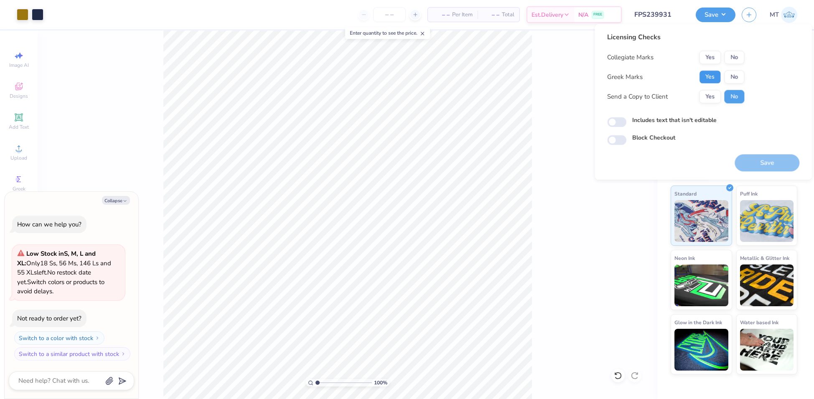
click at [717, 77] on button "Yes" at bounding box center [710, 76] width 22 height 13
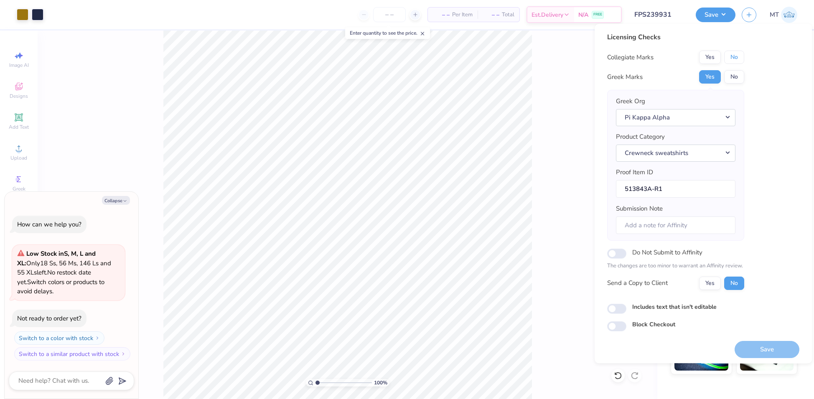
click at [739, 57] on button "No" at bounding box center [734, 57] width 20 height 13
click at [751, 347] on button "Save" at bounding box center [766, 349] width 65 height 17
type textarea "x"
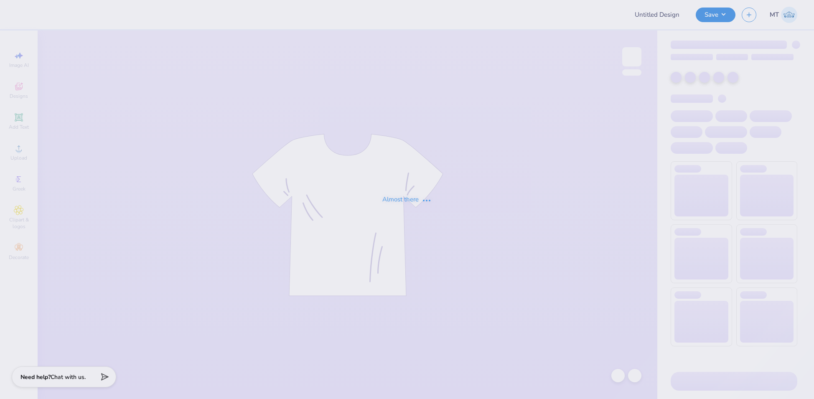
type input "FPS239933"
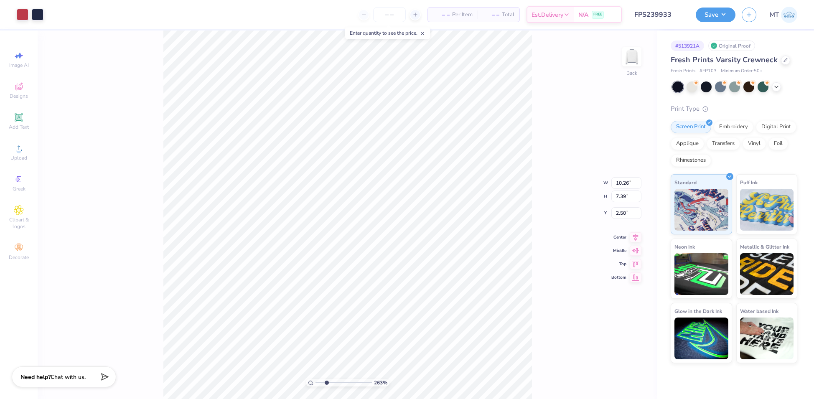
type input "2.6313568303563"
type input "9.84"
type input "4.75"
type input "3.92"
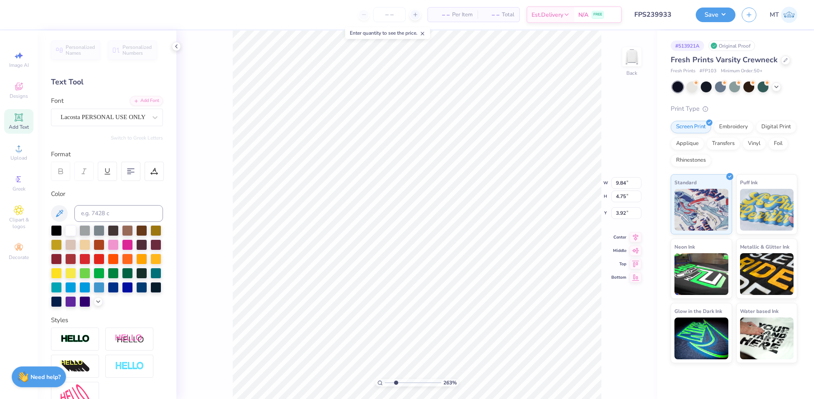
type input "2.6313568303563"
type input "10.26"
type input "7.39"
type input "2.50"
type input "2.6313568303563"
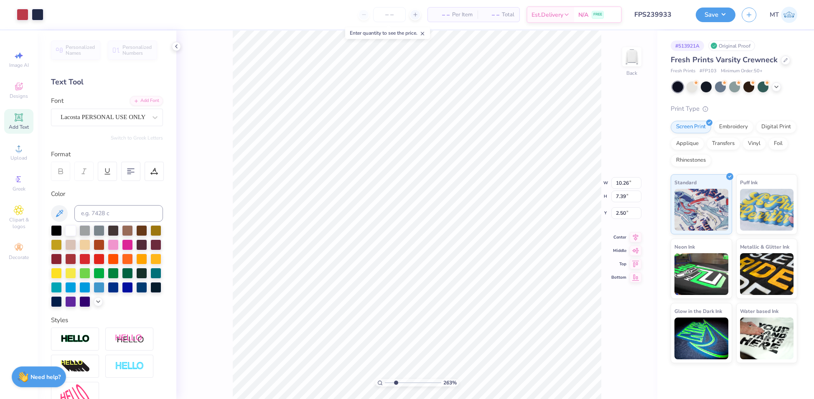
type input "9.84"
type input "4.75"
type input "3.92"
type input "2.6313568303563"
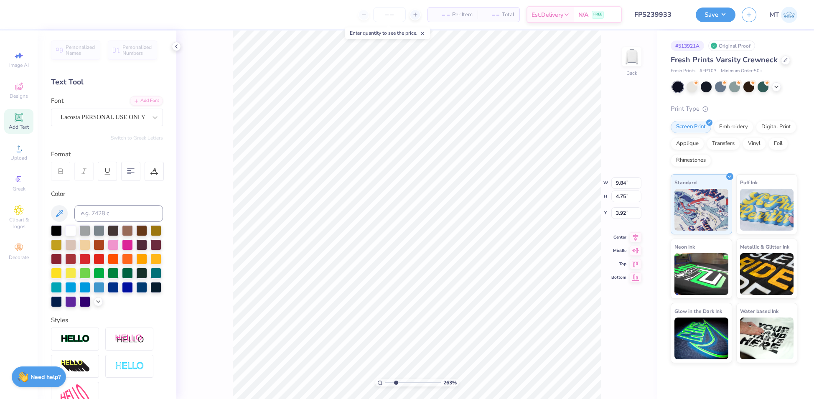
type input "10.26"
type input "7.39"
type input "2.50"
type input "2.6313568303563"
type input "9.84"
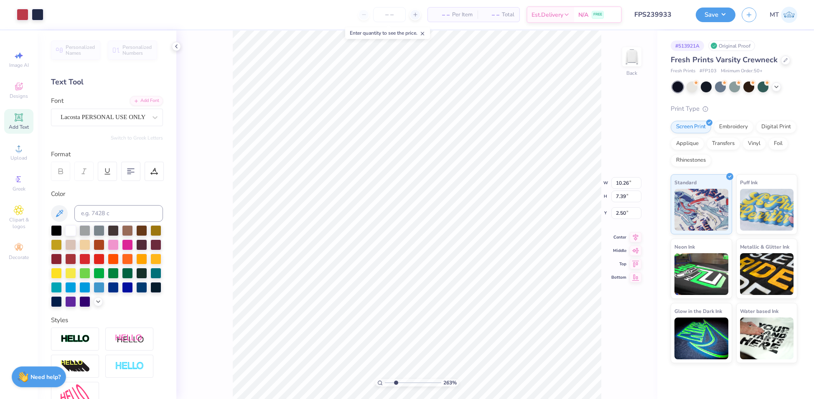
type input "4.75"
type input "3.92"
type input "2.6313568303563"
type textarea "tri Delta"
type input "2.6313568303563"
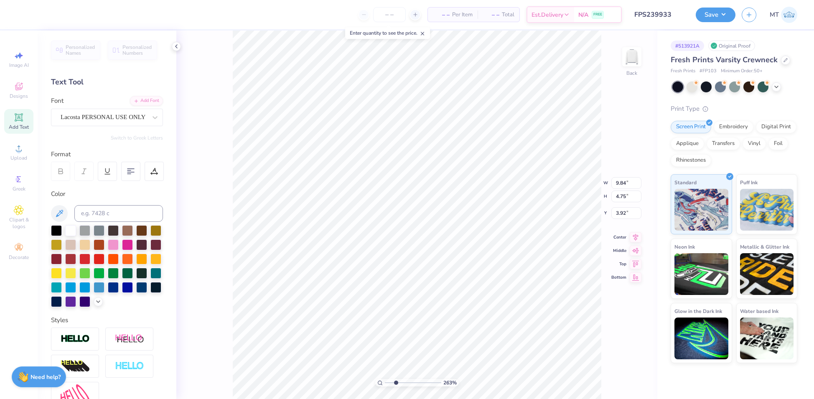
type input "10.26"
type input "7.39"
type input "2.50"
type input "2.23820431707824"
type input "9.84"
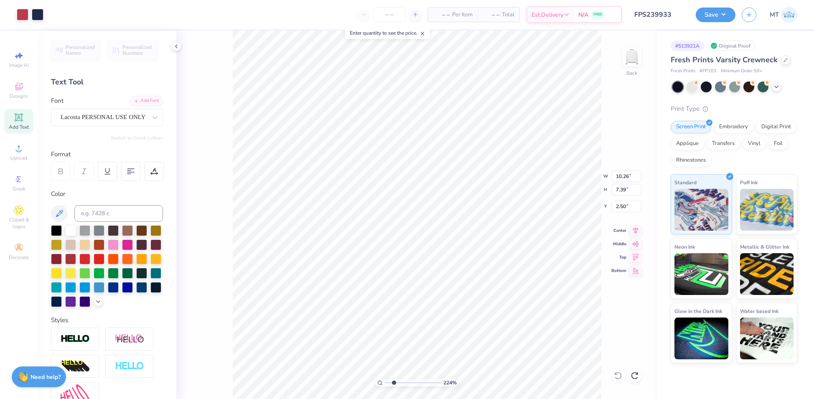
type input "4.75"
type input "3.92"
click at [138, 100] on div "Add Font" at bounding box center [146, 100] width 33 height 10
type input "3.85997848173219"
type input "2.30"
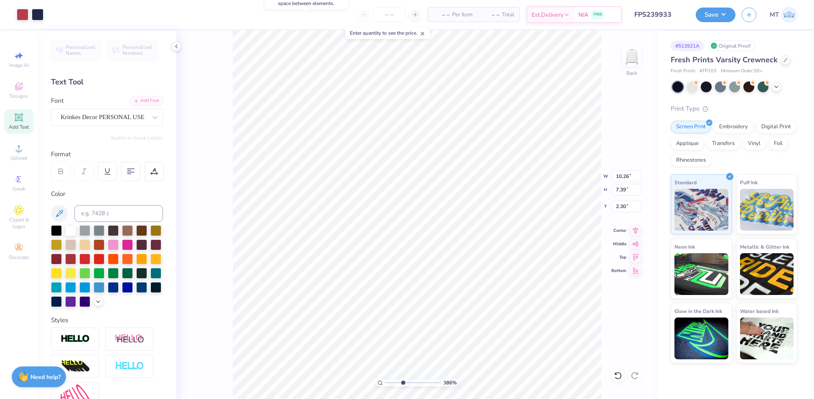
type input "3.85997848173219"
type input "2.50"
click at [576, 310] on li "Ungroup" at bounding box center [576, 311] width 66 height 16
type input "3.85997848173219"
type input "5.31"
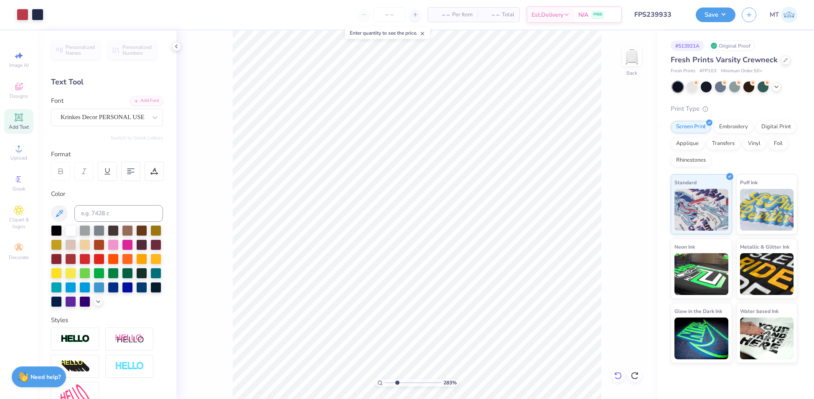
click at [621, 375] on icon at bounding box center [617, 376] width 7 height 8
type input "1.98945406822542"
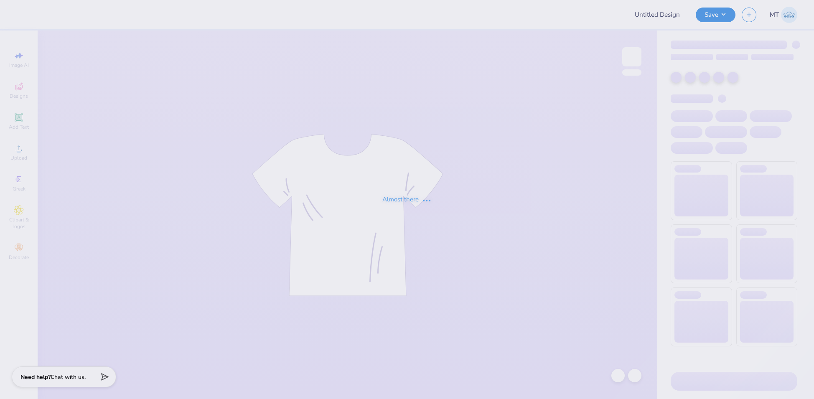
type input "FPS239942"
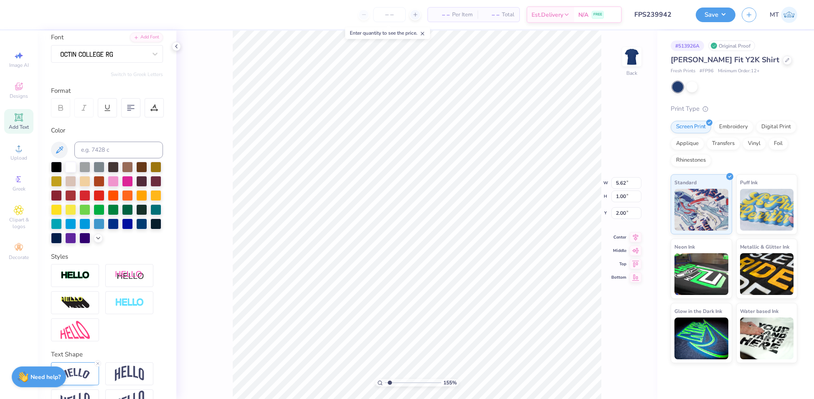
scroll to position [100, 0]
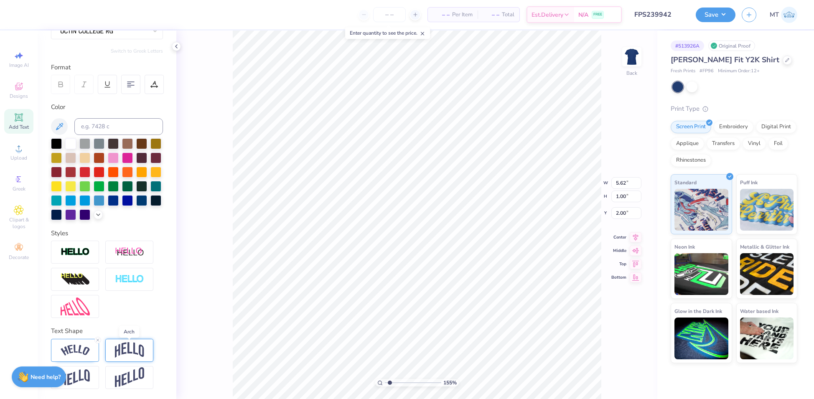
click at [126, 357] on img at bounding box center [129, 350] width 29 height 16
type input "1.55181793811071"
type input "5.07"
type input "1.31"
type input "1.85"
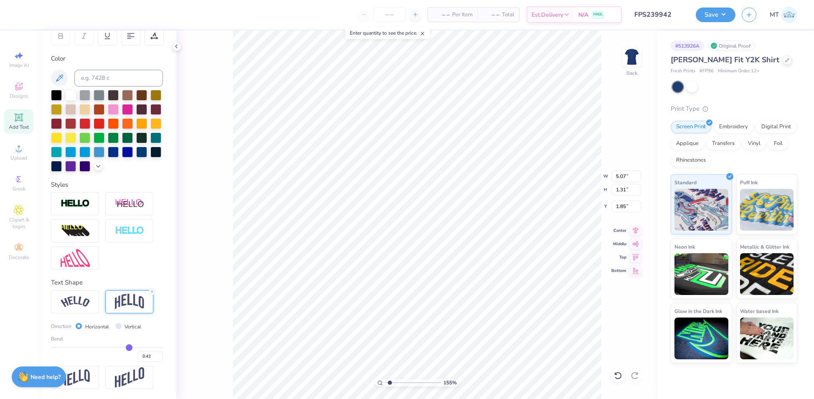
scroll to position [149, 0]
type input "0.43"
type input "0.42"
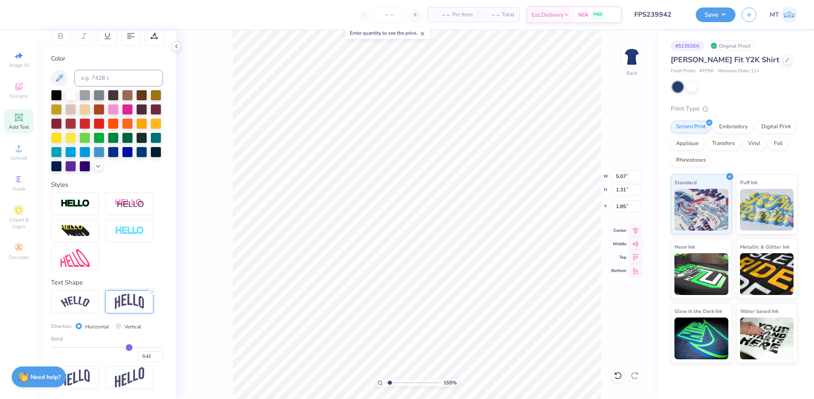
type input "0.41"
type input "0.4"
type input "0.40"
type input "0.38"
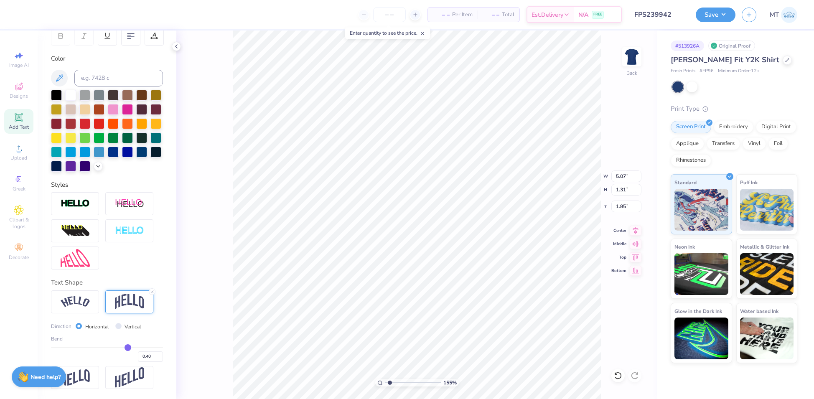
type input "0.38"
type input "0.37"
type input "0.36"
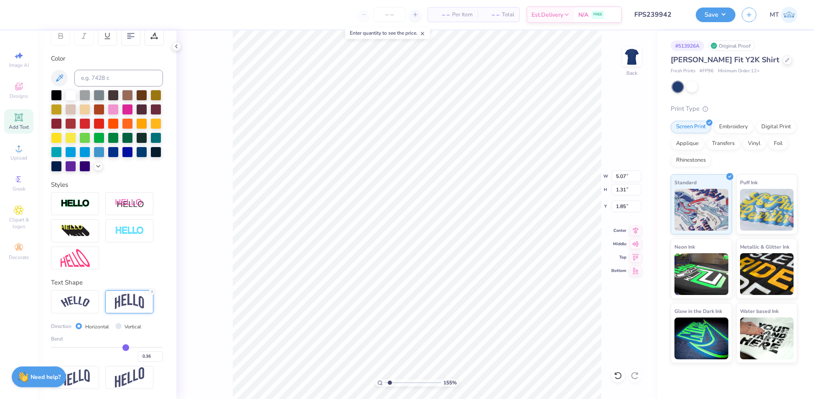
type input "0.35"
type input "0.34"
type input "0.33"
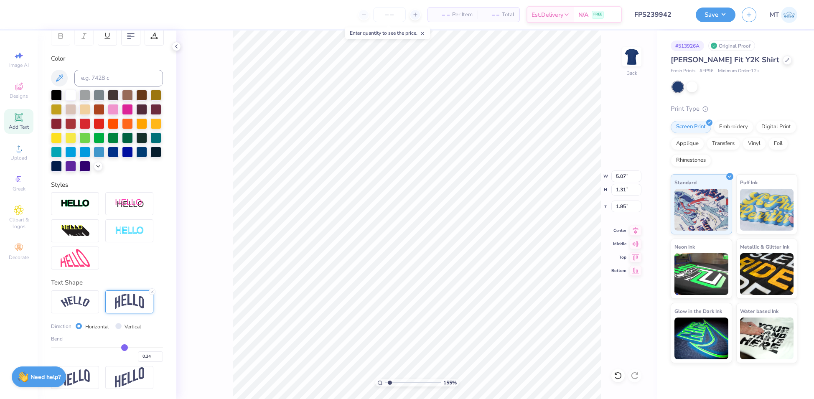
type input "0.33"
type input "0.32"
type input "0.31"
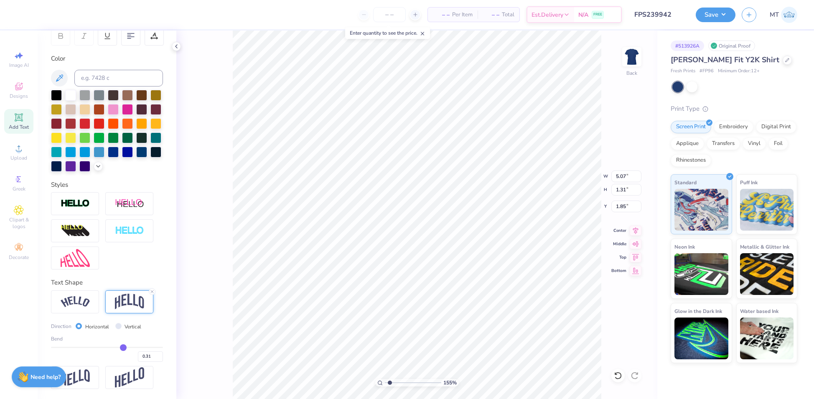
type input "0.3"
type input "0.30"
type input "0.29"
type input "0.28"
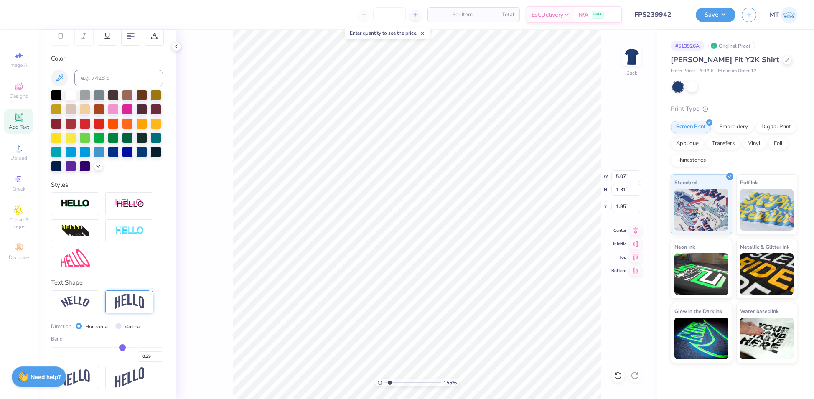
type input "0.28"
type input "0.27"
type input "0.26"
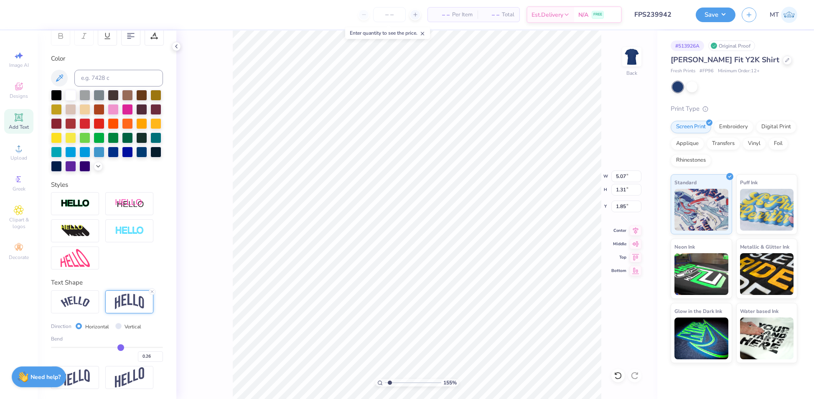
type input "1.55181793811071"
type input "0.99"
type input "2.00"
type input "0.25"
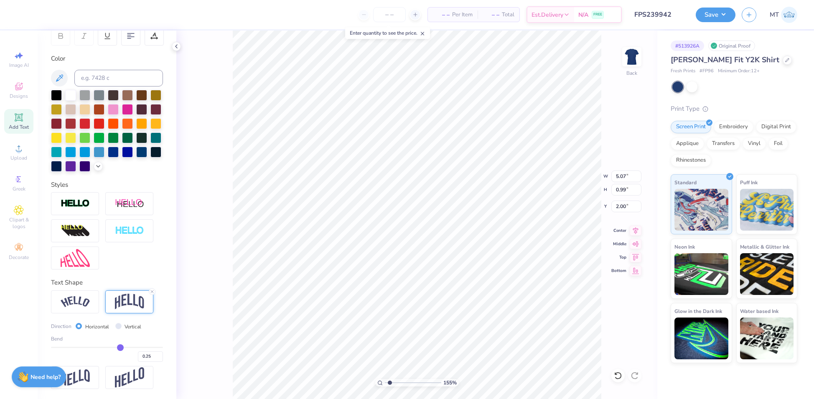
drag, startPoint x: 123, startPoint y: 347, endPoint x: 114, endPoint y: 347, distance: 8.4
type input "0.25"
click at [114, 347] on input "range" at bounding box center [107, 347] width 112 height 1
type input "1.55181793811071"
type input "0.97"
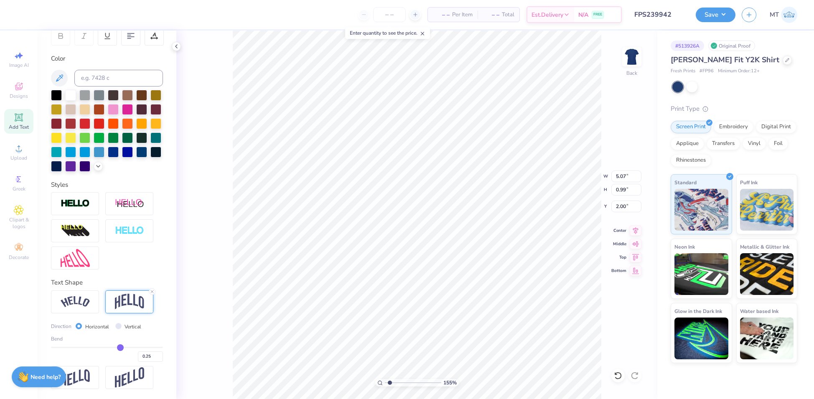
type input "2.01"
type input "2.63207251434451"
type input "0.22"
type input "0.2"
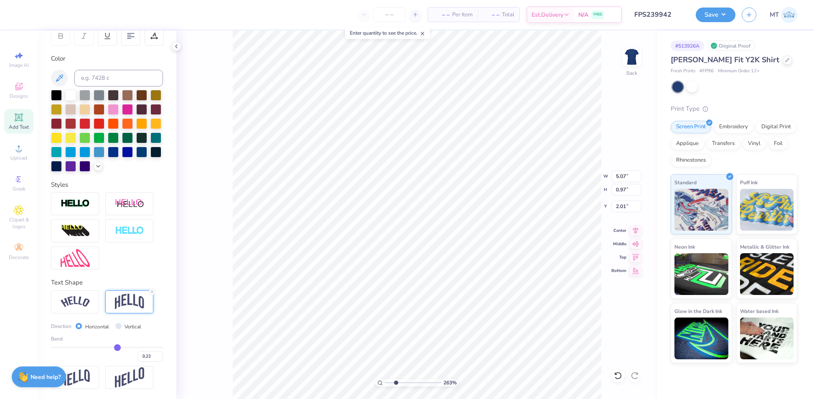
type input "0.20"
type input "0.19"
type input "0.18"
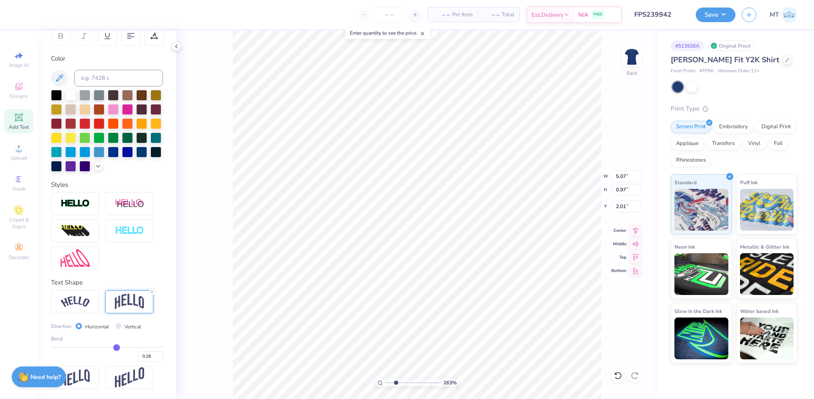
type input "0.17"
type input "0.16"
type input "0.15"
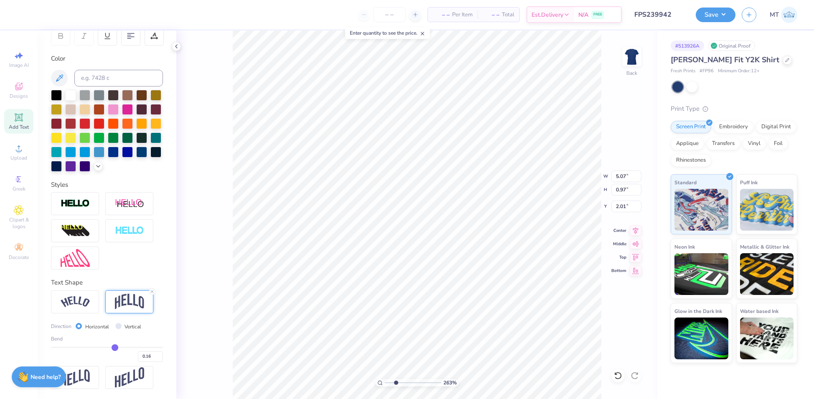
type input "0.15"
type input "0.14"
click at [109, 348] on input "range" at bounding box center [107, 347] width 112 height 1
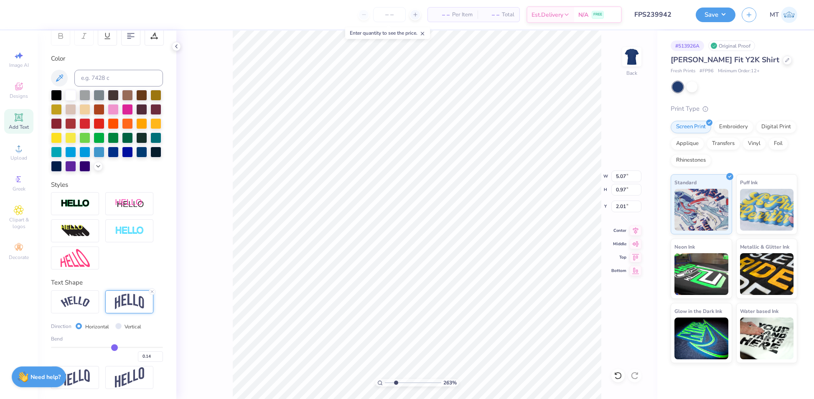
type input "2.63207251434451"
type input "0.76"
type input "2.12"
type input "2.84734890624656"
type input "0.12"
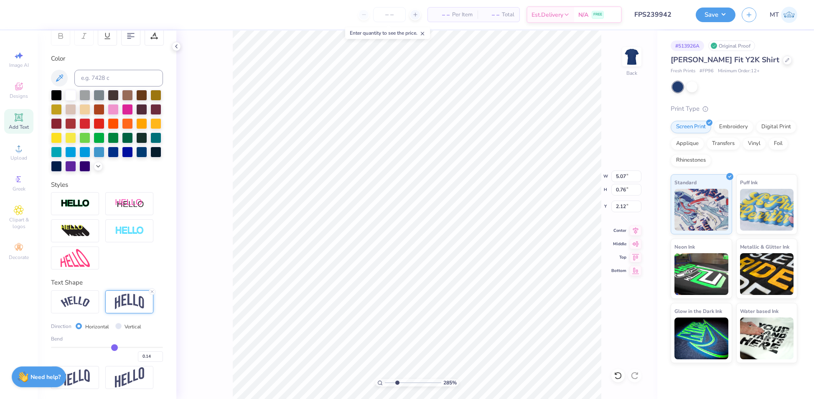
type input "0.12"
type input "0.11"
type input "0.1"
type input "0.10"
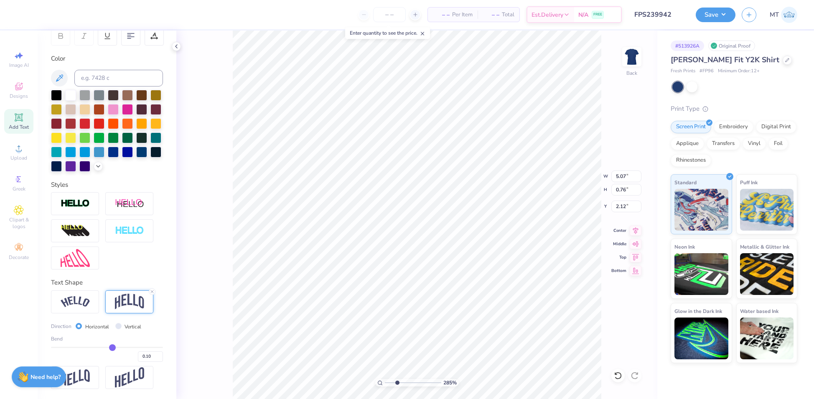
type input "0.09"
type input "0.08"
type input "0.07"
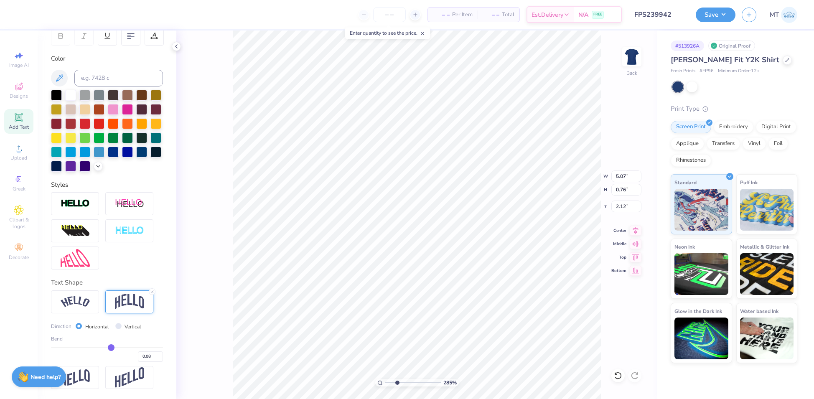
type input "0.07"
type input "0.08"
type input "0.09"
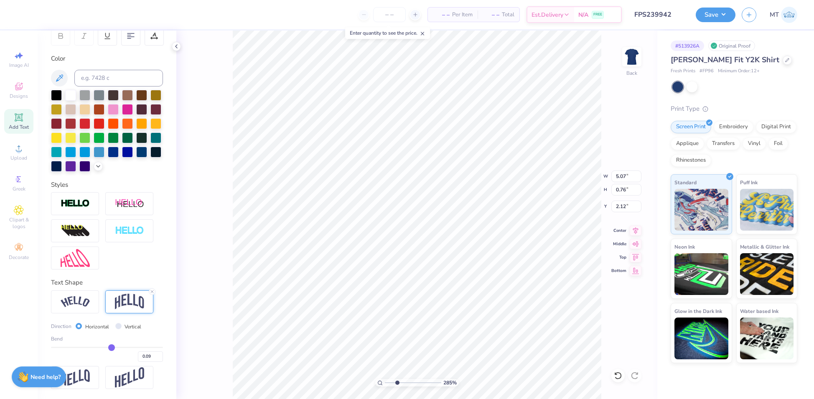
type input "0.1"
type input "0.10"
type input "0.11"
type input "2.84734890624656"
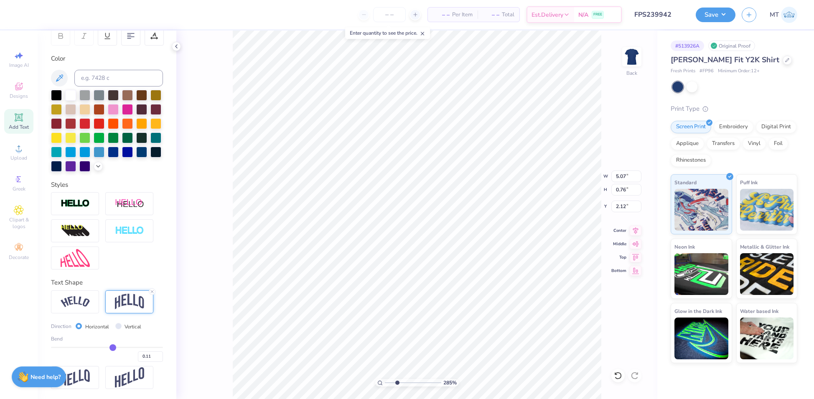
type input "0.1"
type input "2.84734890624656"
type input "0.10"
type input "0.70"
type input "2.15"
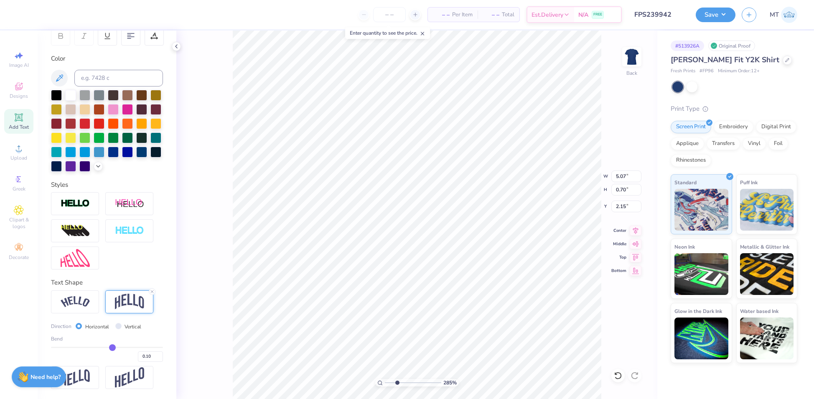
type input "0.1"
click at [107, 347] on input "range" at bounding box center [107, 347] width 112 height 1
type input "2.84734890624656"
type input "0.69"
type input "2.16"
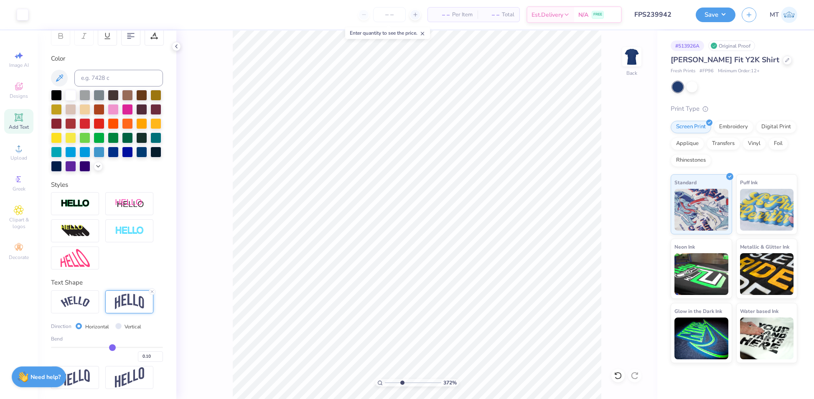
type input "3.71868765400869"
click at [152, 353] on input "0.11" at bounding box center [150, 356] width 25 height 10
click at [152, 353] on input "0.12" at bounding box center [150, 356] width 25 height 10
click at [152, 353] on input "0.13" at bounding box center [150, 356] width 25 height 10
click at [152, 353] on input "0.14" at bounding box center [150, 356] width 25 height 10
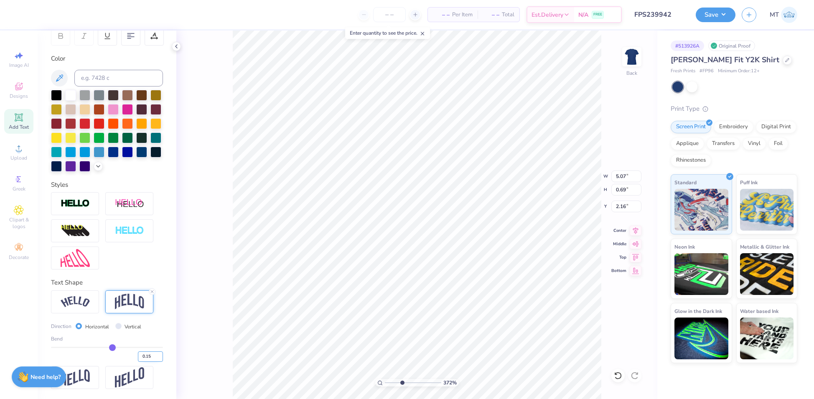
type input "0.15"
click at [152, 353] on input "0.15" at bounding box center [150, 356] width 25 height 10
type input "1.54973707902569"
type input "0.15"
click at [500, 330] on li "Ungroup" at bounding box center [504, 325] width 66 height 16
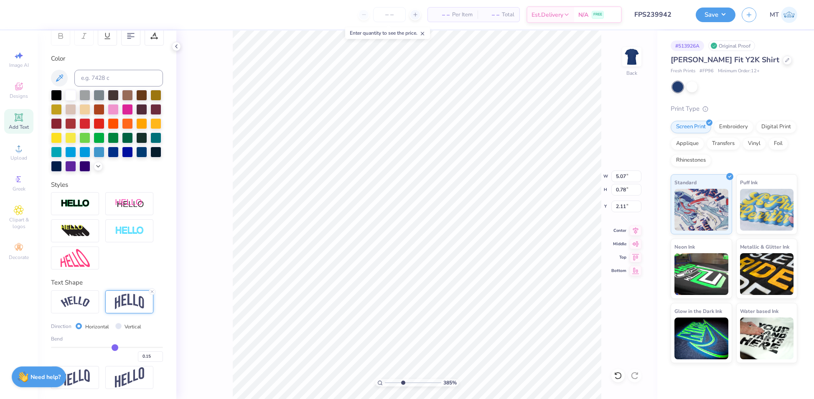
type input "3.85265321841413"
type input "2.22"
click at [131, 233] on img at bounding box center [129, 231] width 29 height 10
type input "3.84608395455685"
type input "5.08"
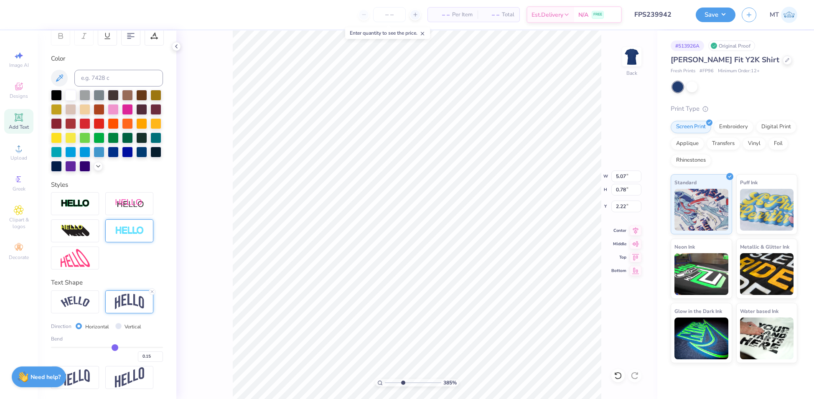
type input "0.79"
type input "2.21"
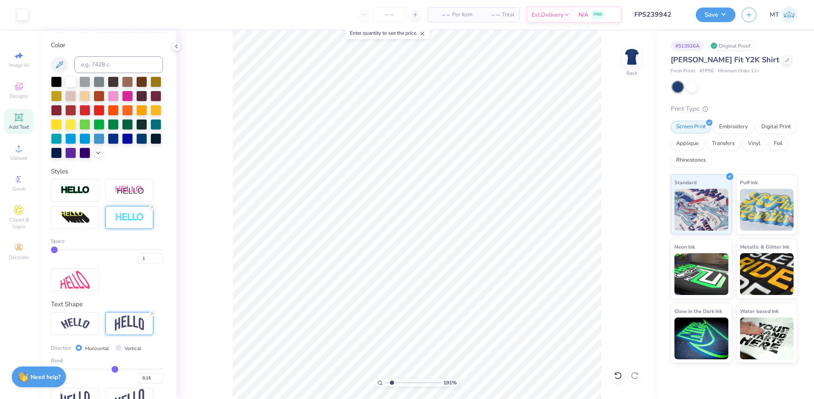
click at [615, 374] on icon at bounding box center [616, 374] width 2 height 2
type input "4.42094218811077"
type input "0.80"
type input "5.90"
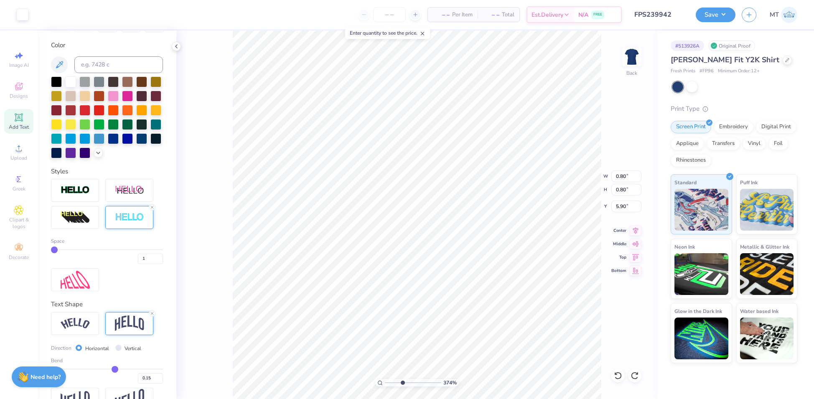
type input "3.74007972883714"
type input "5.60"
click at [617, 373] on icon at bounding box center [618, 375] width 8 height 8
type input "2.53727281349448"
type input "5.29"
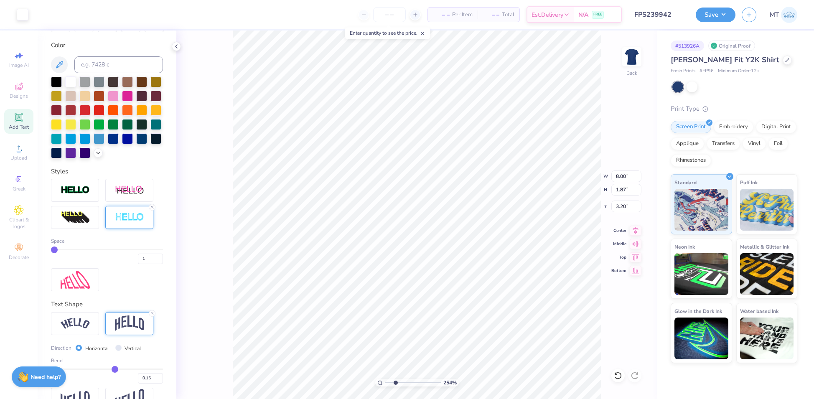
type input "2.53727281349448"
type input "5.35"
type input "5.29"
type input "2.53727281349448"
type input "5.28"
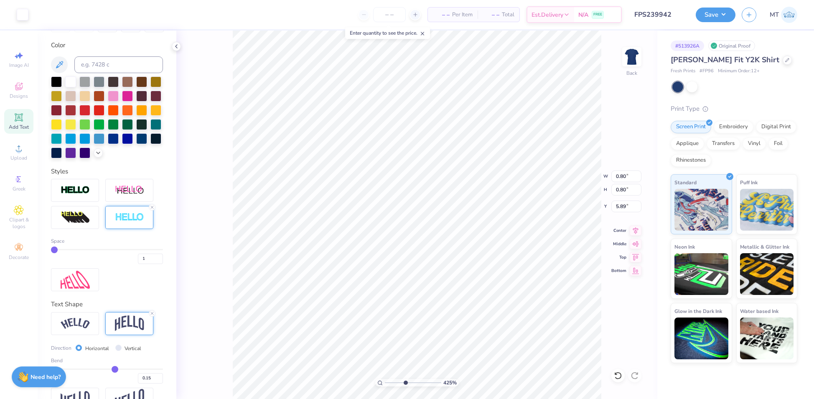
type input "4.24672458218367"
type input "5.42"
type input "8.88789595763538"
type input "5.57"
type input "6.15965127205645"
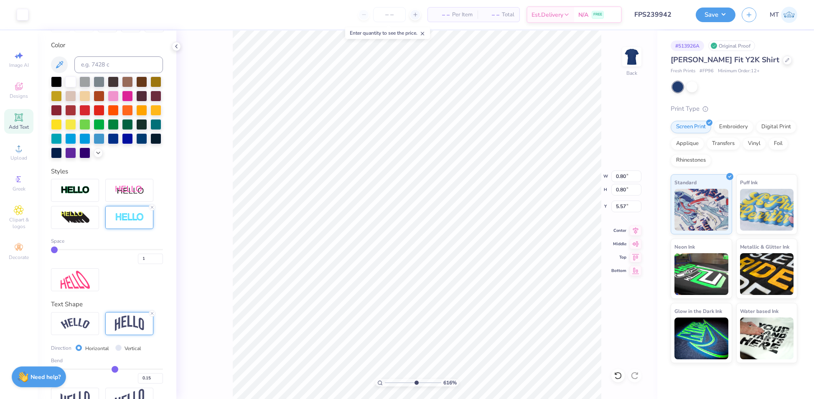
type input "5.62"
type input "2.36018303741669"
type input "5.29"
type input "2.8134449869641"
type input "5.28"
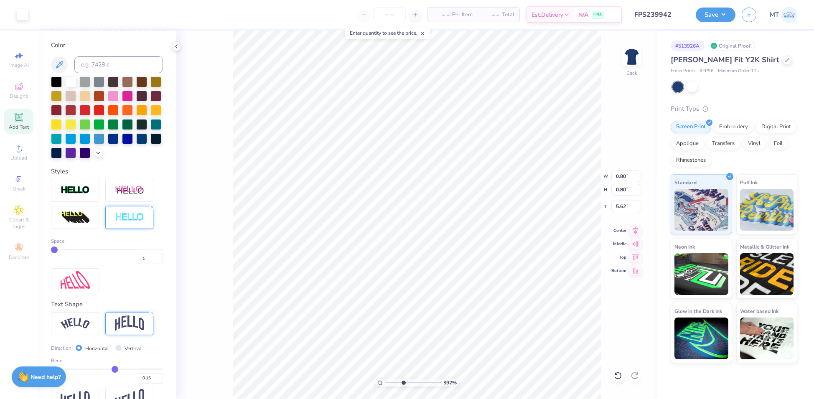
type input "3.92031612664978"
type input "5.58"
type input "8.05211593283085"
type input "6.96"
type input "0.84"
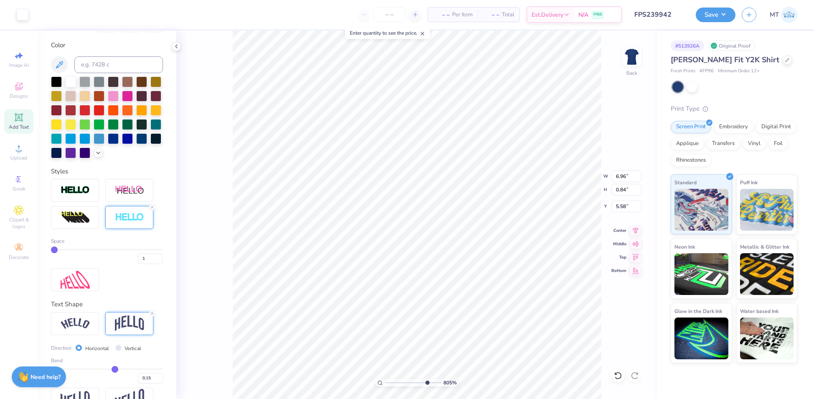
type input "5.72"
type input "2.56545168153963"
type input "5.77"
type input "2.42875078630046"
type input "6.96"
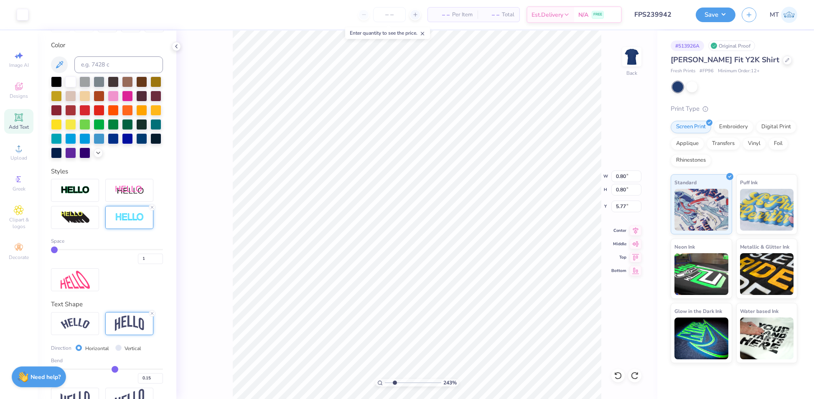
type input "0.84"
type input "5.72"
type input "2.5387991621071"
type input "5.71"
type input "2.60828686998713"
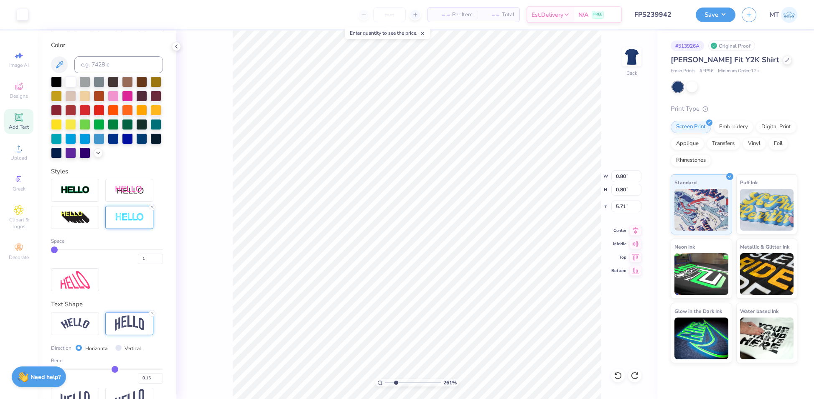
type input "5.75"
type input "2.80090148996766"
type input "6.96"
type input "0.84"
type input "5.71"
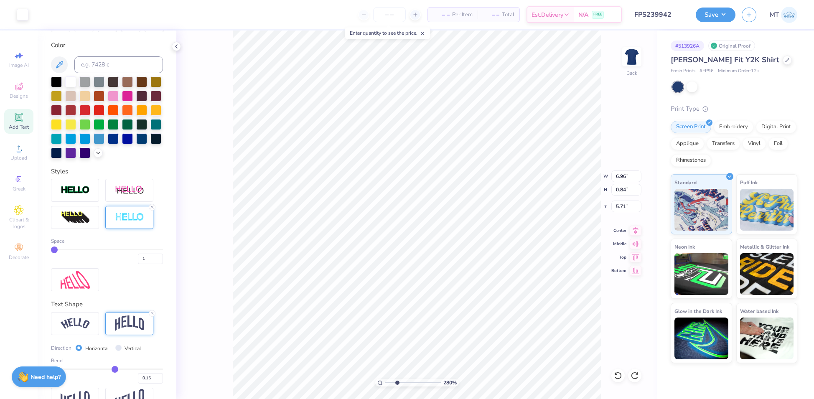
click at [578, 189] on div "280 % Back W 6.96 6.96 " H 0.84 0.84 " Y 5.71 5.71 " Center Middle Top Bottom" at bounding box center [416, 214] width 481 height 368
type input "2.80090148996766"
type input "5.75"
type input "2.09407576460069"
type input "6.95"
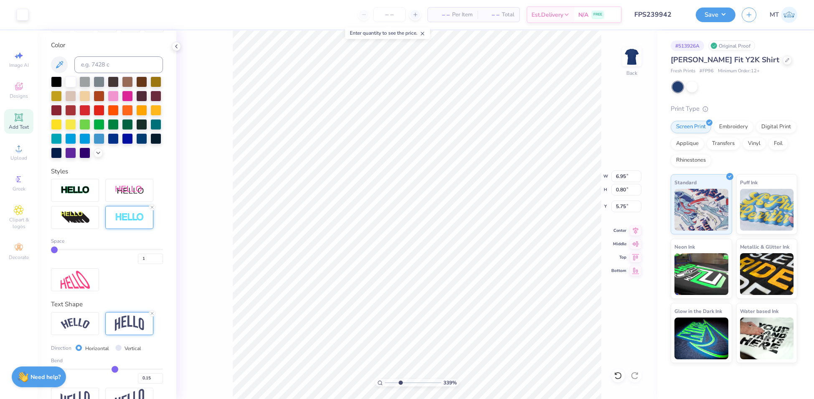
type input "3.39180672390132"
type input "5.70"
type input "5.27637758560539"
type input "5.25"
type input "1"
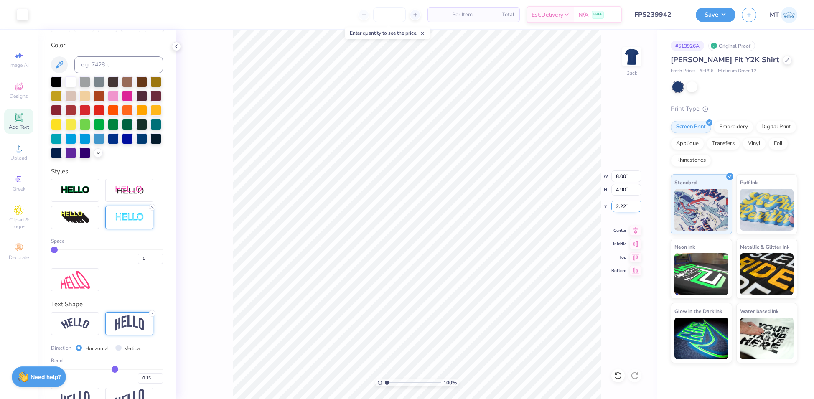
click at [621, 208] on input "2.22" at bounding box center [626, 206] width 30 height 12
type input "2.00"
type input "4.2876455347248"
type input "1.98"
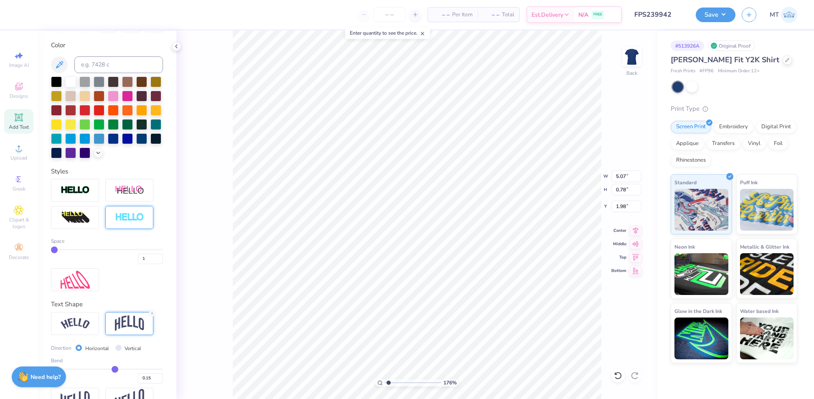
type input "1"
click at [622, 204] on input "1.98" at bounding box center [626, 206] width 30 height 12
type input "2.00"
click at [722, 17] on button "Save" at bounding box center [715, 13] width 40 height 15
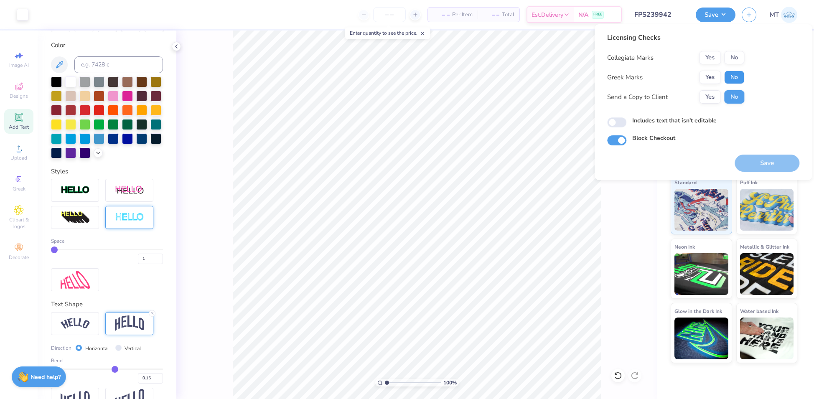
click at [735, 78] on button "No" at bounding box center [734, 77] width 20 height 13
click at [735, 60] on button "No" at bounding box center [734, 57] width 20 height 13
click at [759, 160] on button "Save" at bounding box center [766, 163] width 65 height 17
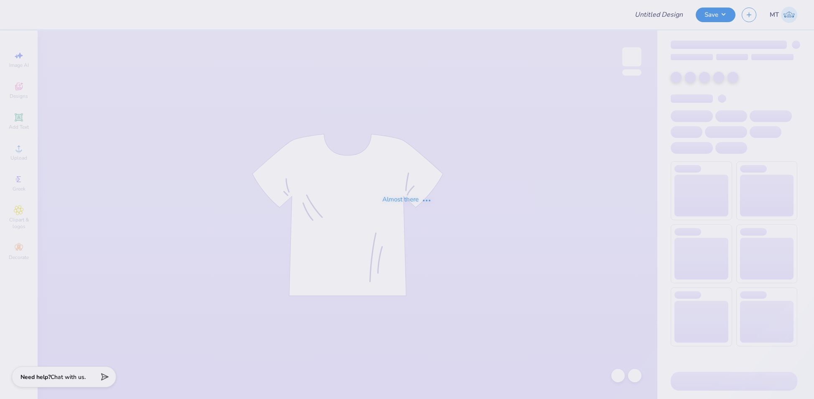
type input "FPS239944"
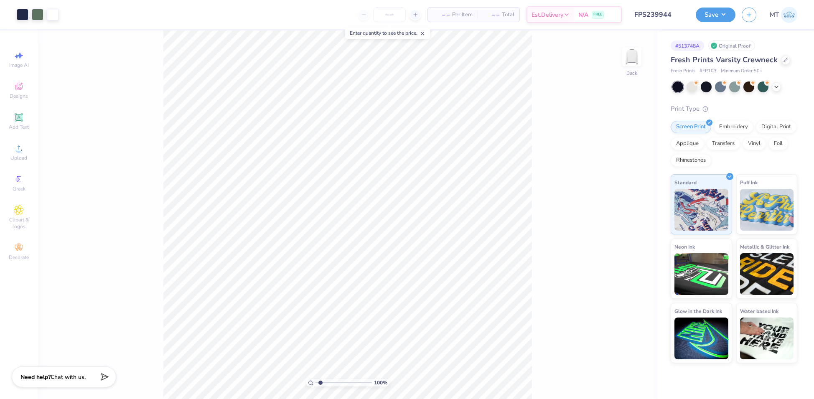
type input "1"
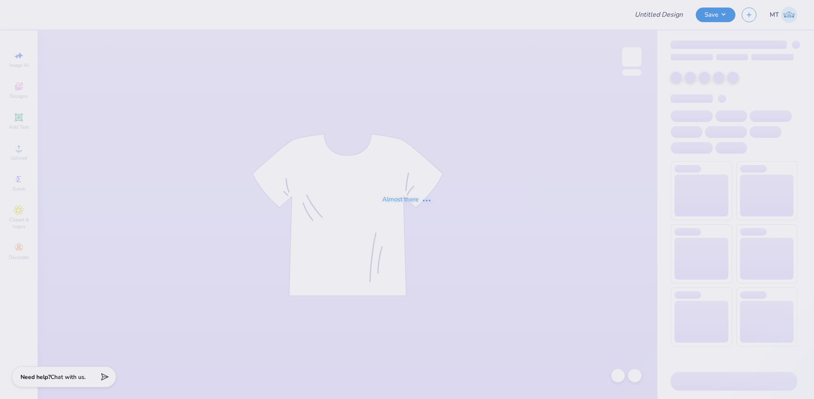
type input "FPS239945"
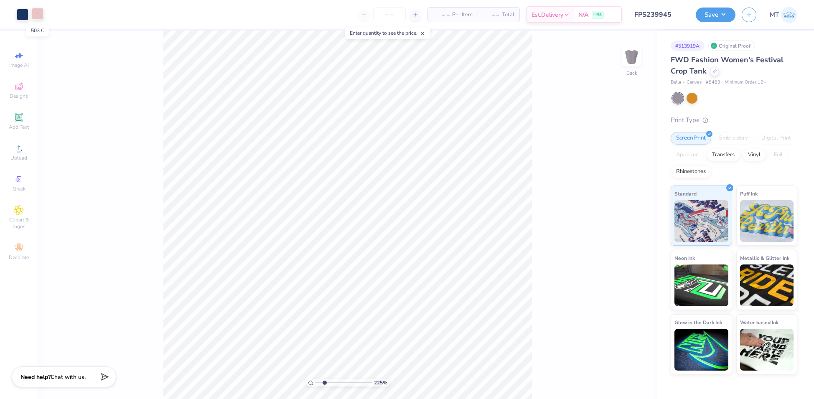
click at [36, 15] on div at bounding box center [38, 14] width 12 height 12
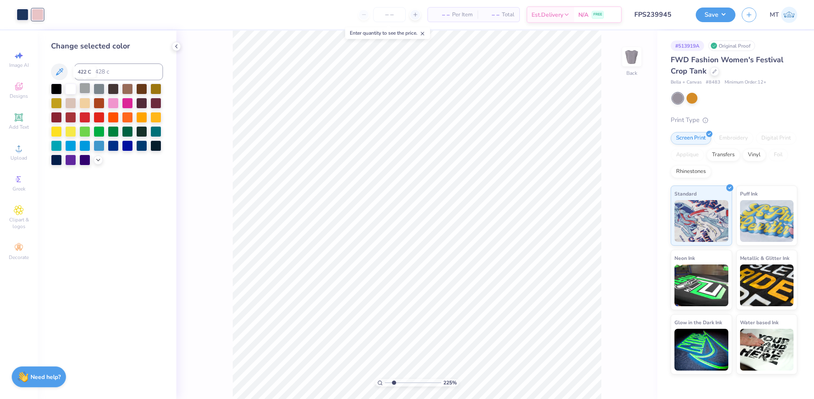
click at [88, 90] on div at bounding box center [84, 88] width 11 height 11
click at [99, 91] on div at bounding box center [99, 88] width 11 height 11
click at [99, 160] on icon at bounding box center [98, 159] width 7 height 7
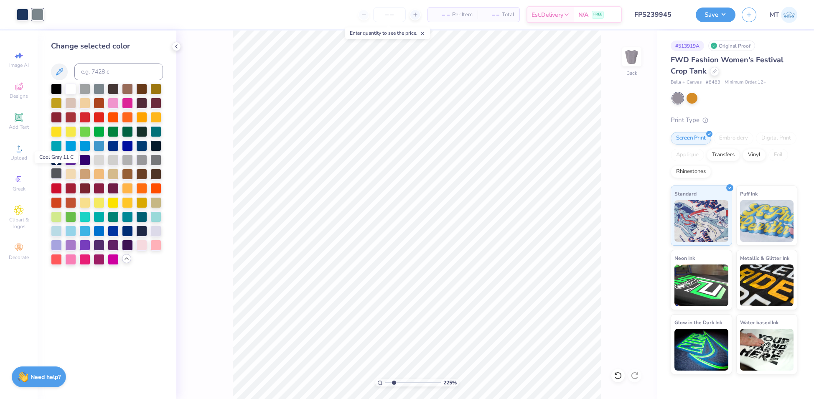
click at [58, 174] on div at bounding box center [56, 173] width 11 height 11
click at [153, 160] on div at bounding box center [155, 159] width 11 height 11
click at [145, 161] on div at bounding box center [141, 159] width 11 height 11
click at [176, 46] on polyline at bounding box center [176, 46] width 2 height 3
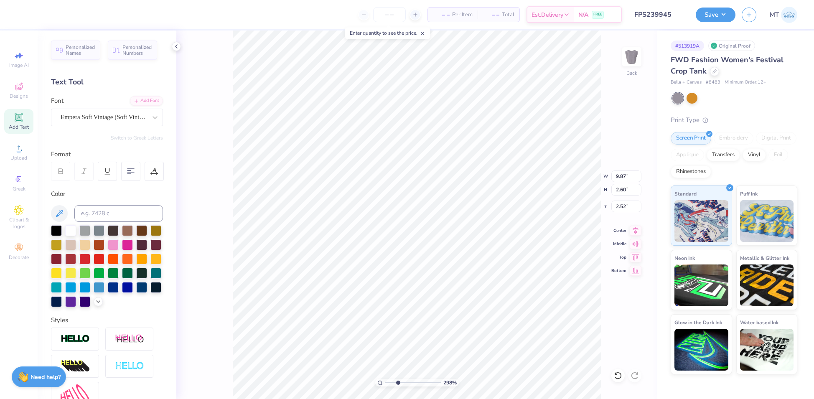
type input "2.98144071758795"
type input "2.44"
type input "1"
click at [727, 12] on button "Save" at bounding box center [715, 13] width 40 height 15
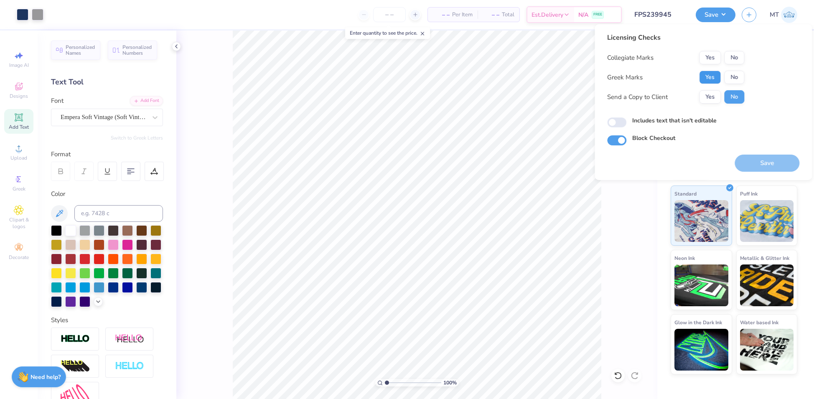
click at [704, 76] on button "Yes" at bounding box center [710, 77] width 22 height 13
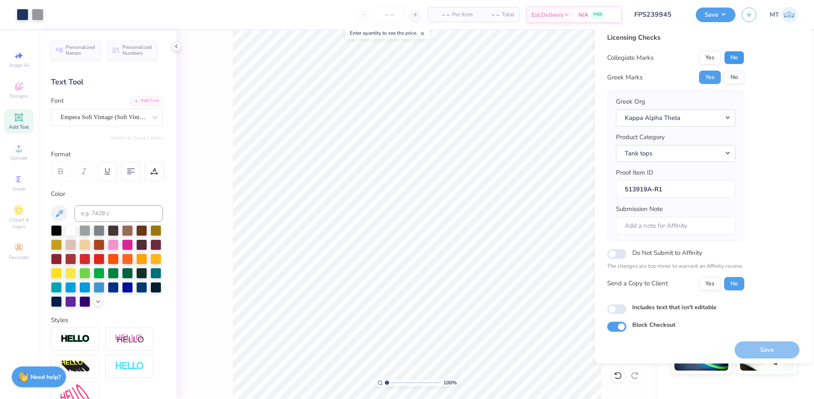
click at [730, 59] on button "No" at bounding box center [734, 57] width 20 height 13
click at [776, 347] on button "Save" at bounding box center [766, 349] width 65 height 17
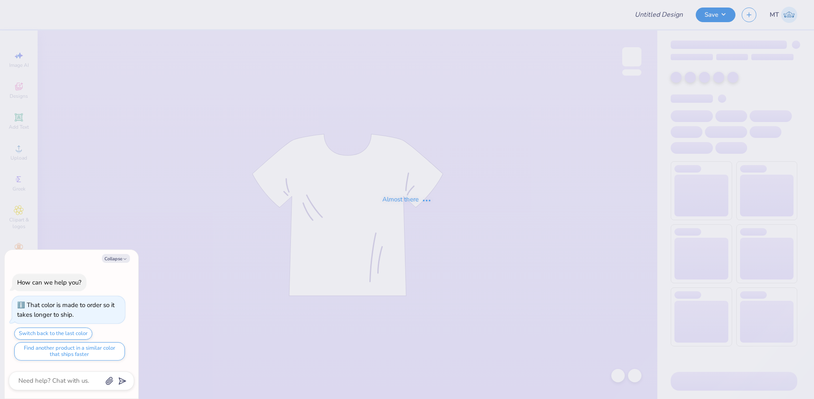
type textarea "x"
type input "FPS239949"
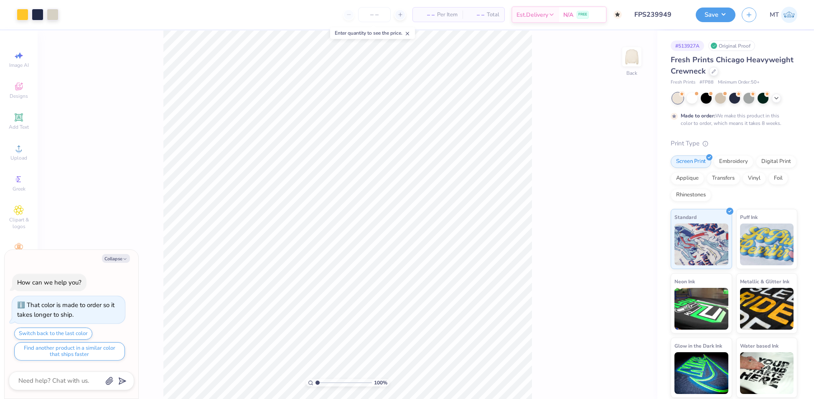
type textarea "x"
type input "2.23935270258929"
type textarea "x"
type input "1"
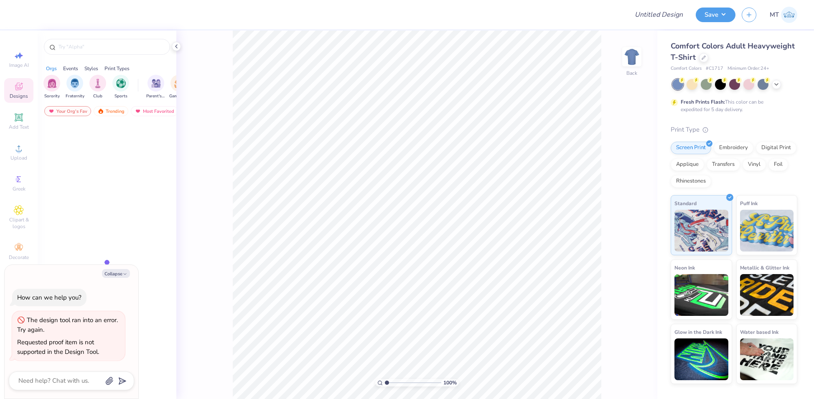
type textarea "x"
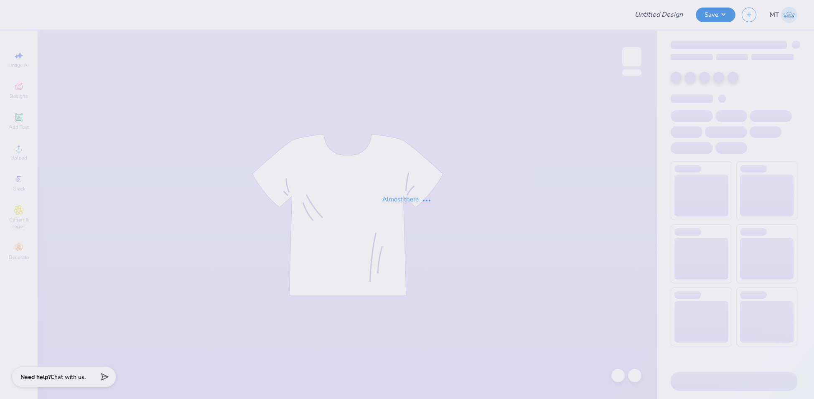
type input "FPS239915"
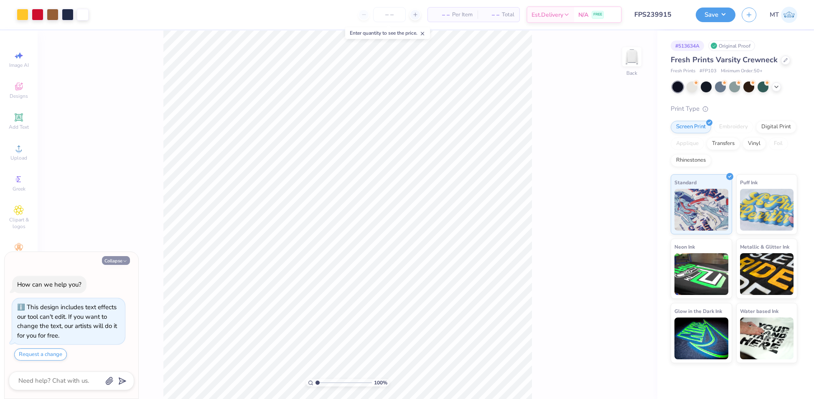
click at [114, 262] on button "Collapse" at bounding box center [116, 260] width 28 height 9
type textarea "x"
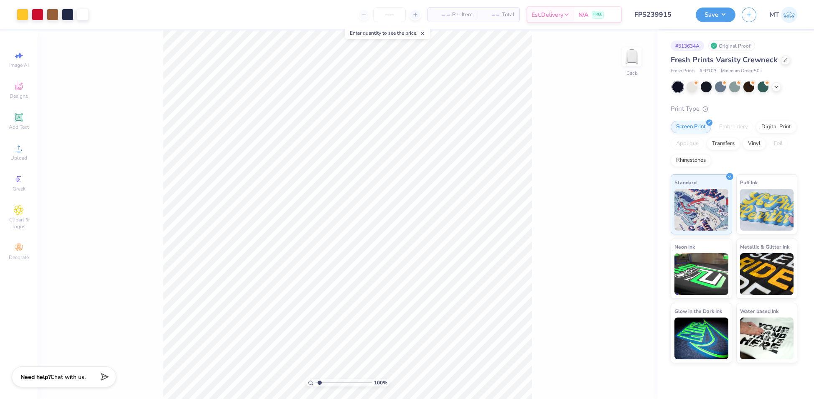
type input "1"
click at [621, 182] on input "14.02" at bounding box center [626, 183] width 30 height 12
type input "12.00"
type input "7.96"
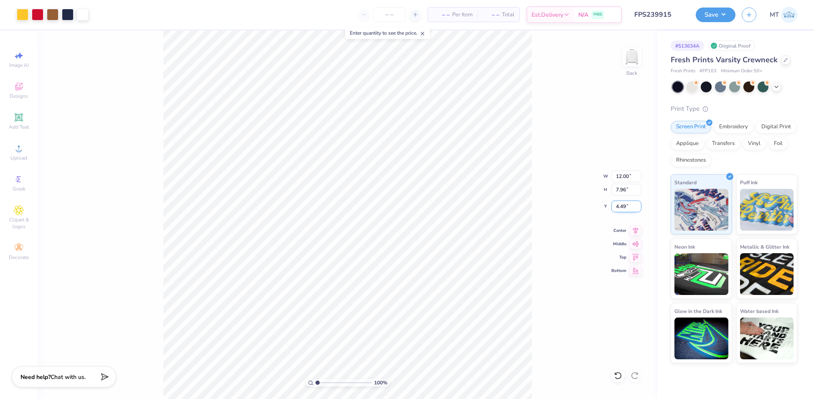
click at [621, 206] on input "4.49" at bounding box center [626, 206] width 30 height 12
type input "3.00"
click at [619, 175] on input "12.00" at bounding box center [626, 176] width 30 height 12
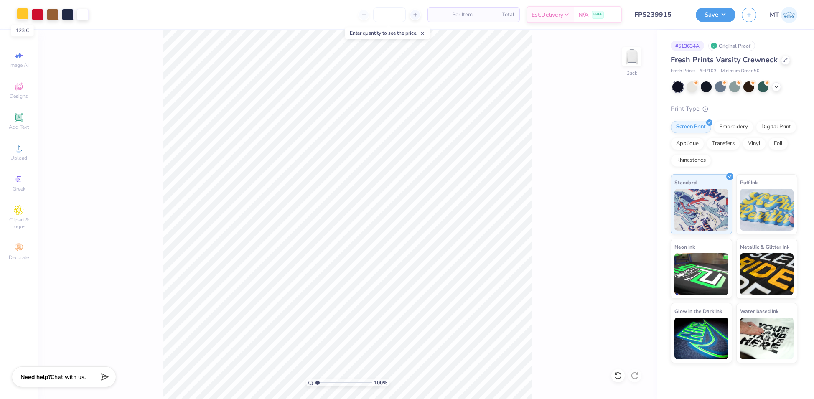
click at [22, 13] on div at bounding box center [23, 14] width 12 height 12
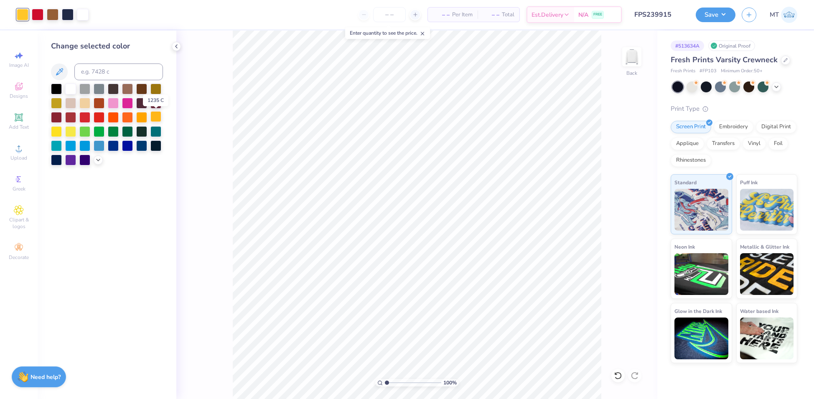
click at [152, 117] on div at bounding box center [155, 116] width 11 height 11
click at [174, 48] on icon at bounding box center [176, 46] width 7 height 7
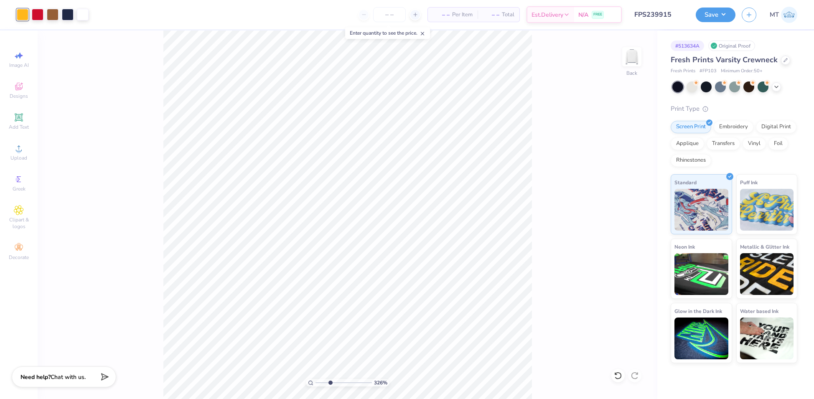
drag, startPoint x: 331, startPoint y: 383, endPoint x: 283, endPoint y: 376, distance: 49.0
click at [315, 379] on input "range" at bounding box center [343, 383] width 56 height 8
click at [328, 382] on input "range" at bounding box center [343, 383] width 56 height 8
click at [21, 12] on div at bounding box center [23, 15] width 12 height 12
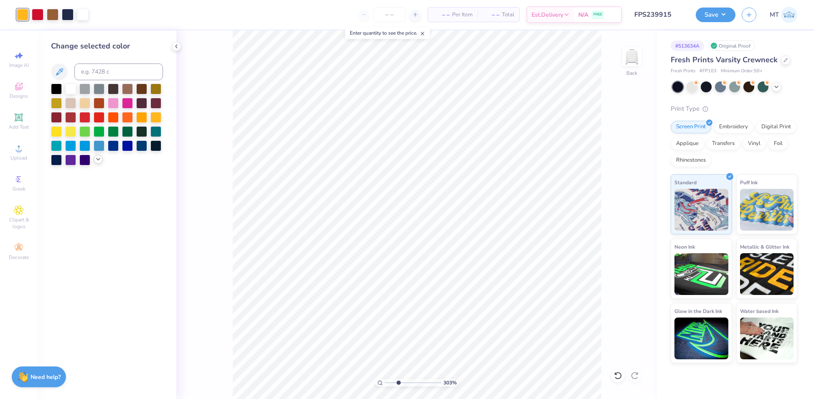
click at [100, 161] on icon at bounding box center [98, 159] width 7 height 7
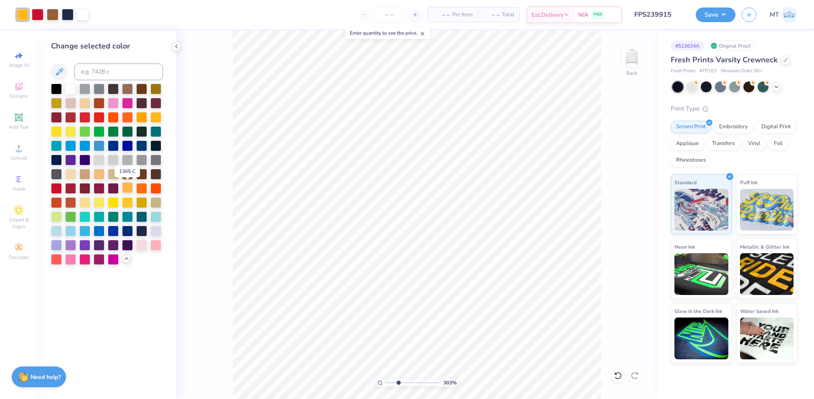
click at [129, 188] on div at bounding box center [127, 187] width 11 height 11
click at [38, 10] on div at bounding box center [38, 14] width 12 height 12
click at [70, 189] on div at bounding box center [70, 187] width 11 height 11
click at [59, 189] on div at bounding box center [56, 187] width 11 height 11
drag, startPoint x: 396, startPoint y: 381, endPoint x: 369, endPoint y: 378, distance: 27.7
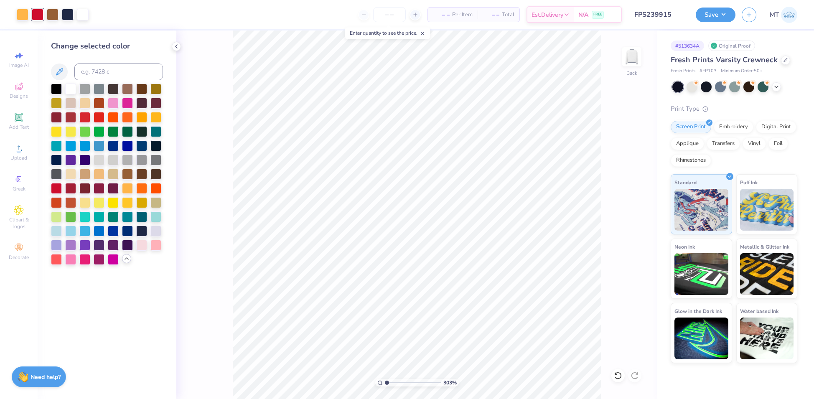
click at [385, 379] on input "range" at bounding box center [413, 383] width 56 height 8
click at [177, 47] on icon at bounding box center [176, 46] width 7 height 7
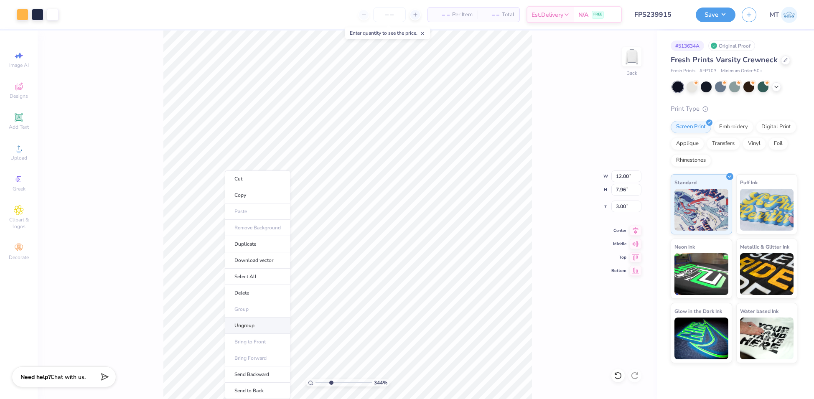
click at [264, 321] on li "Ungroup" at bounding box center [258, 325] width 66 height 16
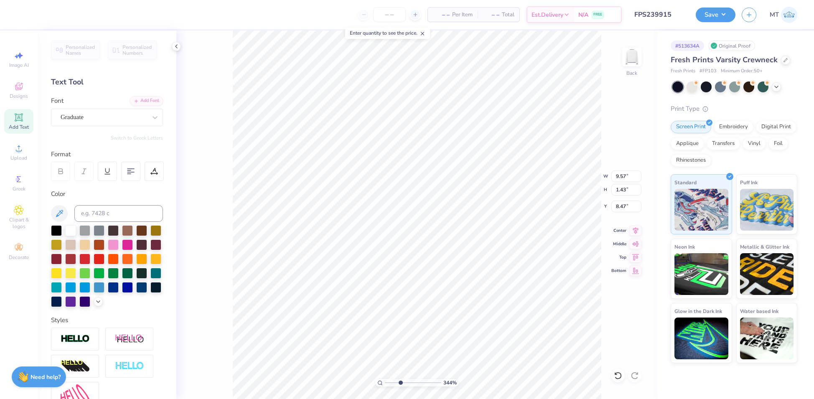
type input "3.44157405174187"
type input "3.18"
type input "6.72"
type input "3.44157405174187"
type input "9.57"
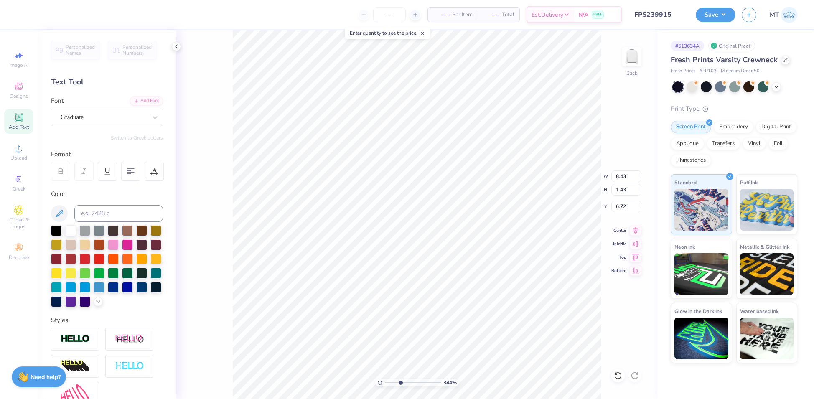
type input "3.18"
click at [102, 214] on input at bounding box center [118, 213] width 89 height 17
type input "533"
type input "3.44157405174187"
click at [107, 212] on input at bounding box center [118, 213] width 89 height 17
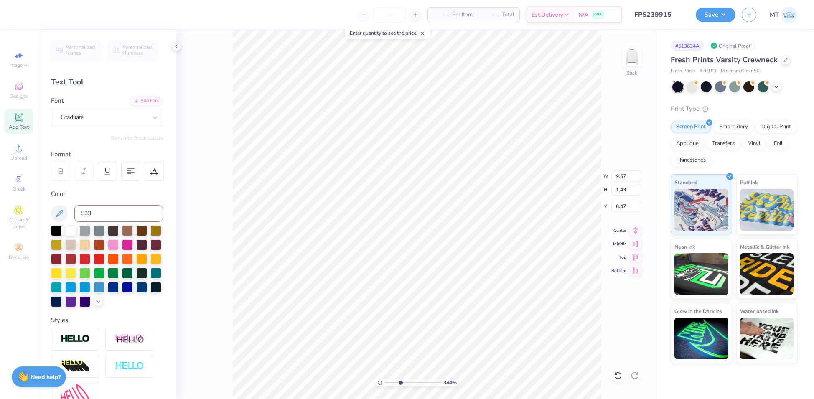
type input "533"
drag, startPoint x: 401, startPoint y: 381, endPoint x: 373, endPoint y: 380, distance: 28.0
click at [385, 380] on input "range" at bounding box center [413, 383] width 56 height 8
type input "2.94834933263182"
type input "4.24"
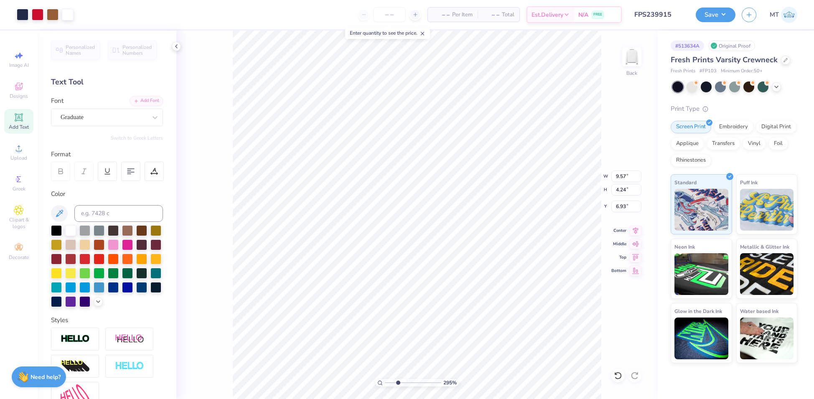
type input "6.72"
type input "2.94834933263182"
type input "6.59"
type input "3.82167017402025"
type input "9.57"
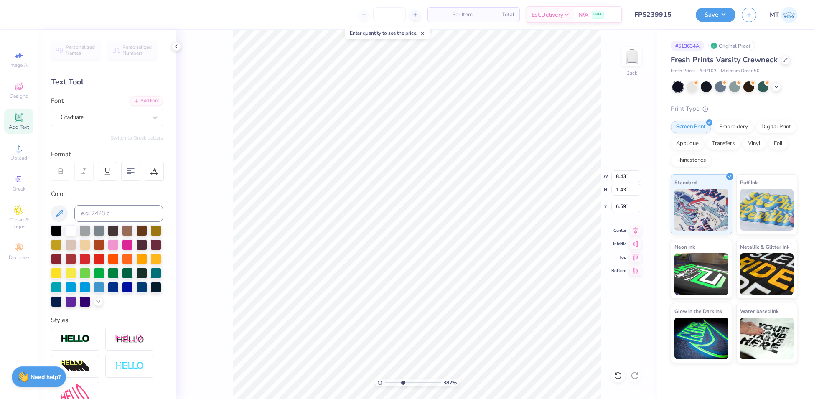
type input "3.18"
click at [95, 304] on icon at bounding box center [98, 300] width 7 height 7
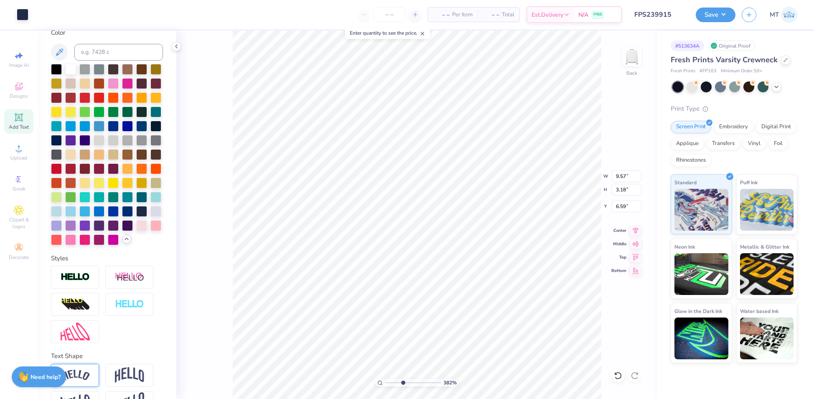
scroll to position [214, 0]
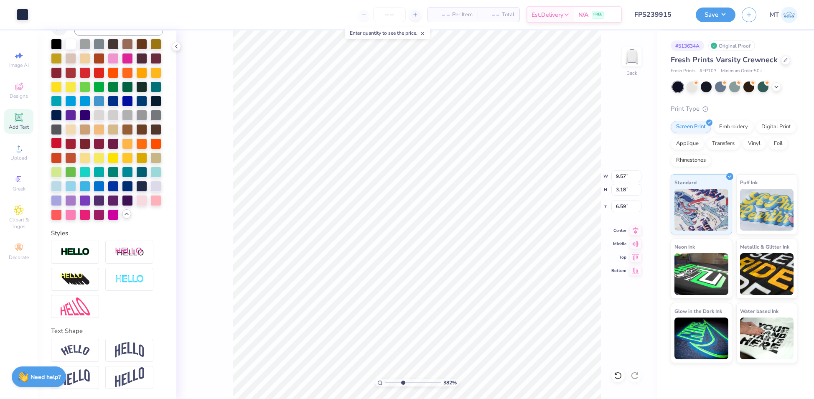
click at [60, 137] on div at bounding box center [56, 142] width 11 height 11
click at [57, 137] on div at bounding box center [56, 142] width 11 height 11
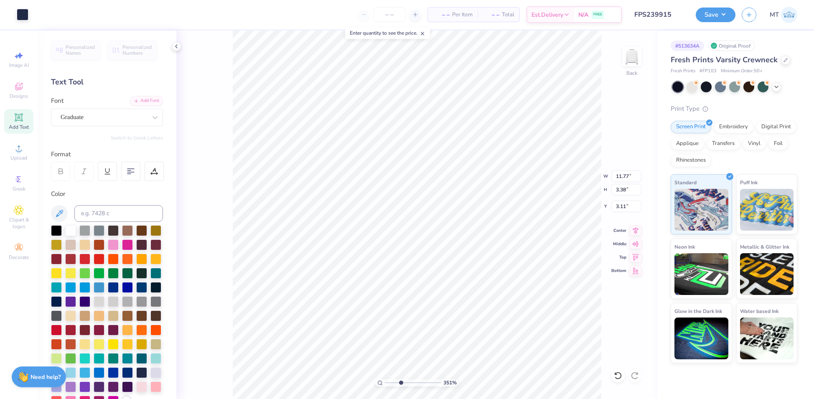
type input "3.51197132155412"
type input "2.70"
type input "3.51197132155412"
type input "3.11"
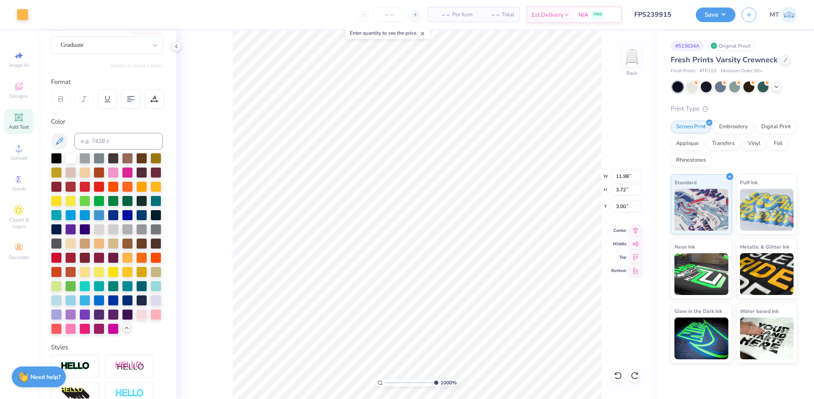
scroll to position [98, 0]
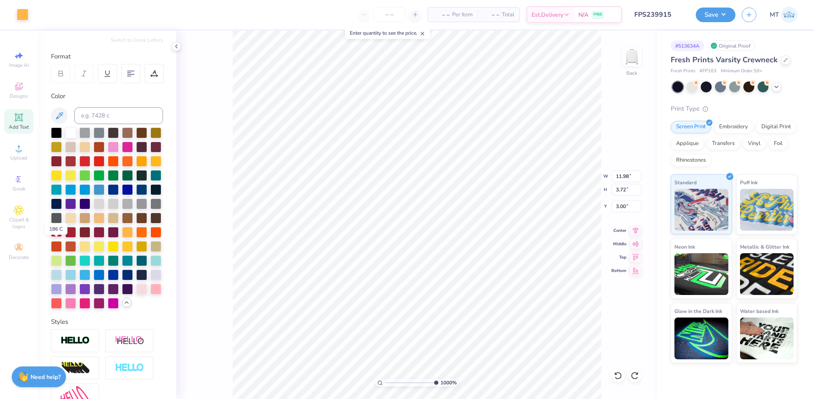
click at [55, 237] on div at bounding box center [56, 231] width 11 height 11
click at [57, 237] on div at bounding box center [56, 231] width 11 height 11
click at [22, 12] on div at bounding box center [23, 14] width 12 height 12
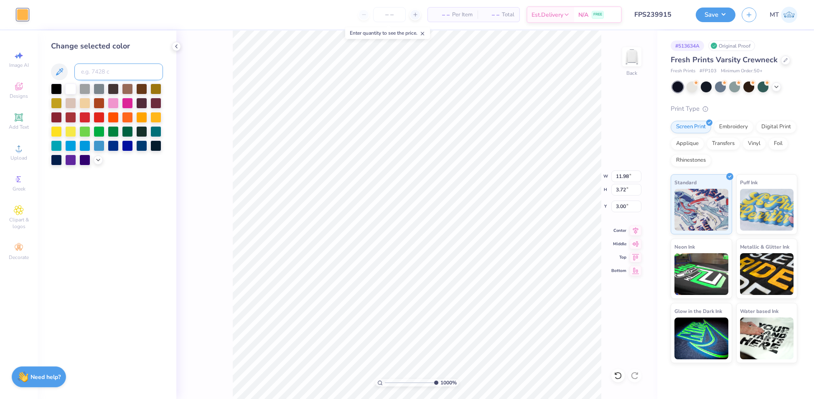
click at [106, 74] on input at bounding box center [118, 71] width 89 height 17
click at [96, 162] on icon at bounding box center [98, 159] width 7 height 7
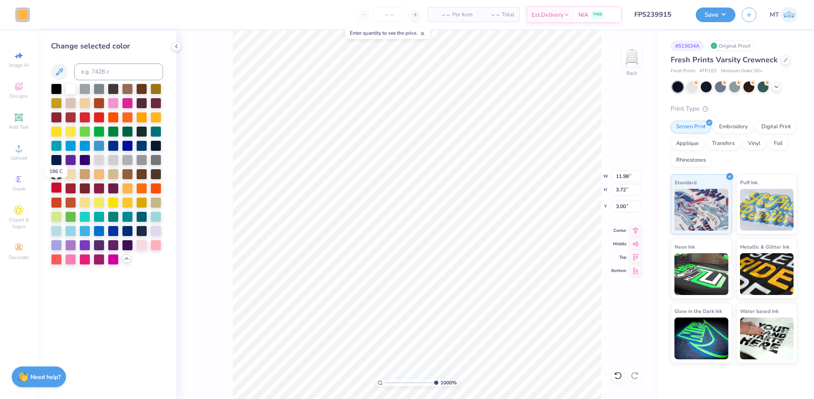
click at [57, 189] on div at bounding box center [56, 187] width 11 height 11
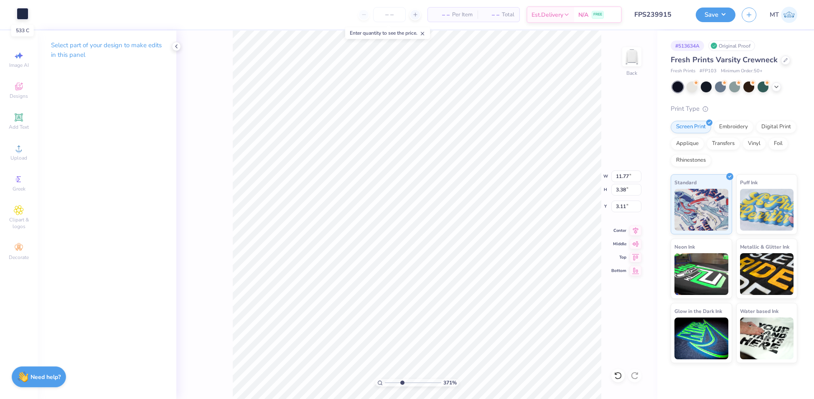
click at [23, 15] on div at bounding box center [23, 14] width 12 height 12
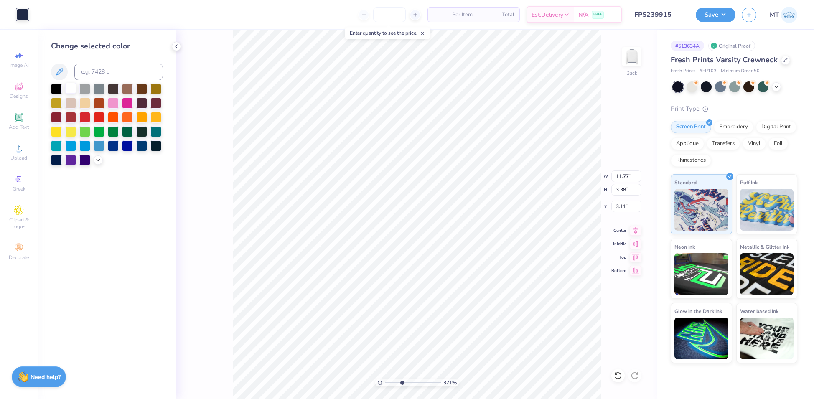
click at [72, 89] on div at bounding box center [70, 88] width 11 height 11
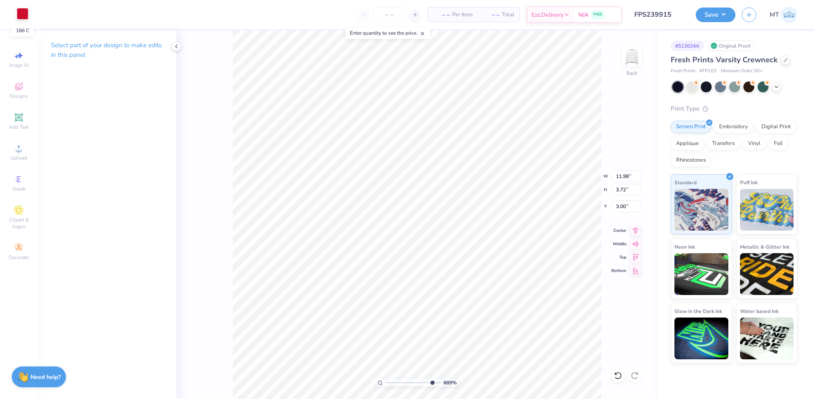
click at [17, 11] on div at bounding box center [23, 14] width 12 height 12
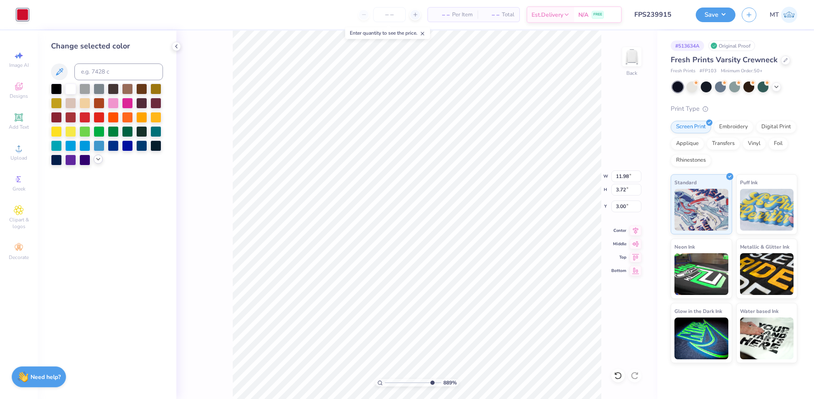
click at [96, 161] on icon at bounding box center [98, 159] width 7 height 7
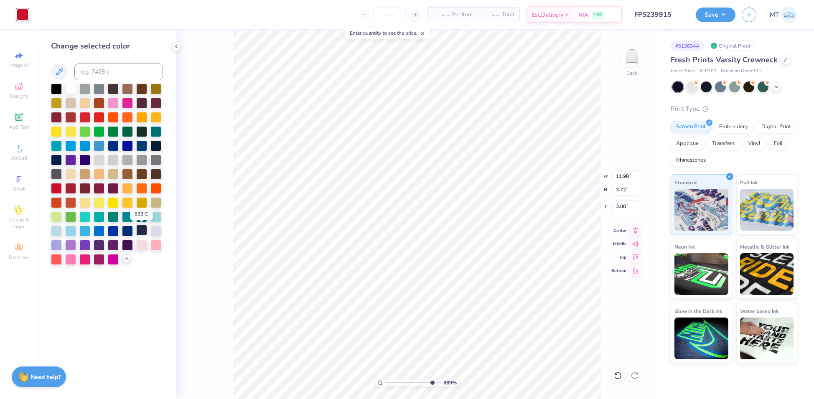
click at [143, 229] on div at bounding box center [141, 230] width 11 height 11
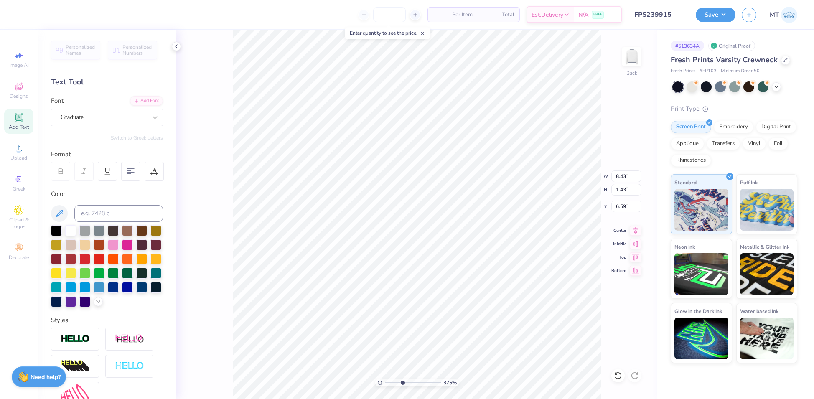
click at [94, 306] on div at bounding box center [98, 301] width 9 height 9
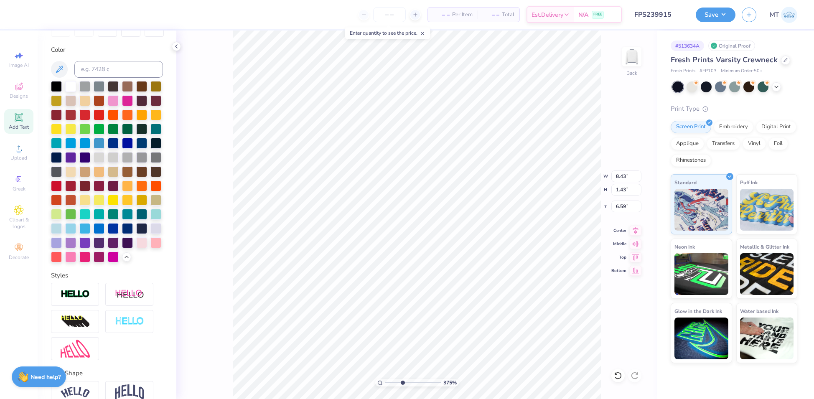
scroll to position [214, 0]
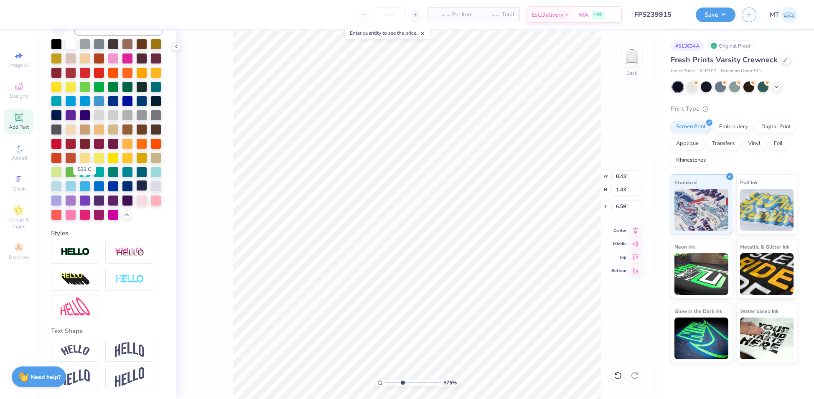
click at [136, 188] on div at bounding box center [141, 185] width 11 height 11
type input "3.75240567889894"
type input "9.57"
type input "8.34"
click at [136, 188] on div at bounding box center [141, 185] width 11 height 11
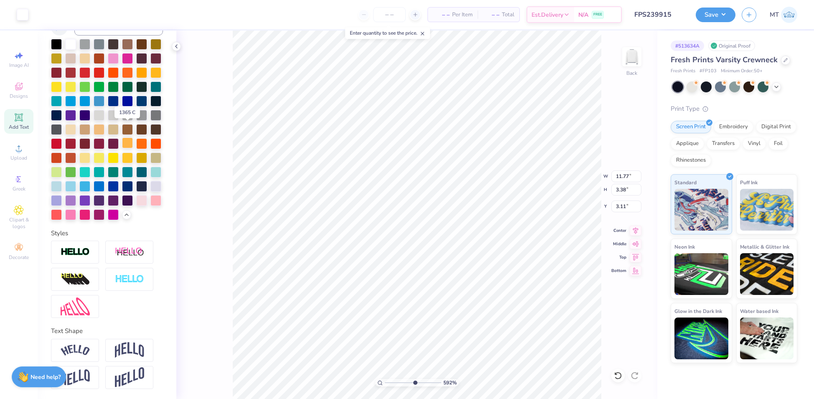
click at [127, 137] on div at bounding box center [127, 142] width 11 height 11
click at [19, 14] on div at bounding box center [23, 14] width 12 height 12
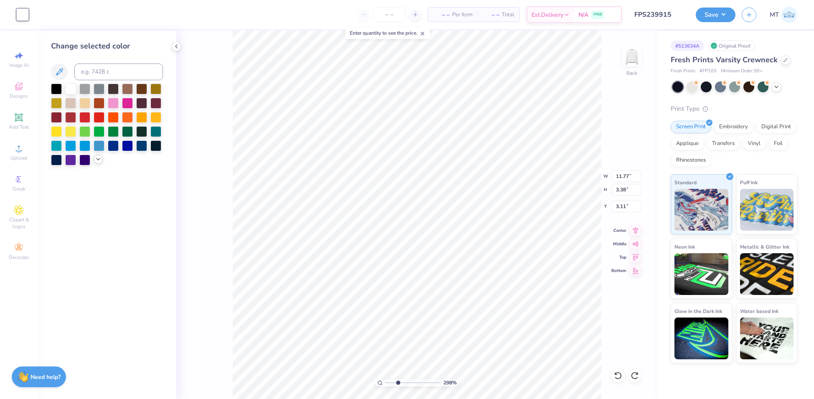
click at [95, 160] on icon at bounding box center [98, 159] width 7 height 7
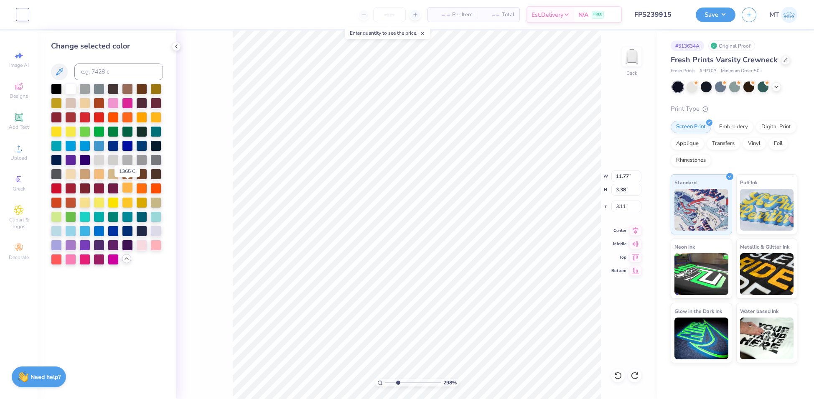
click at [129, 189] on div at bounding box center [127, 187] width 11 height 11
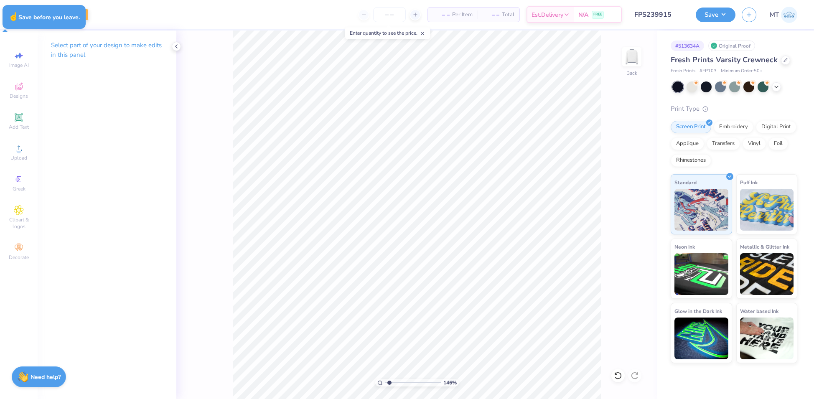
type input "1.46350369523102"
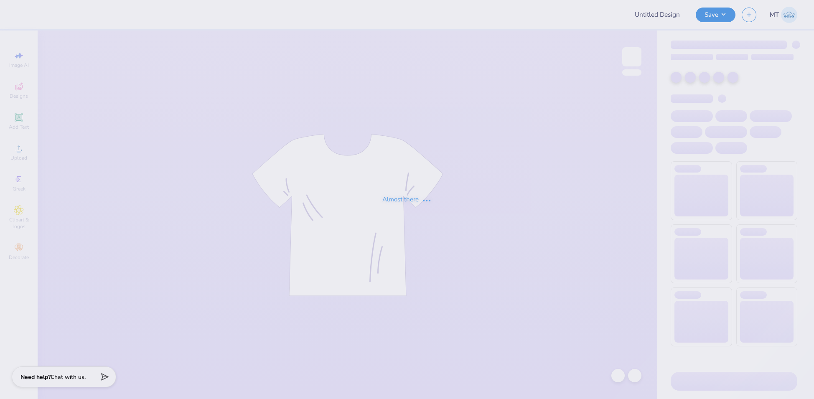
type input "FPS239915"
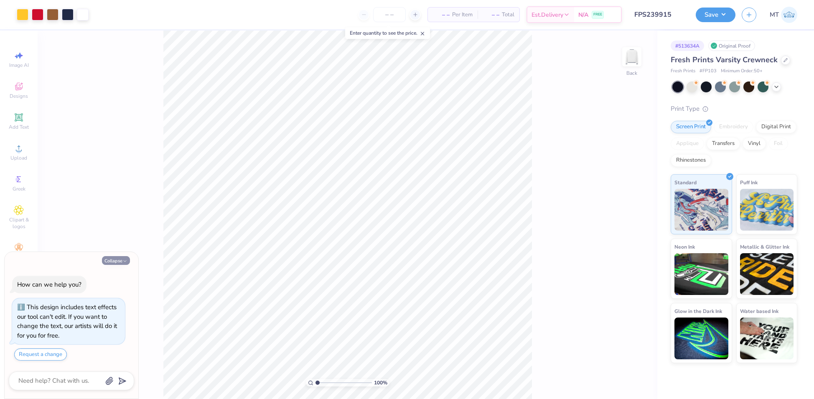
click at [120, 260] on button "Collapse" at bounding box center [116, 260] width 28 height 9
type textarea "x"
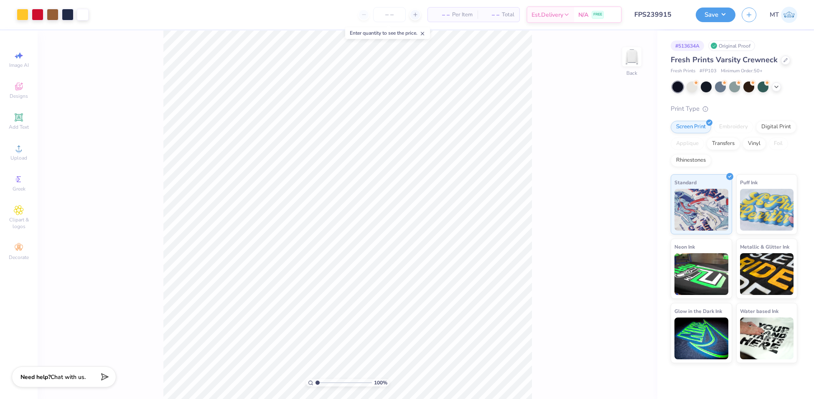
type input "2.95"
click at [328, 383] on input "range" at bounding box center [343, 383] width 56 height 8
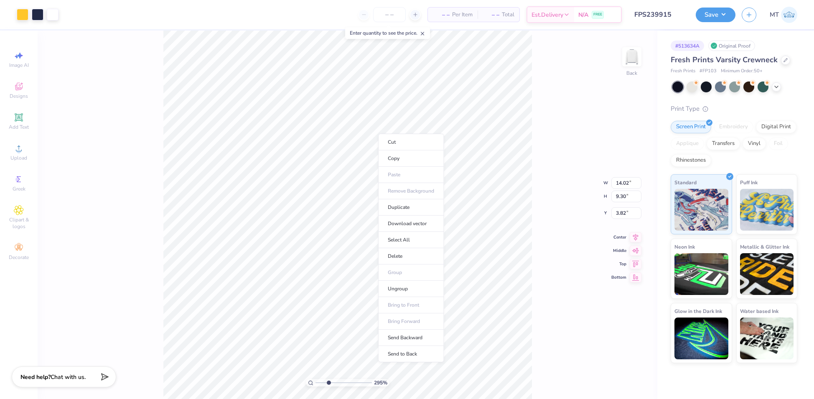
click at [415, 279] on ul "Cut Copy Paste Remove Background Duplicate Download vector Select All Delete Gr…" at bounding box center [411, 248] width 66 height 228
click at [415, 286] on li "Ungroup" at bounding box center [411, 289] width 66 height 16
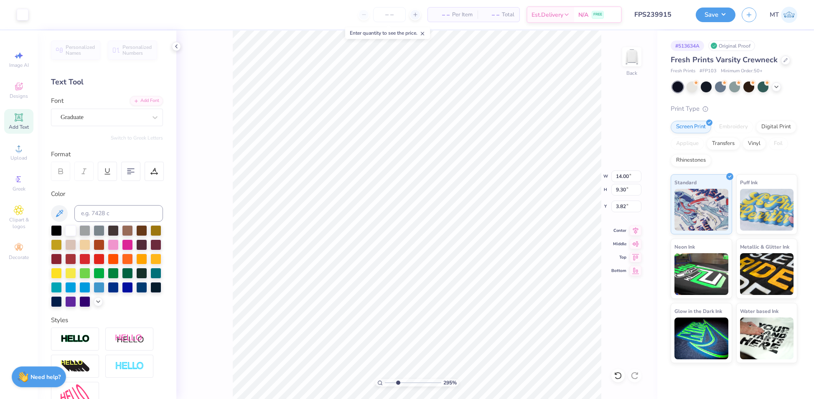
type input "14.00"
type input "9.30"
type input "3.82"
type input "13.75"
type input "3.95"
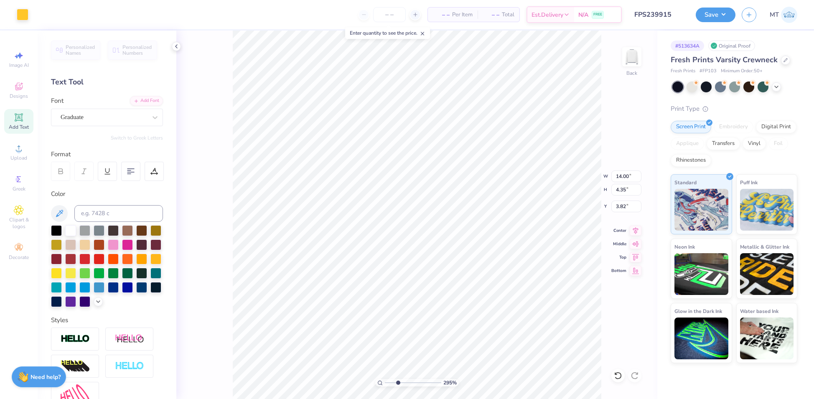
type input "3.95"
type input "1"
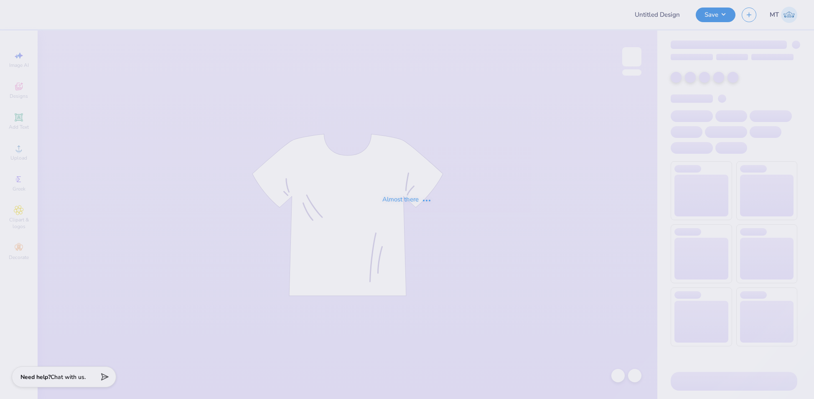
type input "FPS239955"
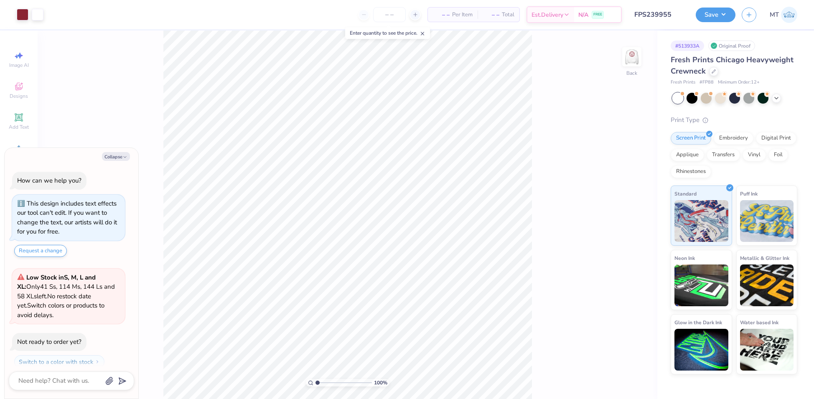
scroll to position [7, 0]
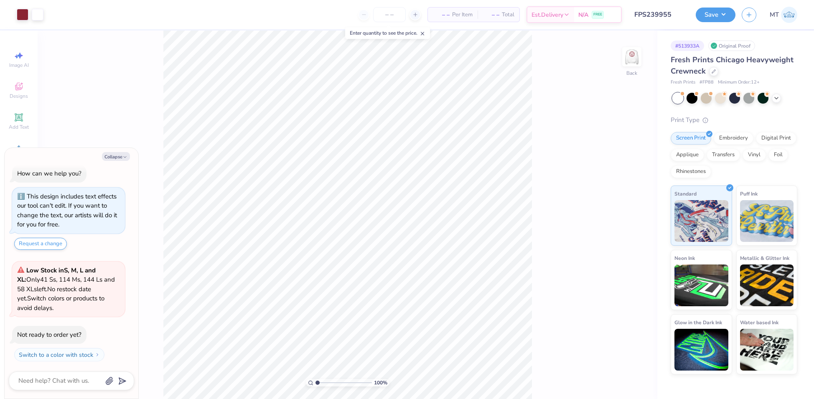
type textarea "x"
type input "1.43584799936641"
click at [124, 155] on icon "button" at bounding box center [124, 157] width 5 height 5
type textarea "x"
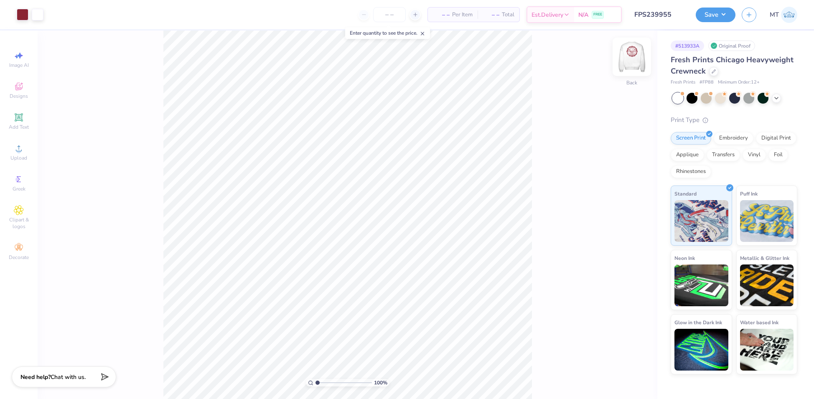
click at [628, 58] on img at bounding box center [631, 56] width 33 height 33
click at [302, 321] on li "Ungroup" at bounding box center [292, 325] width 66 height 16
type input "2.53239585338205"
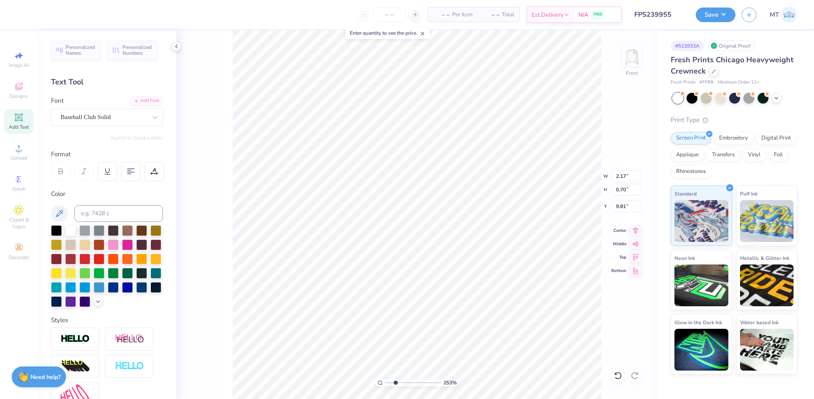
type input "9.86"
type input "9.97"
type input "3.01"
click at [619, 370] on div at bounding box center [617, 375] width 13 height 13
click at [614, 376] on icon at bounding box center [618, 375] width 8 height 8
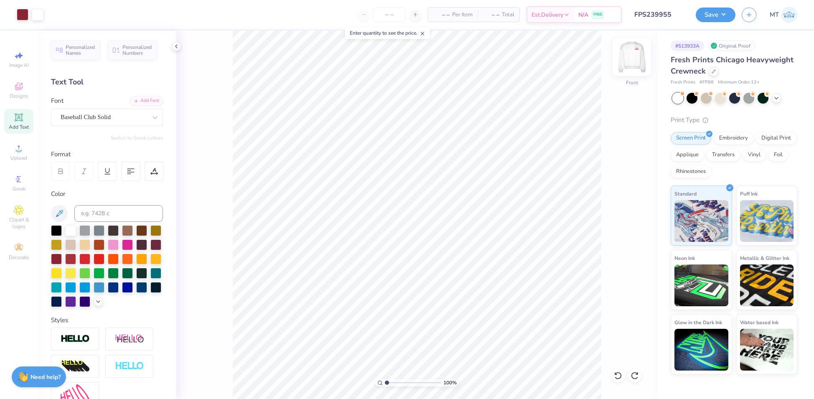
click at [630, 52] on img at bounding box center [631, 56] width 33 height 33
click at [631, 61] on img at bounding box center [631, 56] width 33 height 33
type input "1"
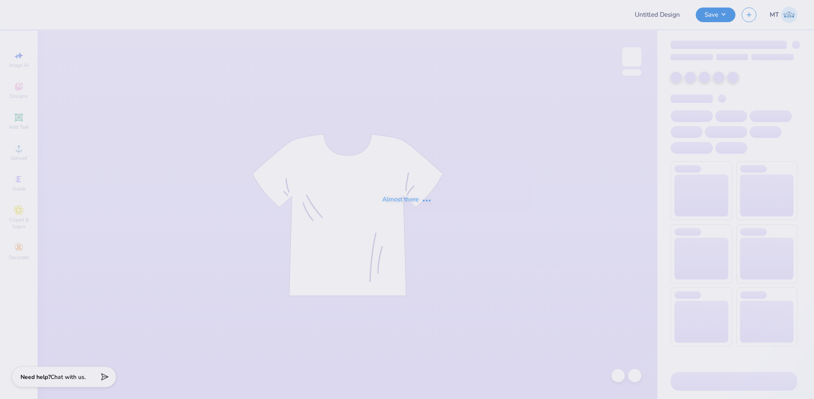
type input "FPS239918"
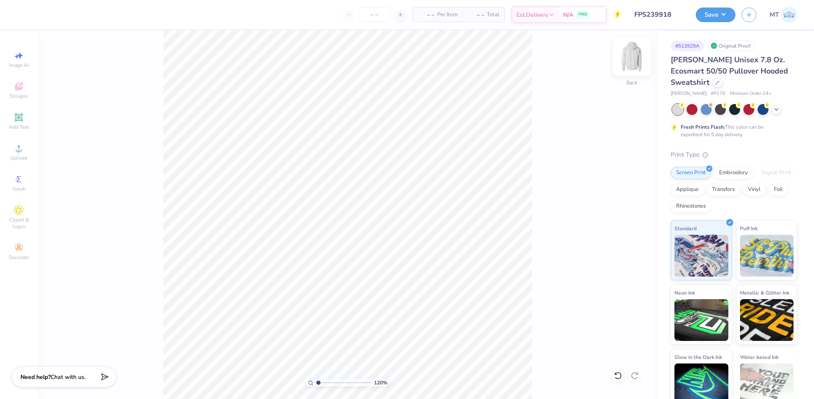
click at [635, 57] on img at bounding box center [631, 56] width 33 height 33
click at [614, 375] on icon at bounding box center [618, 375] width 8 height 8
click at [617, 377] on div "120 % Front" at bounding box center [347, 214] width 619 height 368
click at [633, 63] on img at bounding box center [631, 56] width 33 height 33
click at [619, 375] on icon at bounding box center [618, 375] width 8 height 8
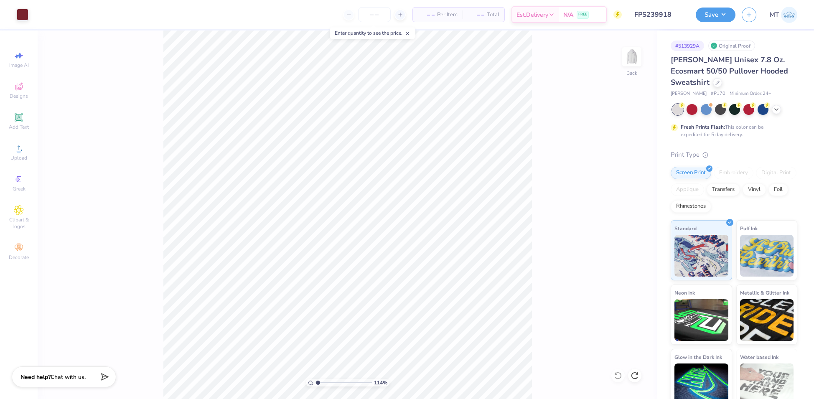
type input "1"
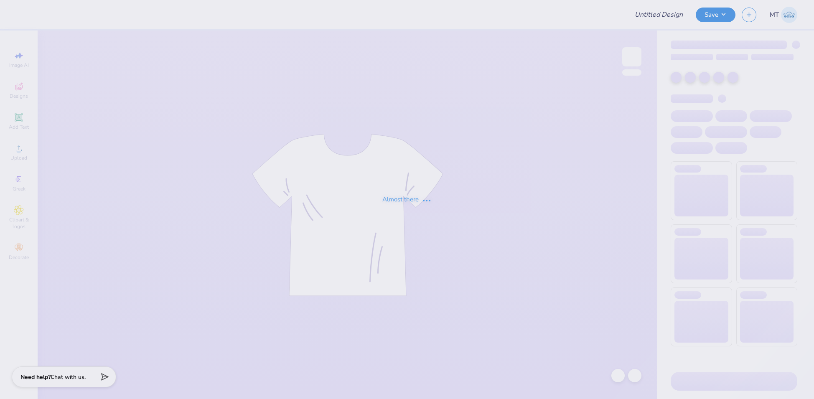
type input "FPS239920"
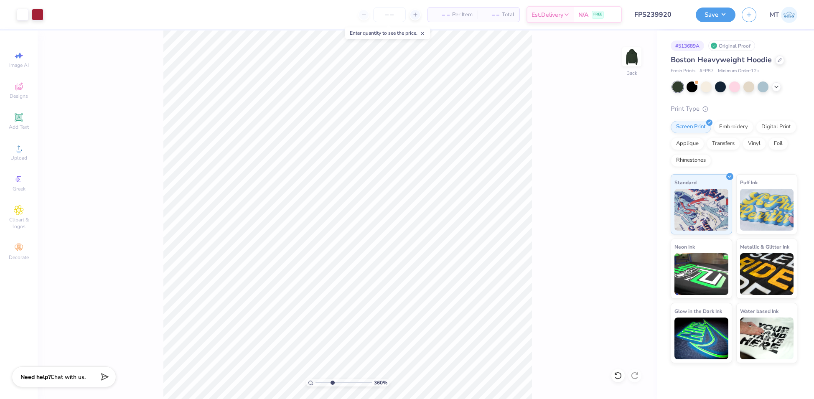
type input "3.60230059883392"
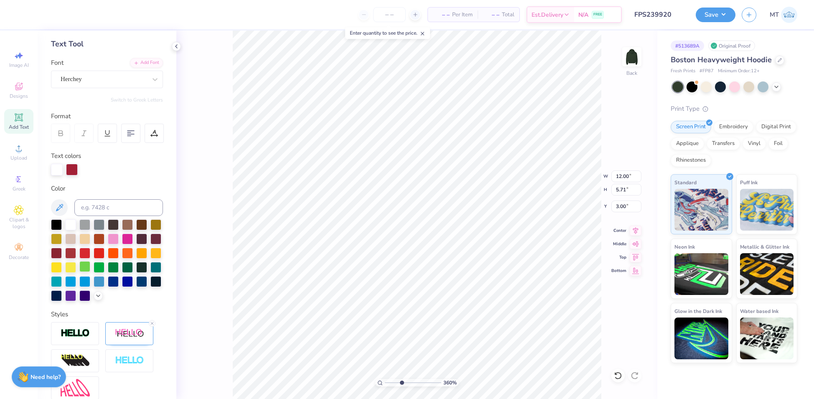
scroll to position [92, 0]
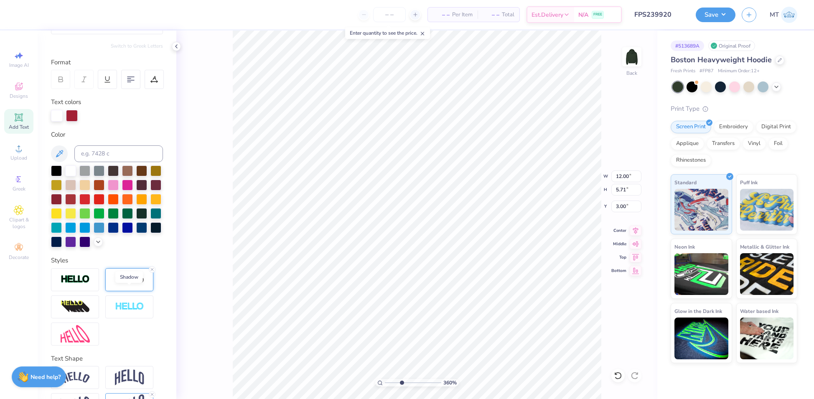
click at [129, 285] on img at bounding box center [129, 279] width 29 height 10
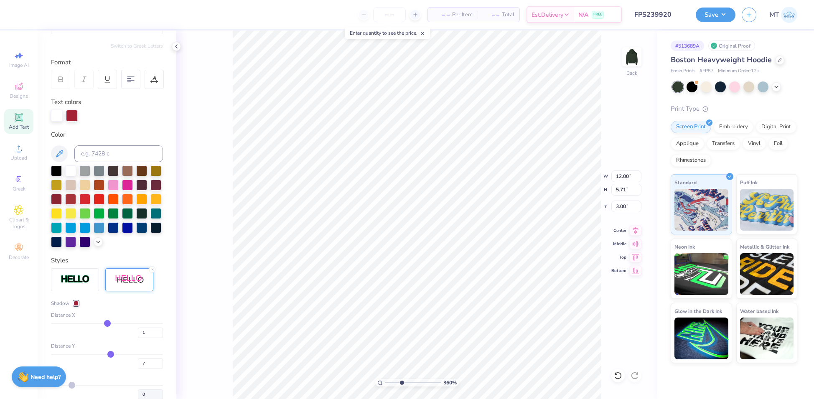
type input "4"
type input "3"
type input "2"
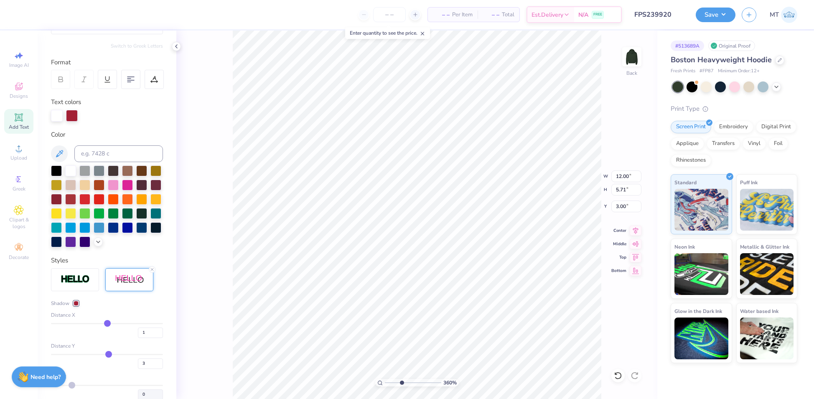
type input "2"
click at [104, 355] on input "range" at bounding box center [107, 354] width 112 height 1
type input "3.60230059883392"
type input "5.44"
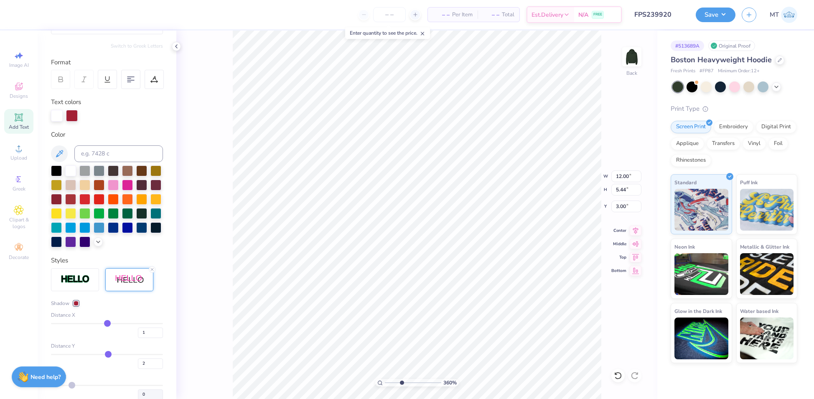
type input "3"
type input "4"
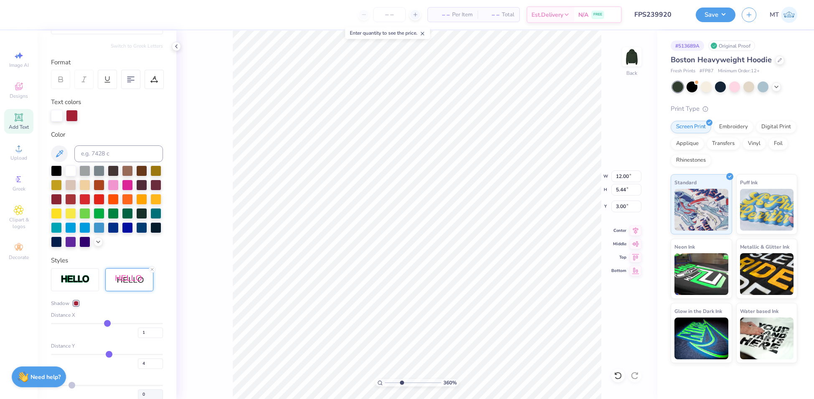
click at [104, 355] on input "range" at bounding box center [107, 354] width 112 height 1
type input "3.60230059883392"
type input "5.55"
type input "3"
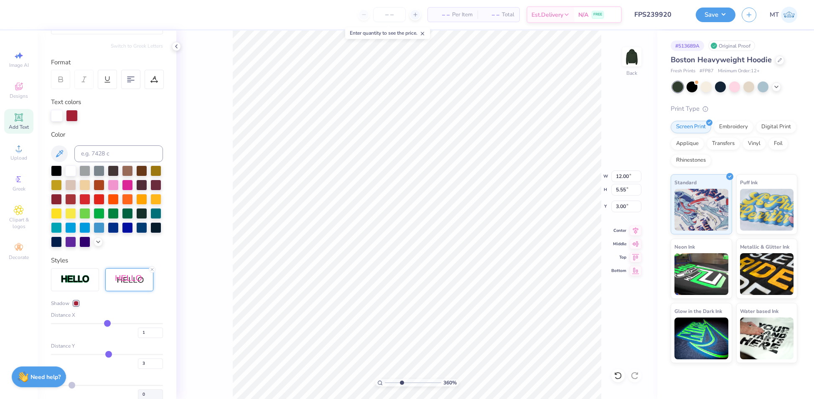
type input "3"
click at [104, 355] on input "range" at bounding box center [107, 354] width 112 height 1
type input "3.60230059883392"
type input "5.49"
type input "3.03313099463698"
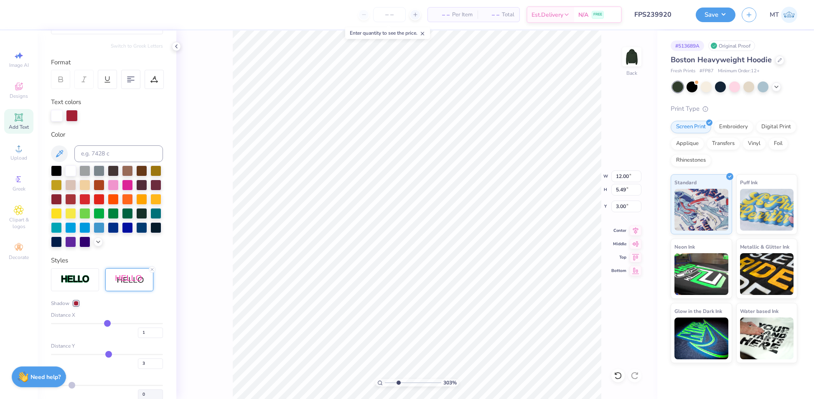
type input "-1"
type input "-2"
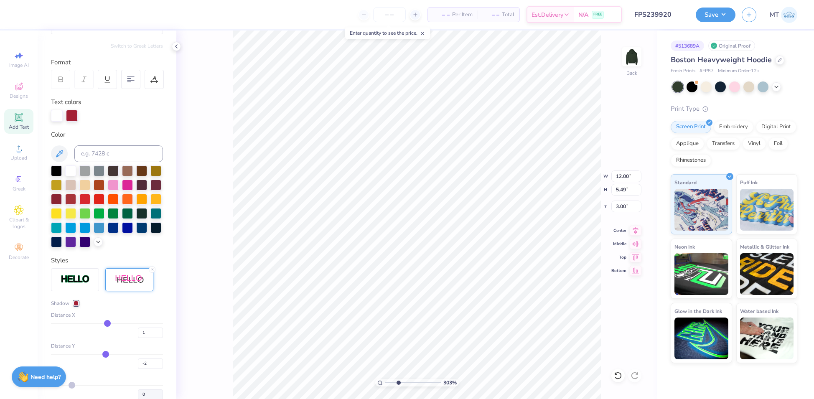
click at [102, 355] on input "range" at bounding box center [107, 354] width 112 height 1
type input "3.03313099463698"
type input "5.44"
type input "2.89"
type input "0"
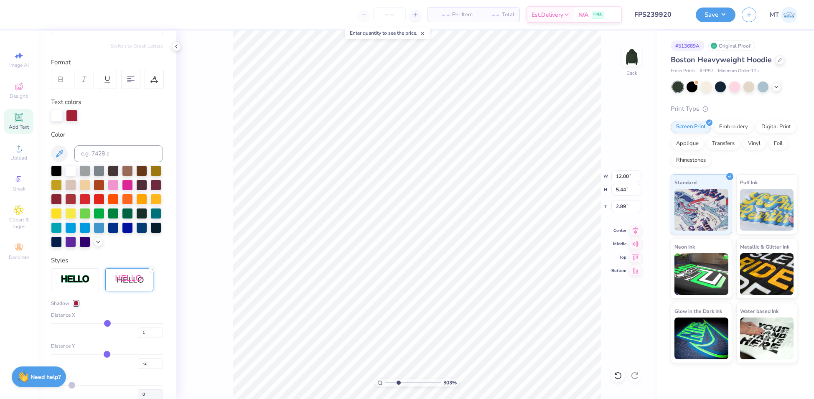
type input "0"
type input "1"
type input "2"
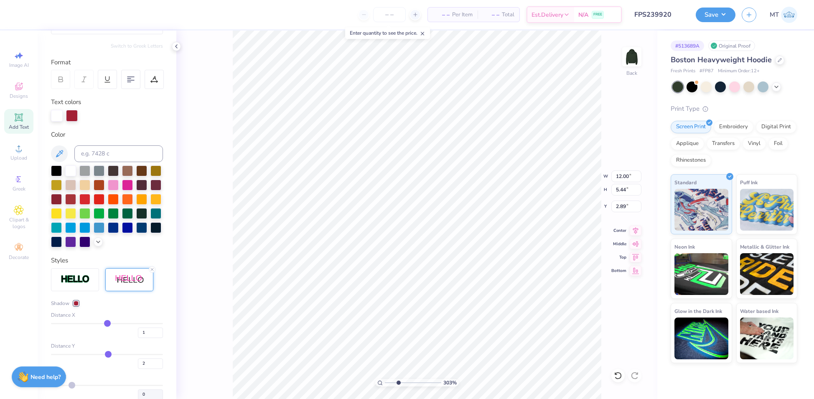
type input "3.03313099463698"
type input "3.00"
type input "2"
click at [104, 355] on input "range" at bounding box center [107, 354] width 112 height 1
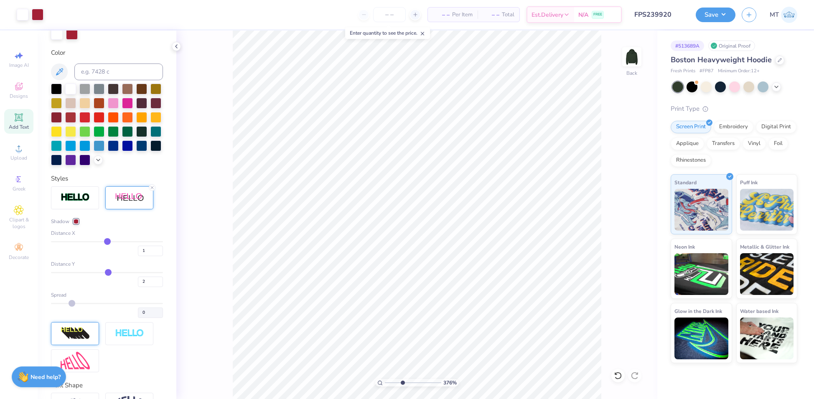
click at [81, 340] on img at bounding box center [75, 333] width 29 height 13
type input "3.75664875393291"
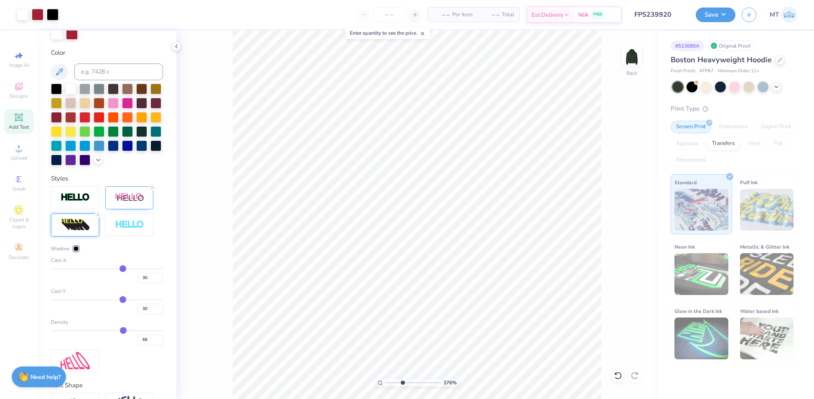
type input "26"
type input "25"
type input "23"
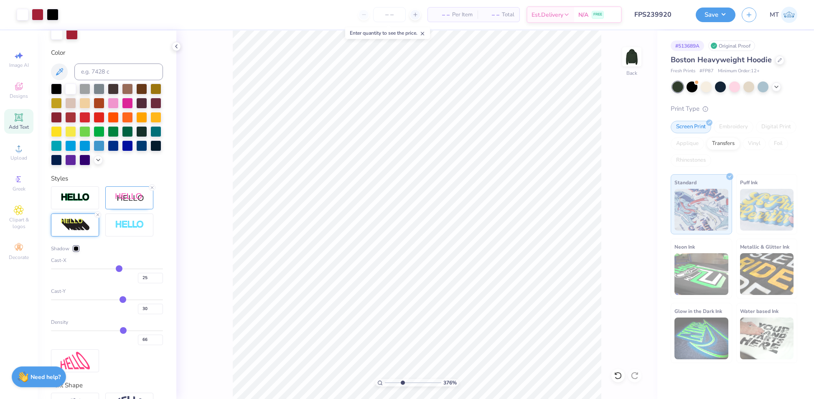
type input "23"
type input "21"
type input "20"
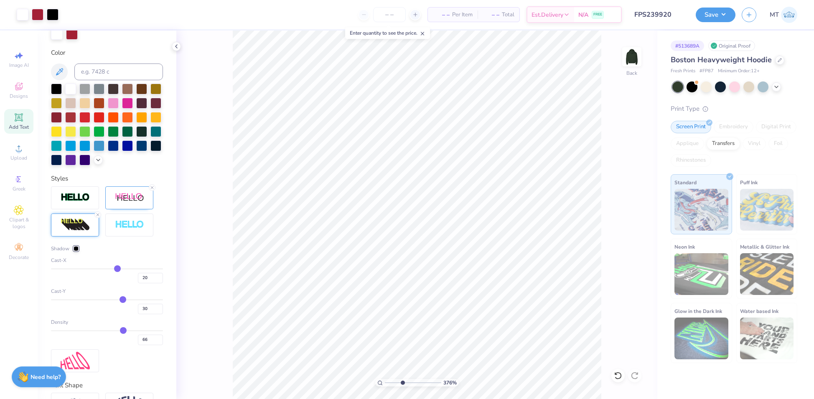
type input "18"
type input "16"
type input "14"
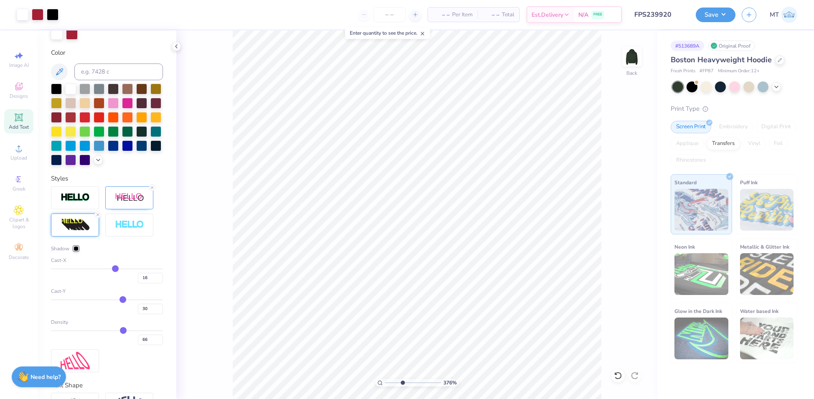
type input "14"
type input "13"
type input "12"
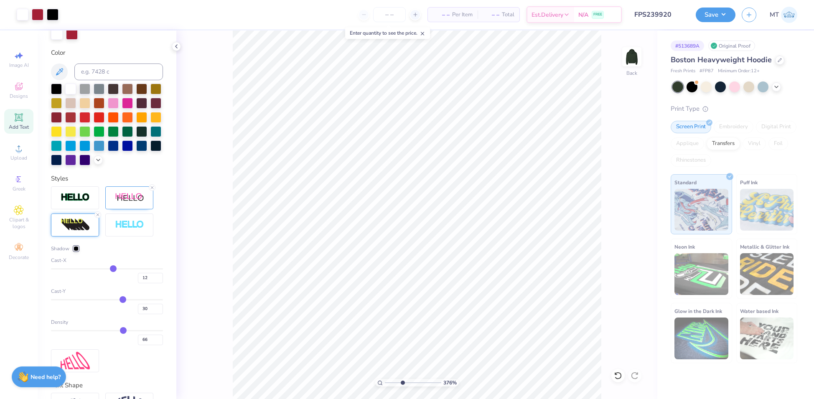
type input "11"
type input "10"
type input "9"
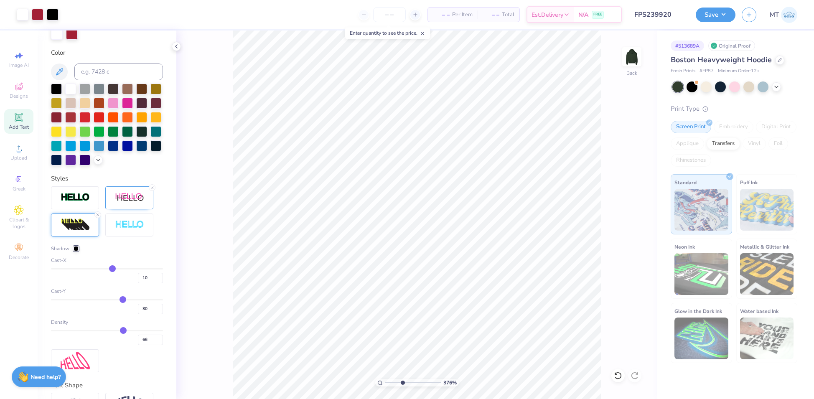
type input "9"
type input "8"
type input "7"
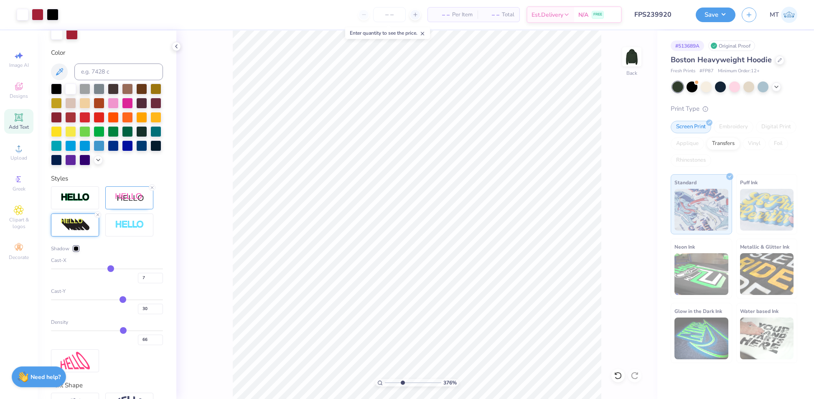
type input "6"
type input "5"
type input "4"
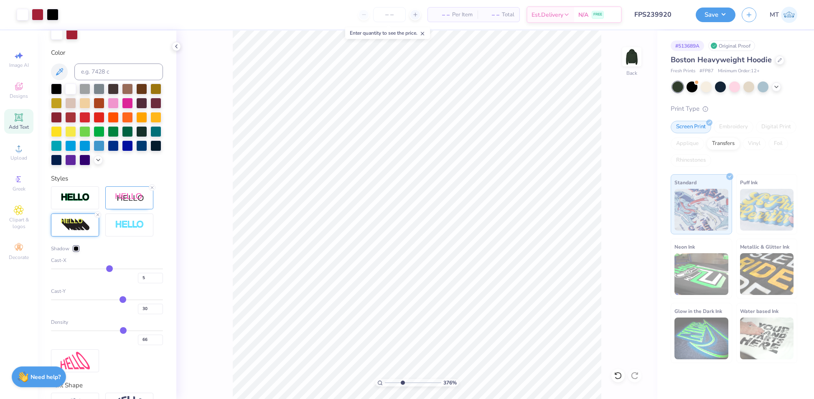
type input "4"
type input "3"
type input "2"
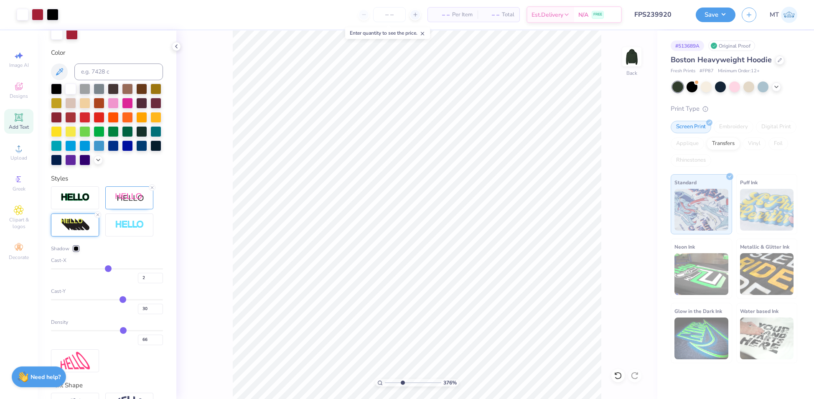
type input "3.75664875393291"
type input "-1"
type input "1"
type input "3.75664875393291"
type input "-1"
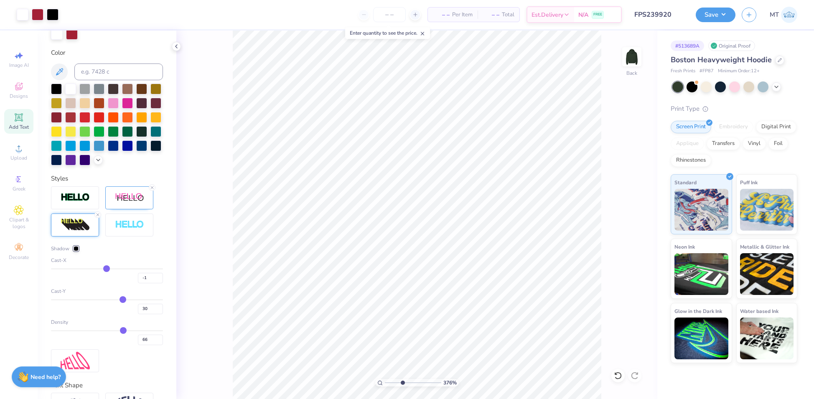
type input "3.75664875393291"
type input "4"
type input "3.75664875393291"
type input "4"
drag, startPoint x: 112, startPoint y: 283, endPoint x: 143, endPoint y: 214, distance: 75.9
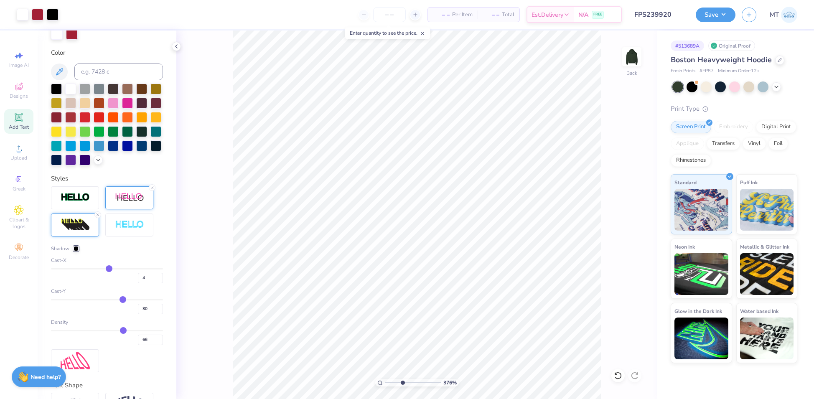
type input "4"
click at [104, 269] on input "range" at bounding box center [107, 268] width 112 height 1
type input "3.75664875393291"
click at [134, 209] on div at bounding box center [129, 197] width 48 height 23
click at [79, 340] on img at bounding box center [75, 333] width 29 height 13
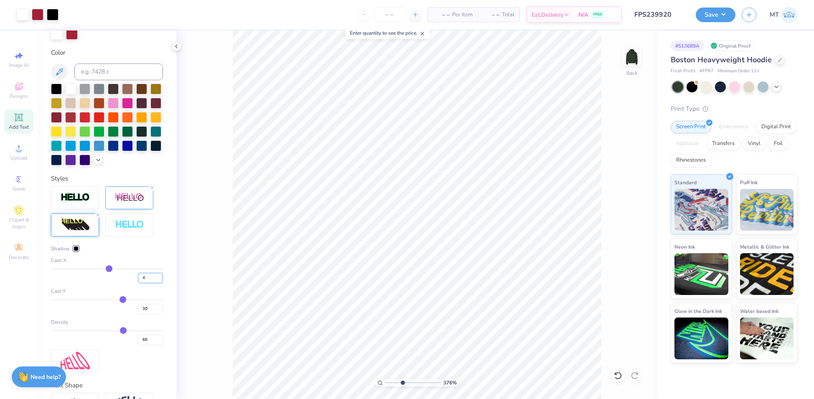
click at [138, 283] on input "4" at bounding box center [150, 278] width 25 height 10
click at [153, 283] on input "3" at bounding box center [150, 278] width 25 height 10
type input "2"
click at [153, 283] on input "2" at bounding box center [150, 278] width 25 height 10
type input "2"
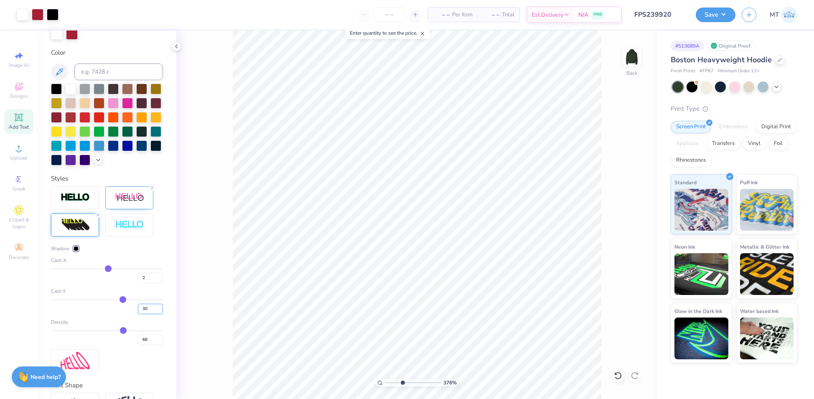
click at [142, 314] on input "30" at bounding box center [150, 309] width 25 height 10
type input "3"
type input "3.75664875393291"
type input "2"
type input "3.75664875393291"
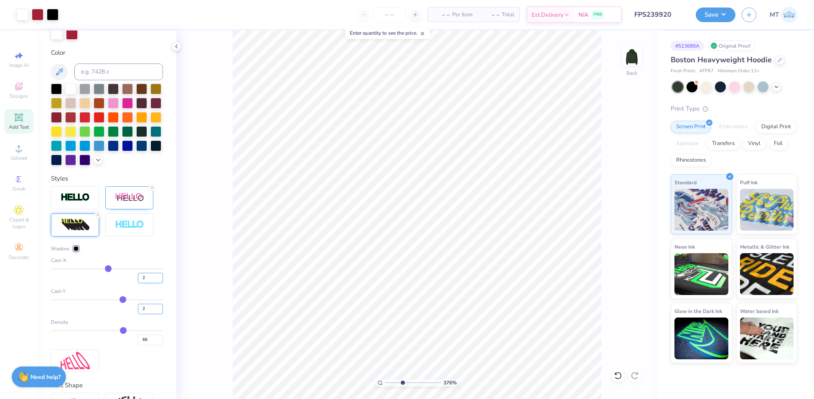
type input "2"
click at [143, 283] on input "2" at bounding box center [150, 278] width 25 height 10
type input "1"
type input "3.75664875393291"
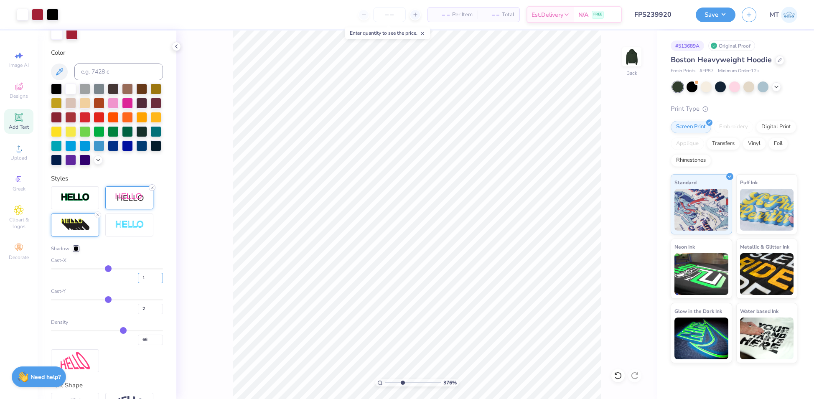
type input "1"
click at [153, 190] on icon at bounding box center [152, 187] width 5 height 5
type input "3.75664875393291"
type input "5"
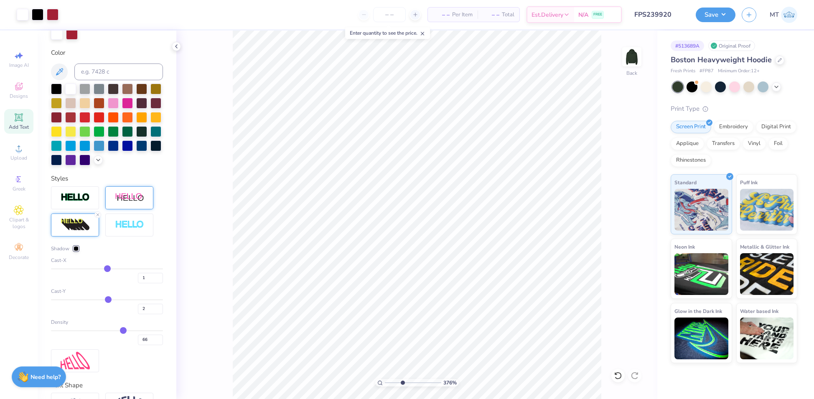
type input "5"
type input "6"
click at [106, 300] on input "range" at bounding box center [107, 299] width 112 height 1
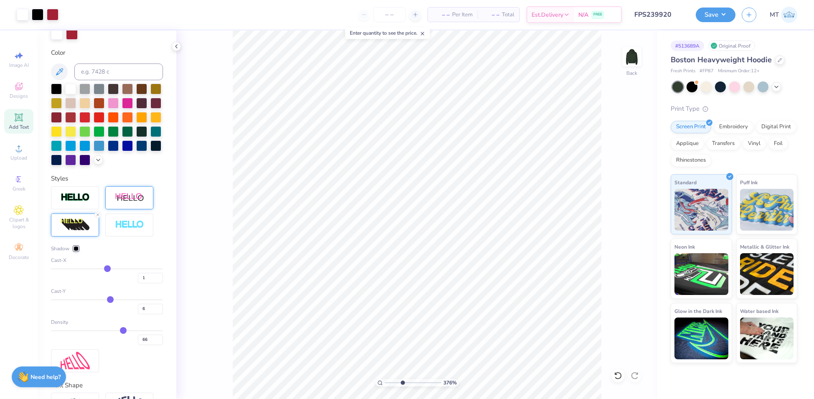
type input "3.75664875393291"
type input "3"
type input "2"
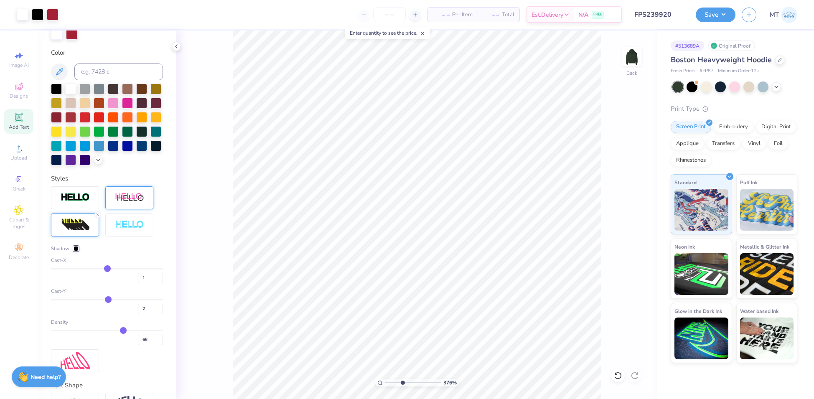
type input "2"
click at [104, 300] on input "range" at bounding box center [107, 299] width 112 height 1
type input "3.75664875393291"
click at [151, 314] on input "3" at bounding box center [150, 309] width 25 height 10
type input "4"
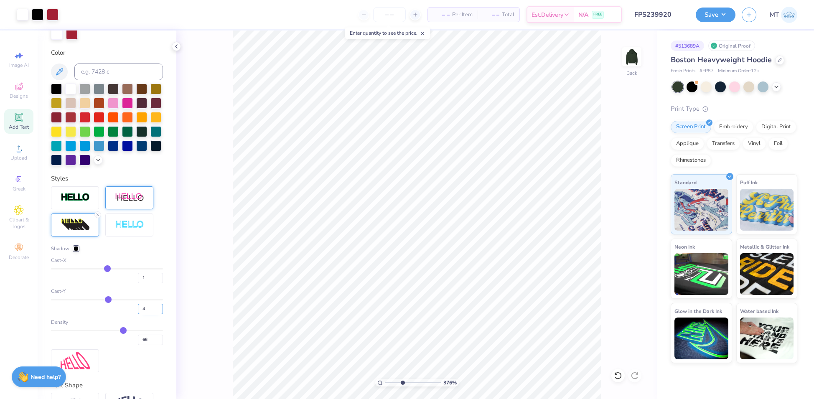
click at [151, 314] on input "4" at bounding box center [150, 309] width 25 height 10
type input "4"
click at [144, 345] on input "66" at bounding box center [150, 340] width 25 height 10
type input "3.75664875393291"
type input "67"
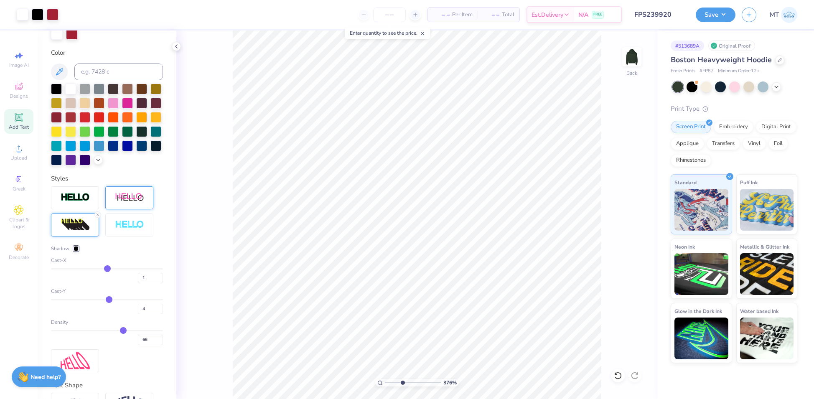
type input "67"
type input "68"
type input "74"
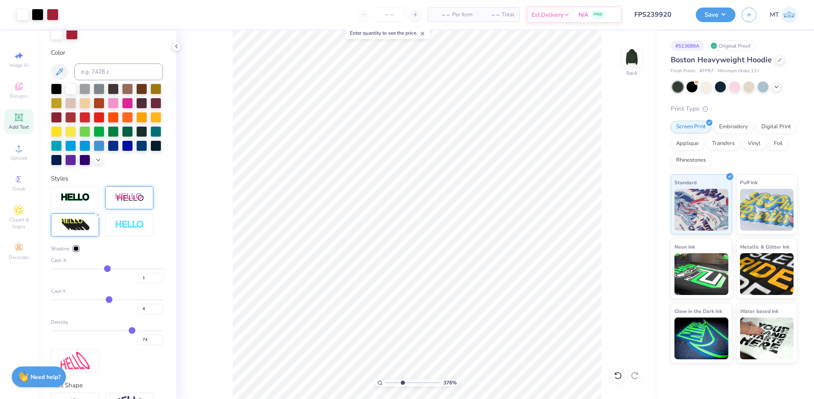
type input "79"
type input "84"
type input "89"
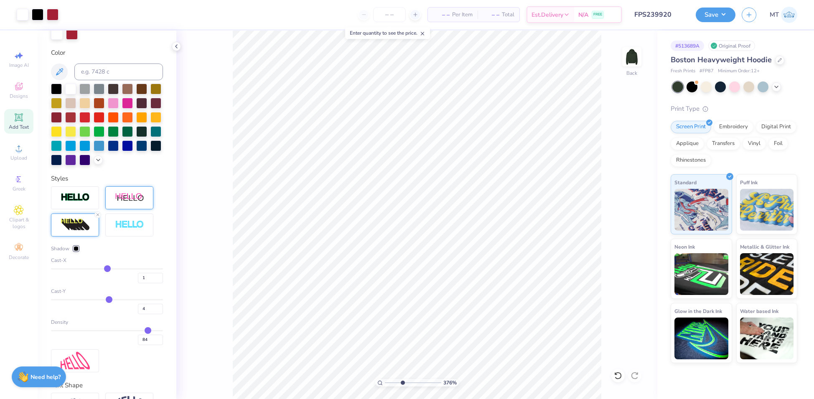
type input "89"
type input "91"
type input "92"
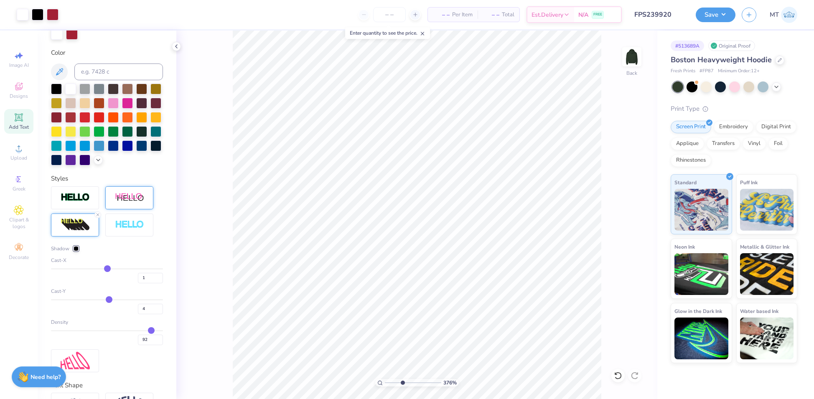
type input "93"
type input "95"
type input "96"
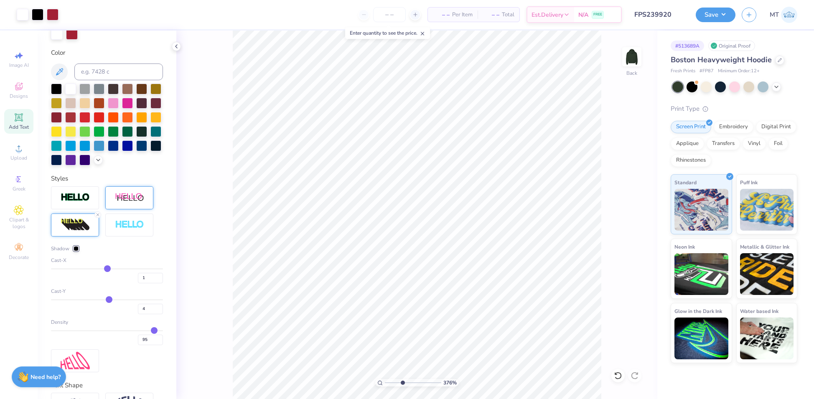
type input "96"
type input "97"
type input "98"
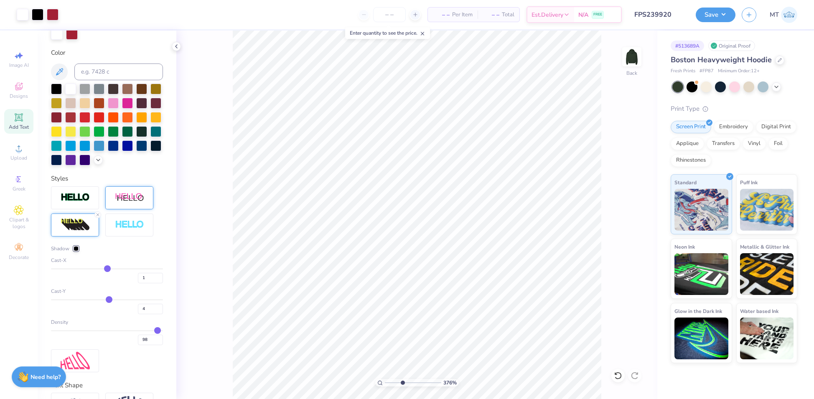
type input "99"
type input "100"
drag, startPoint x: 119, startPoint y: 345, endPoint x: 152, endPoint y: 344, distance: 33.0
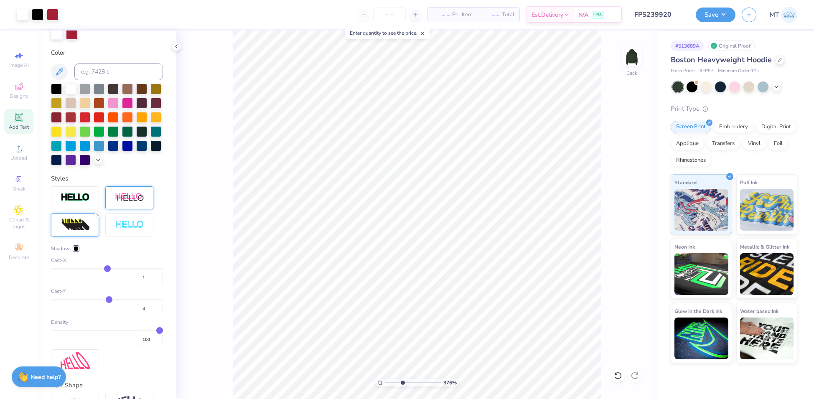
type input "100"
click at [152, 331] on input "range" at bounding box center [107, 330] width 112 height 1
click at [35, 14] on div at bounding box center [38, 14] width 12 height 12
type input "3.75664875393291"
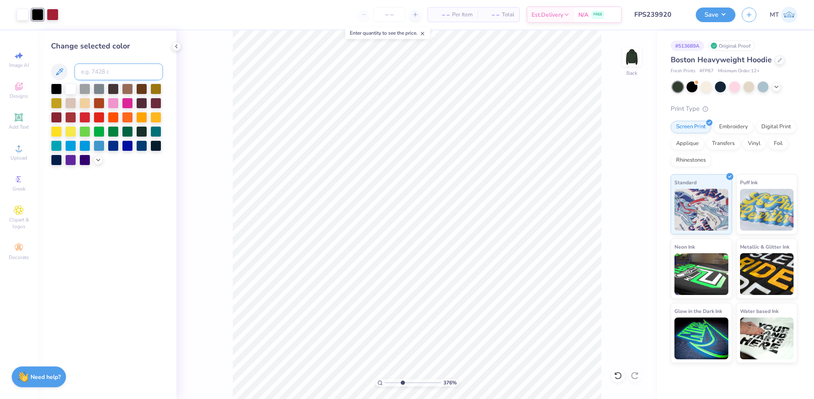
click at [119, 73] on input at bounding box center [118, 71] width 89 height 17
type input "201"
type input "1.99669002607892"
paste input "FPS239927"
type input "FPS239927"
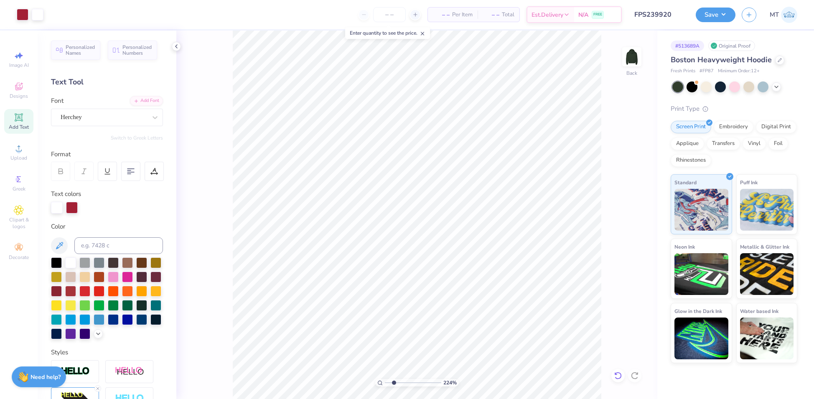
click at [615, 378] on icon at bounding box center [618, 375] width 8 height 8
click at [618, 374] on icon at bounding box center [618, 375] width 8 height 8
click at [617, 374] on icon at bounding box center [618, 375] width 8 height 8
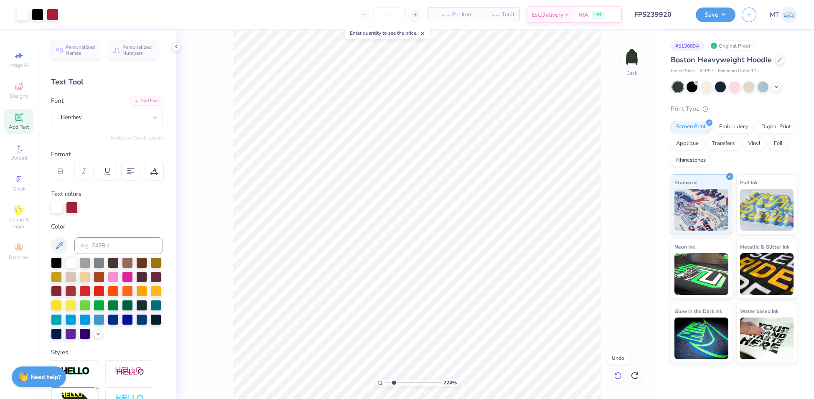
click at [617, 374] on icon at bounding box center [618, 375] width 8 height 8
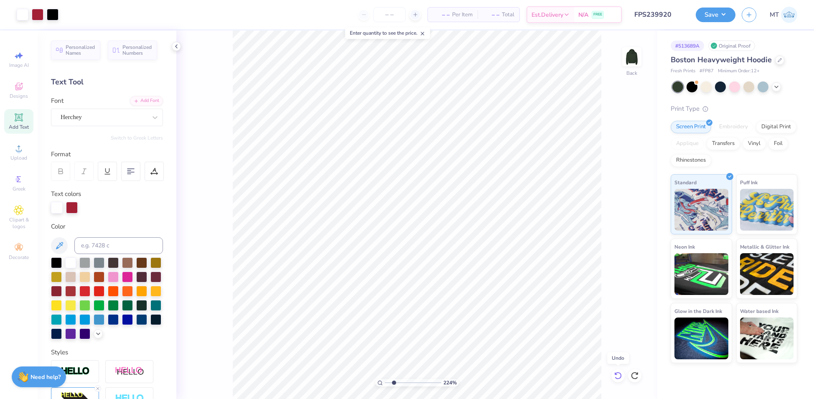
click at [617, 374] on icon at bounding box center [618, 375] width 8 height 8
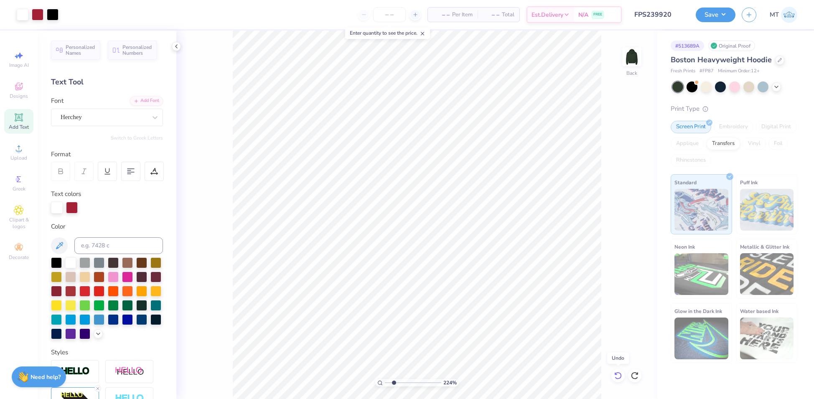
click at [617, 374] on icon at bounding box center [618, 375] width 8 height 8
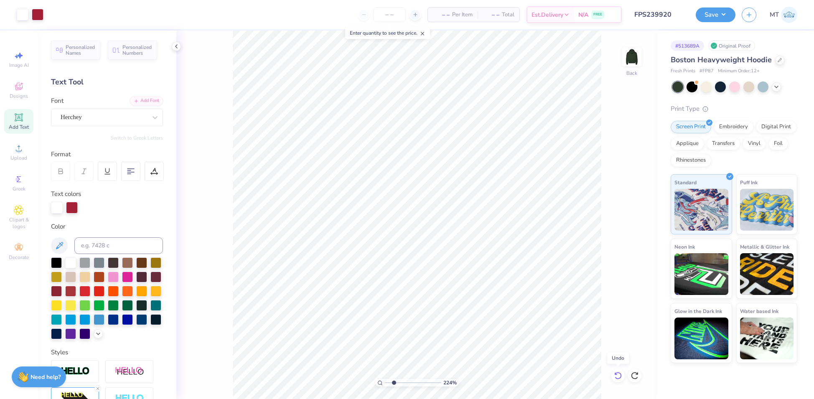
click at [617, 374] on icon at bounding box center [618, 375] width 8 height 8
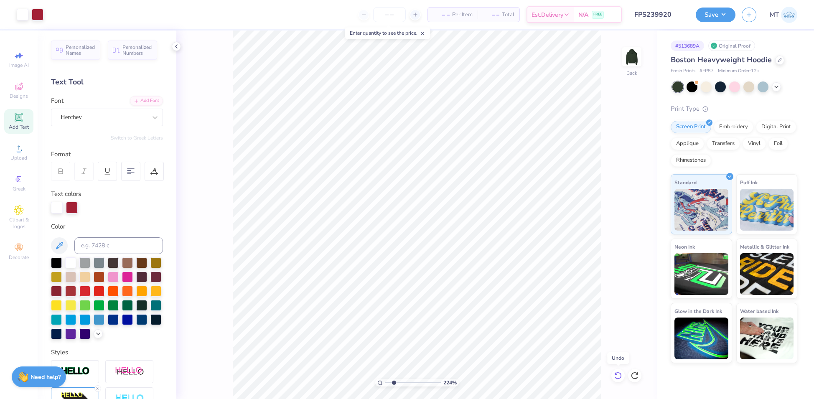
click at [617, 374] on icon at bounding box center [618, 375] width 8 height 8
click at [320, 359] on li "Send to Back" at bounding box center [323, 367] width 66 height 16
type input "2.23576549777908"
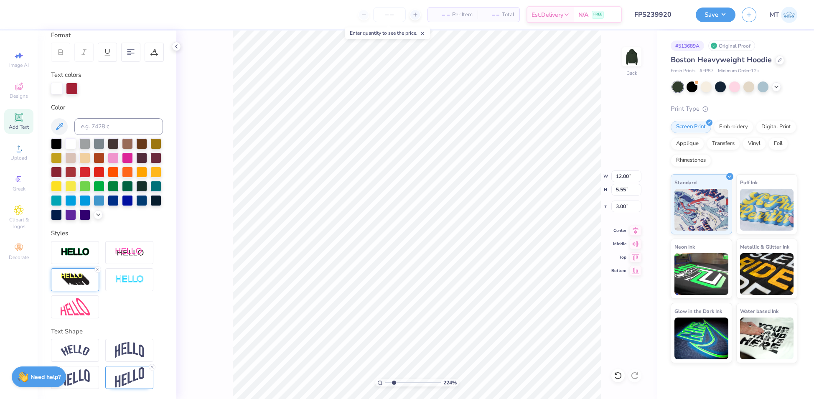
click at [78, 285] on img at bounding box center [75, 279] width 29 height 13
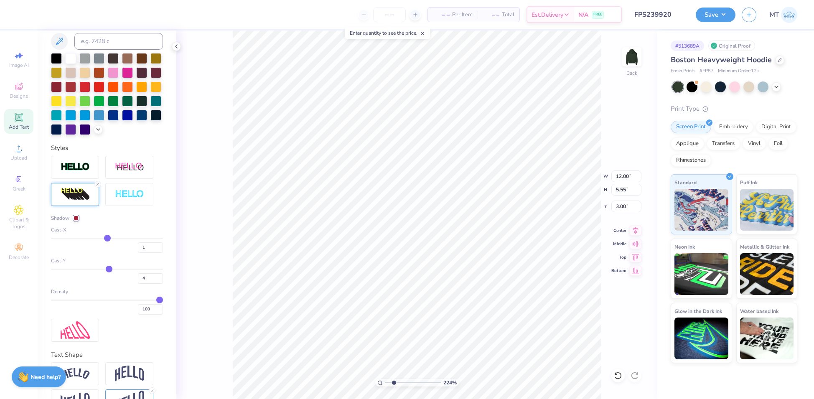
scroll to position [207, 0]
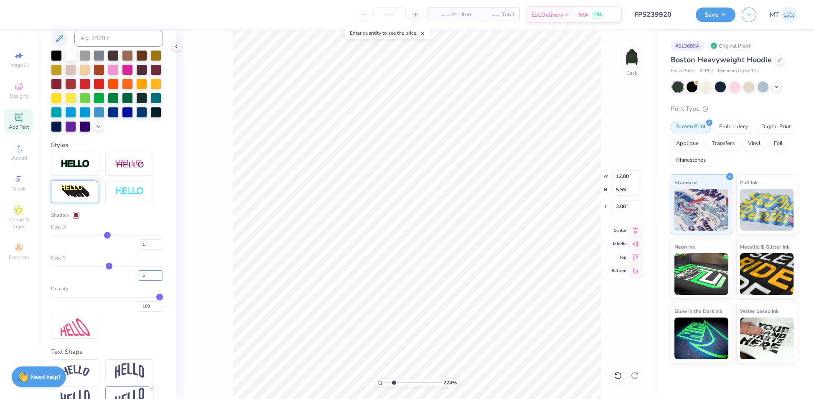
click at [152, 281] on input "5" at bounding box center [150, 275] width 25 height 10
type input "6"
click at [152, 281] on input "6" at bounding box center [150, 275] width 25 height 10
type input "2.23576549777908"
type input "6"
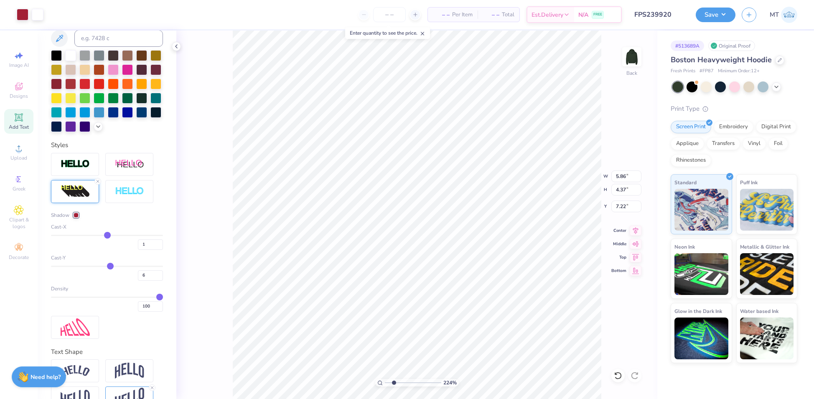
type input "2.23576549777908"
type input "12.00"
type input "5.65"
type input "3.00"
type input "5"
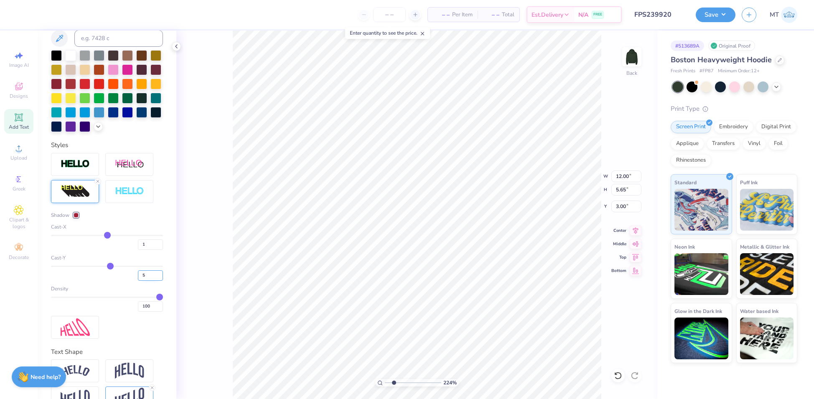
click at [151, 281] on input "5" at bounding box center [150, 275] width 25 height 10
type input "2.23576549777908"
type input "5"
type input "1"
click at [619, 178] on input "12.11" at bounding box center [626, 176] width 30 height 12
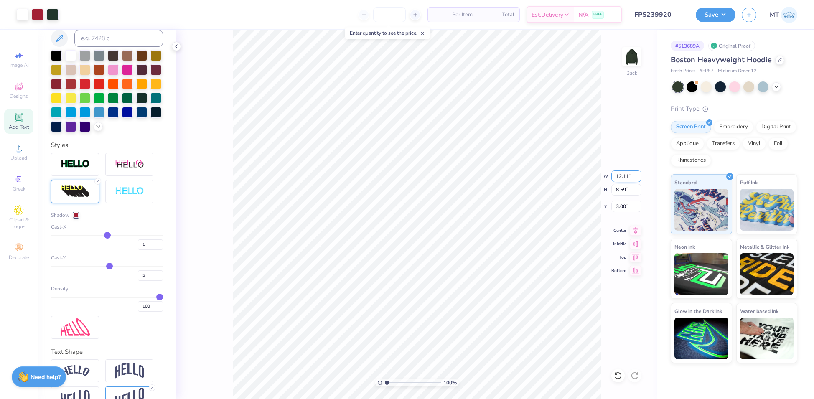
click at [619, 178] on input "12.11" at bounding box center [626, 176] width 30 height 12
type input "12.00"
type input "8.51"
click at [619, 204] on input "3.04" at bounding box center [626, 206] width 30 height 12
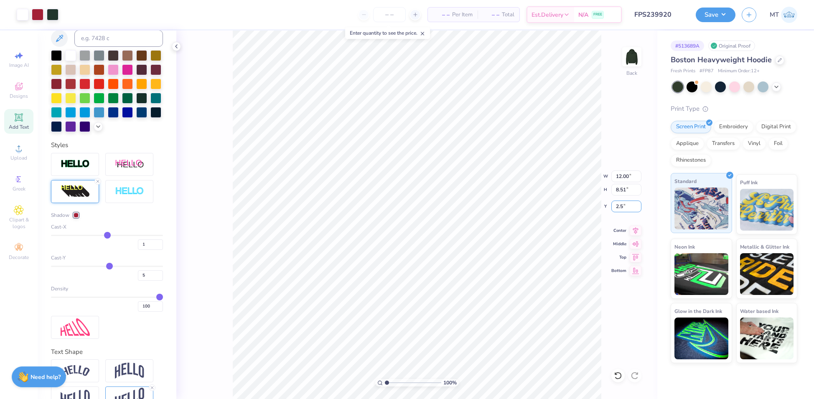
type input "2.50"
click at [726, 17] on button "Save" at bounding box center [715, 13] width 40 height 15
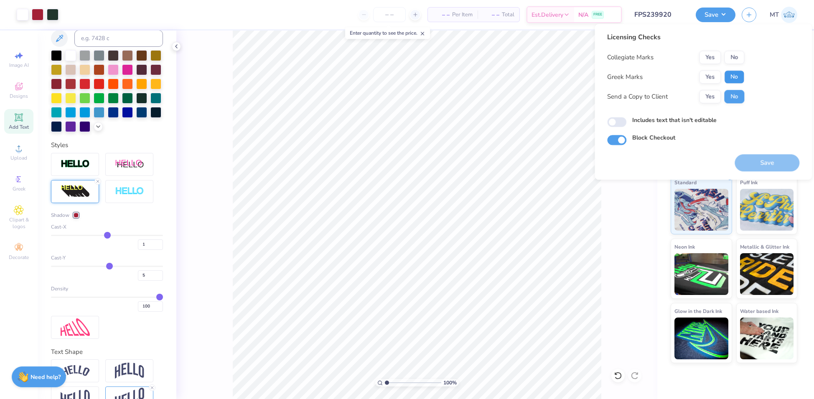
click at [727, 77] on button "No" at bounding box center [734, 76] width 20 height 13
click at [732, 61] on button "No" at bounding box center [734, 57] width 20 height 13
click at [767, 158] on button "Save" at bounding box center [766, 162] width 65 height 17
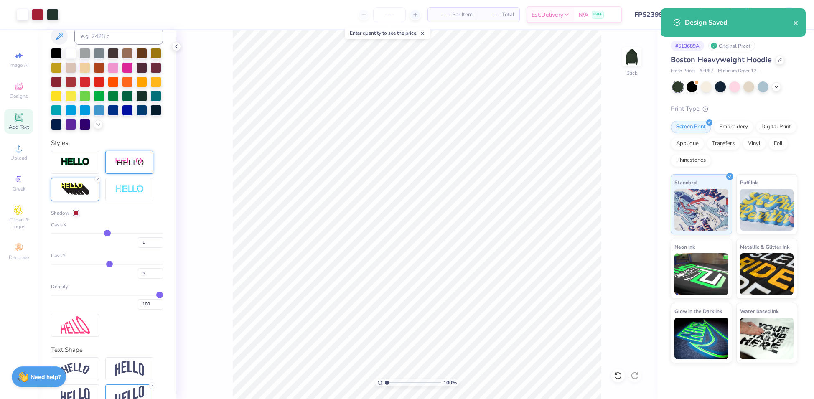
scroll to position [210, 0]
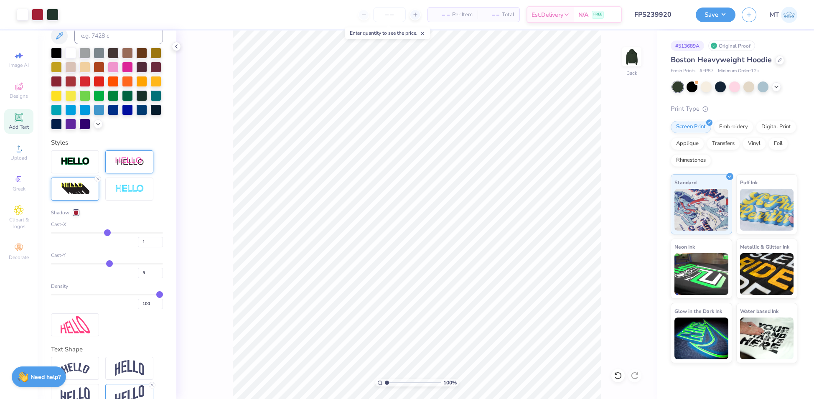
click at [133, 169] on div at bounding box center [129, 161] width 48 height 23
